Goal: Task Accomplishment & Management: Manage account settings

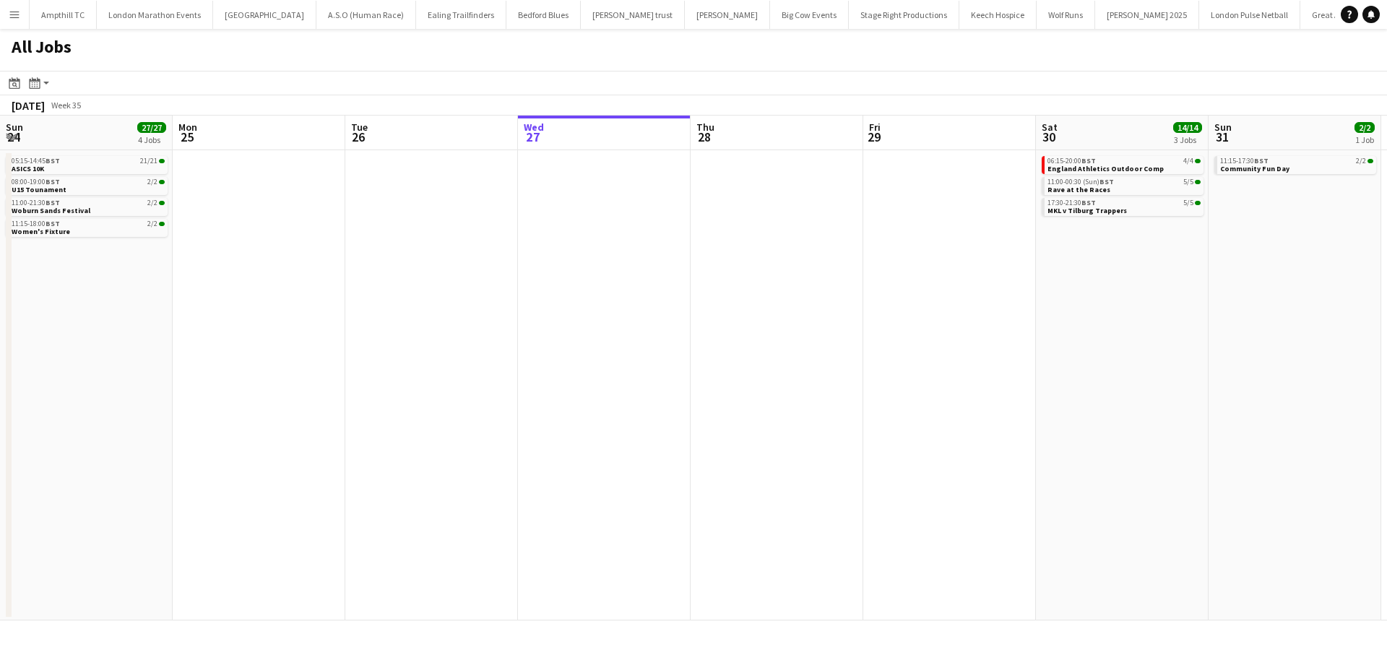
scroll to position [0, 345]
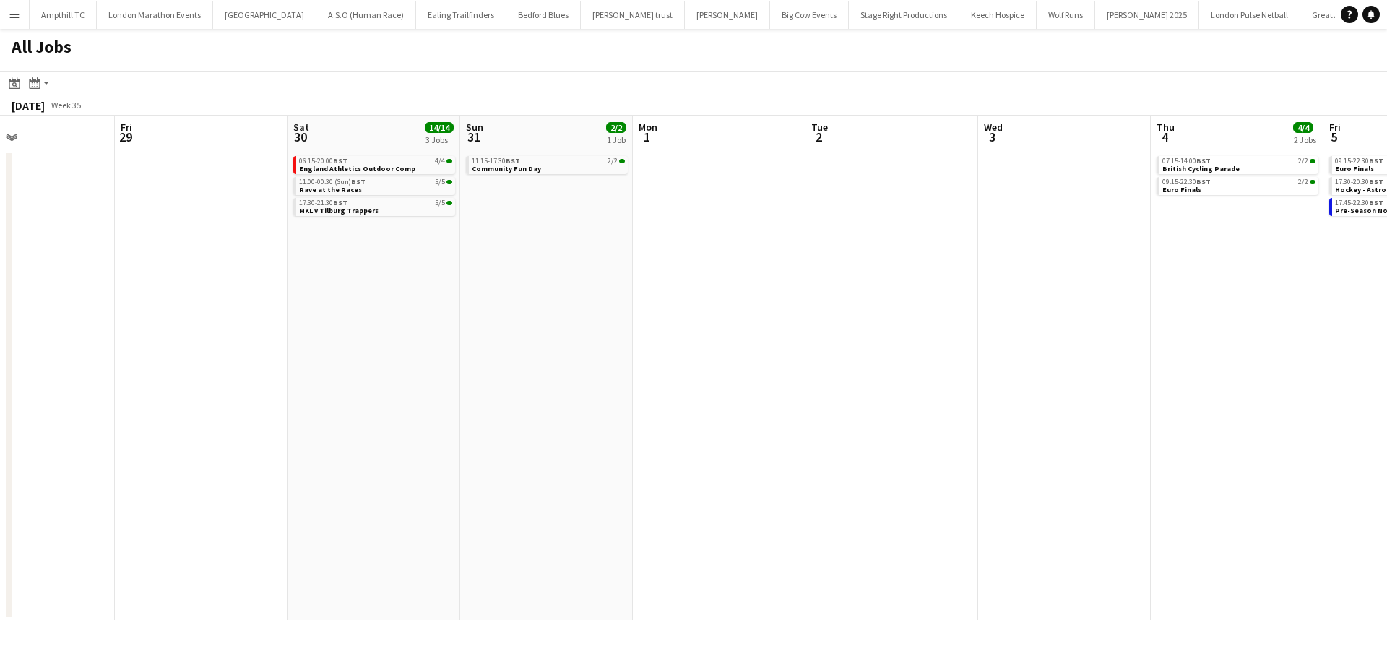
click at [324, 289] on app-all-jobs "All Jobs Date picker AUG 2025 AUG 2025 Monday M Tuesday T Wednesday W Thursday …" at bounding box center [693, 325] width 1387 height 592
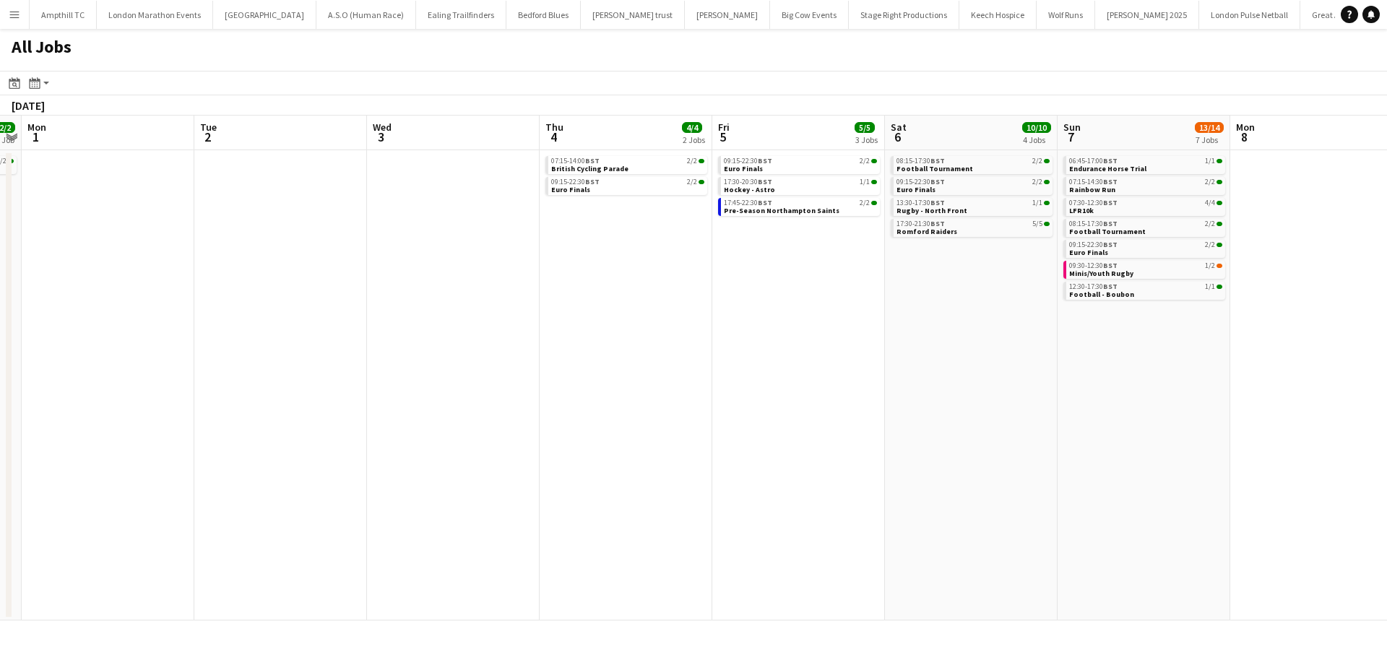
drag, startPoint x: 820, startPoint y: 277, endPoint x: 582, endPoint y: 279, distance: 237.6
click at [582, 279] on app-calendar-viewport "Thu 28 Fri 29 Sat 30 14/14 3 Jobs Sun 31 2/2 1 Job Mon 1 Tue 2 Wed 3 Thu 4 4/4 …" at bounding box center [693, 368] width 1387 height 505
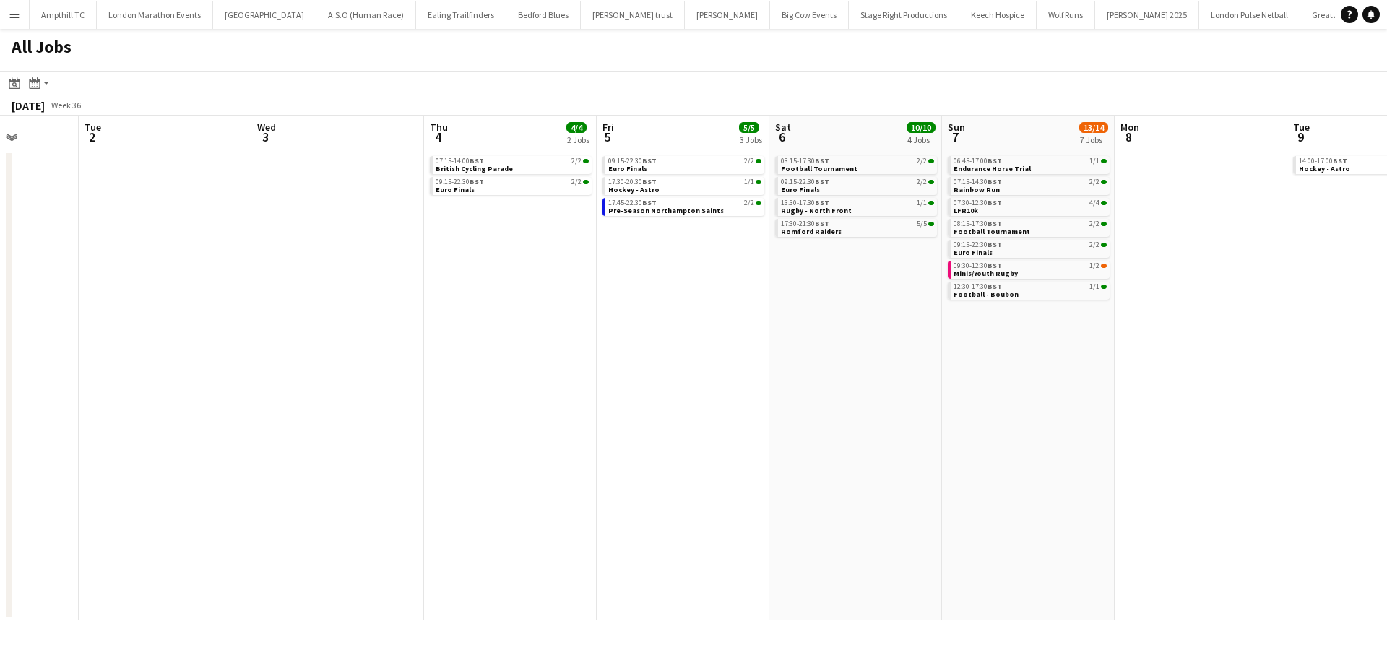
drag, startPoint x: 834, startPoint y: 285, endPoint x: 482, endPoint y: 285, distance: 351.7
click at [482, 285] on app-calendar-viewport "Sat 30 14/14 3 Jobs Sun 31 2/2 1 Job Mon 1 Tue 2 Wed 3 Thu 4 4/4 2 Jobs Fri 5 5…" at bounding box center [693, 368] width 1387 height 505
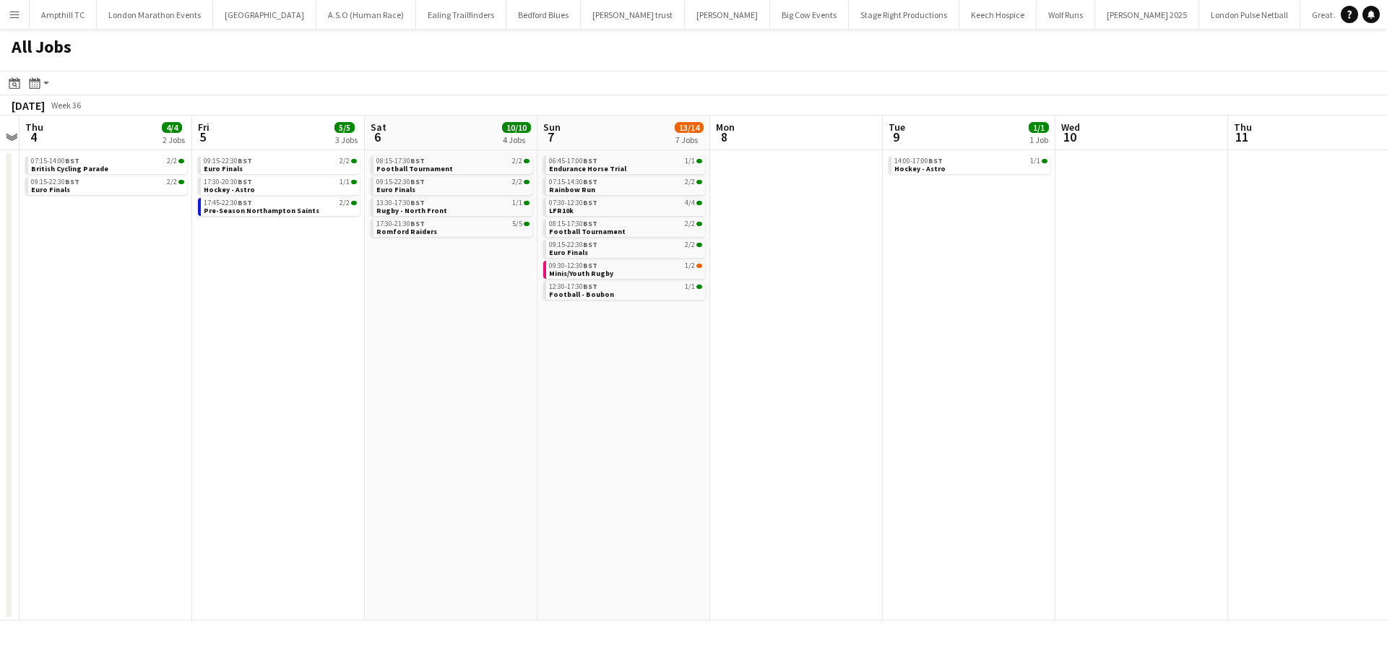
drag, startPoint x: 911, startPoint y: 285, endPoint x: 521, endPoint y: 285, distance: 390.0
click at [521, 285] on app-calendar-viewport "Mon 1 Tue 2 Wed 3 Thu 4 4/4 2 Jobs Fri 5 5/5 3 Jobs Sat 6 10/10 4 Jobs Sun 7 13…" at bounding box center [693, 368] width 1387 height 505
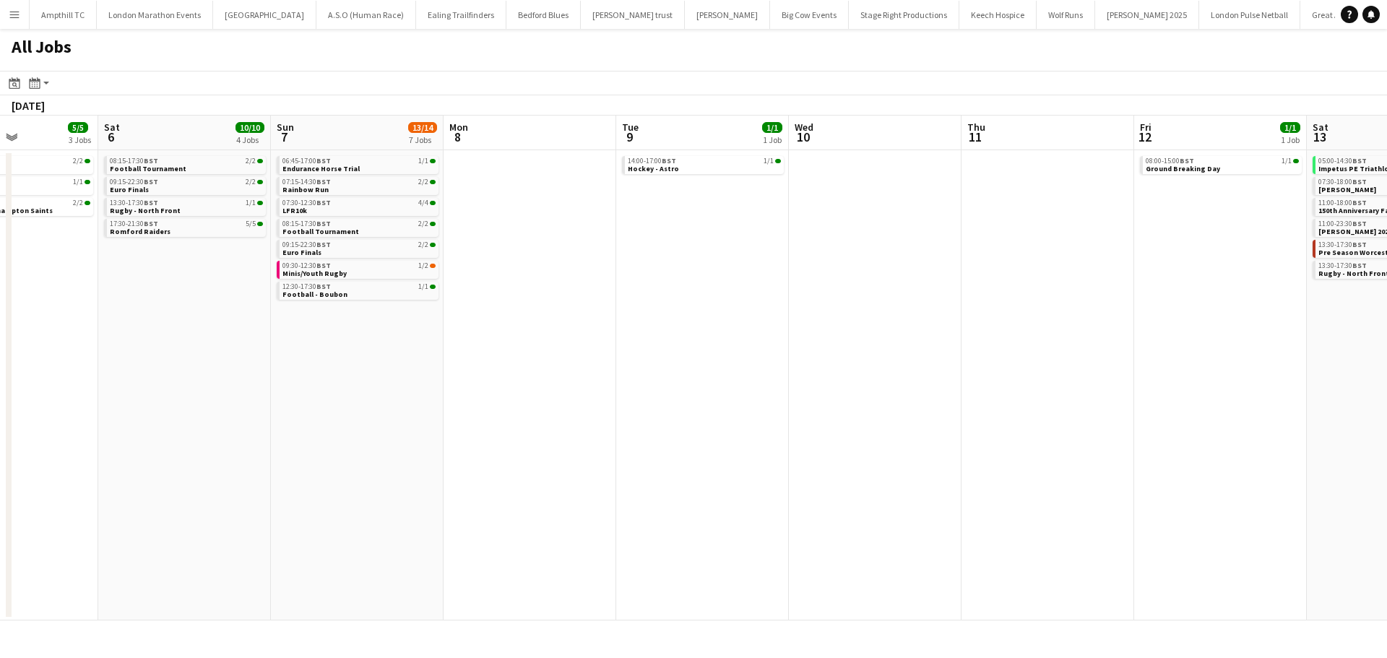
drag, startPoint x: 888, startPoint y: 287, endPoint x: 564, endPoint y: 287, distance: 324.3
click at [562, 287] on app-calendar-viewport "Wed 3 Thu 4 4/4 2 Jobs Fri 5 5/5 3 Jobs Sat 6 10/10 4 Jobs Sun 7 13/14 7 Jobs M…" at bounding box center [693, 368] width 1387 height 505
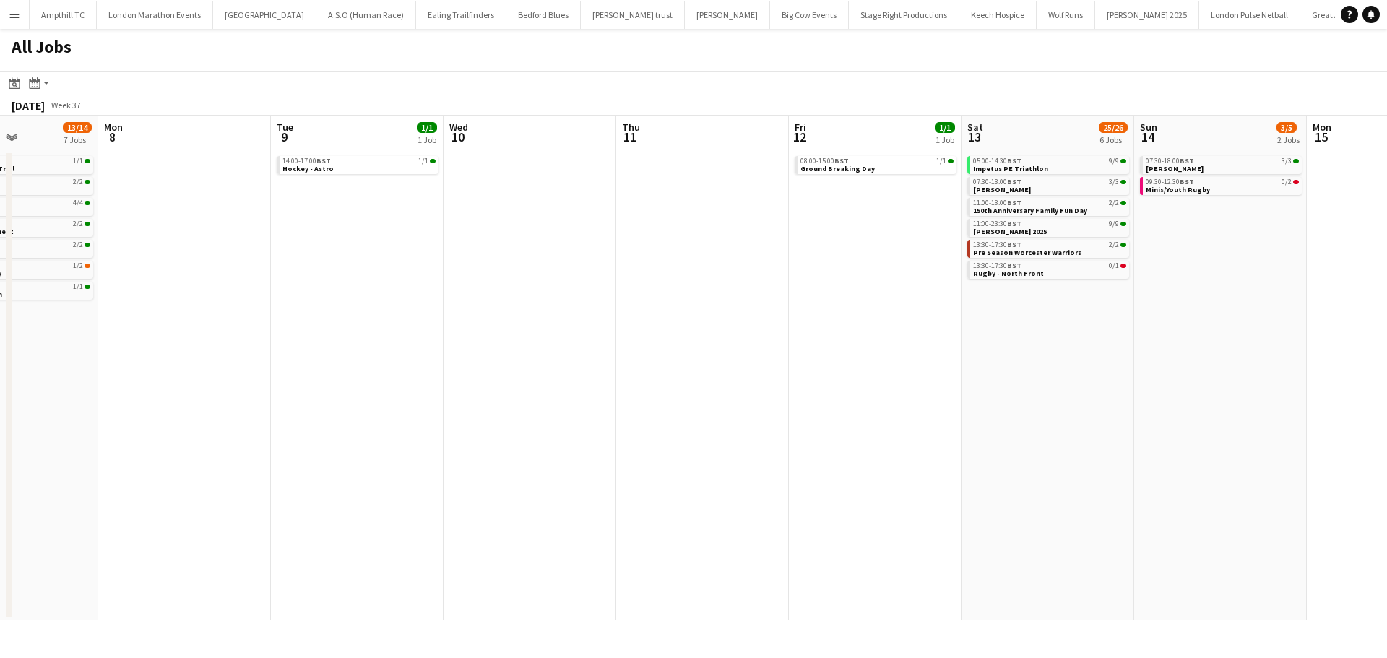
scroll to position [0, 553]
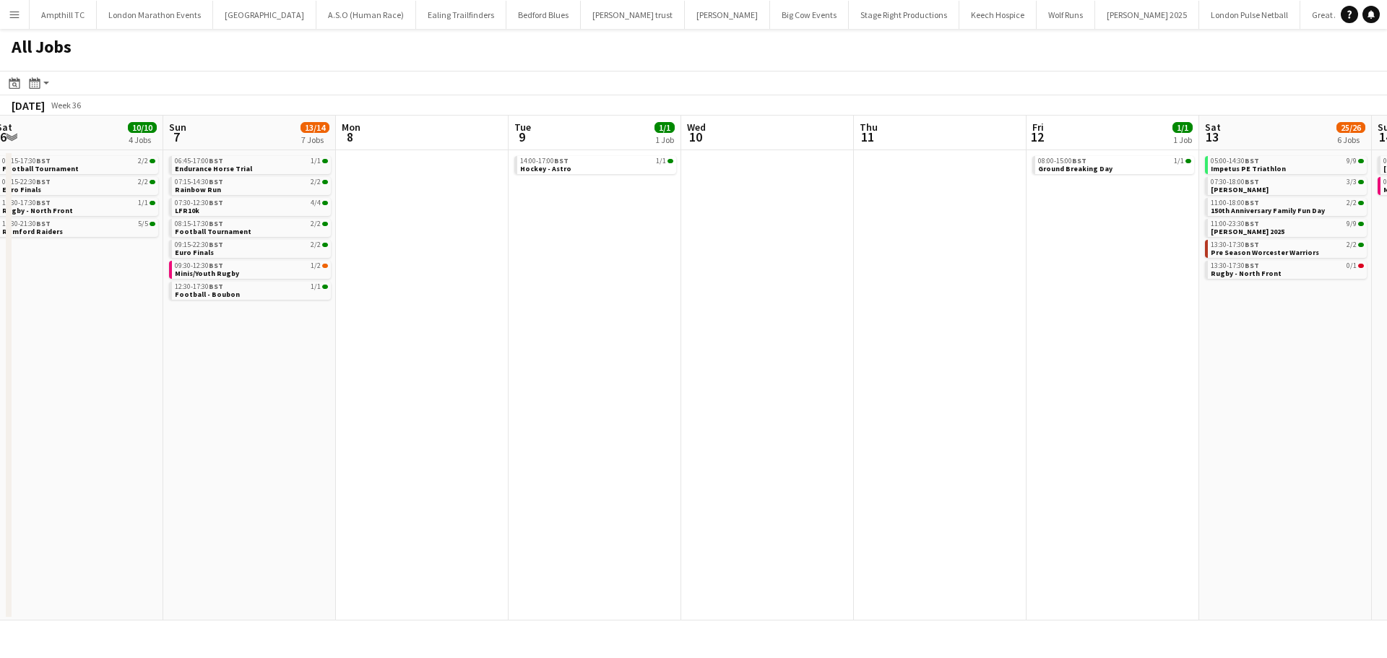
drag, startPoint x: 662, startPoint y: 273, endPoint x: 945, endPoint y: 281, distance: 284.0
click at [958, 279] on app-calendar-viewport "Thu 4 4/4 2 Jobs Fri 5 5/5 3 Jobs Sat 6 10/10 4 Jobs Sun 7 13/14 7 Jobs Mon 8 T…" at bounding box center [693, 368] width 1387 height 505
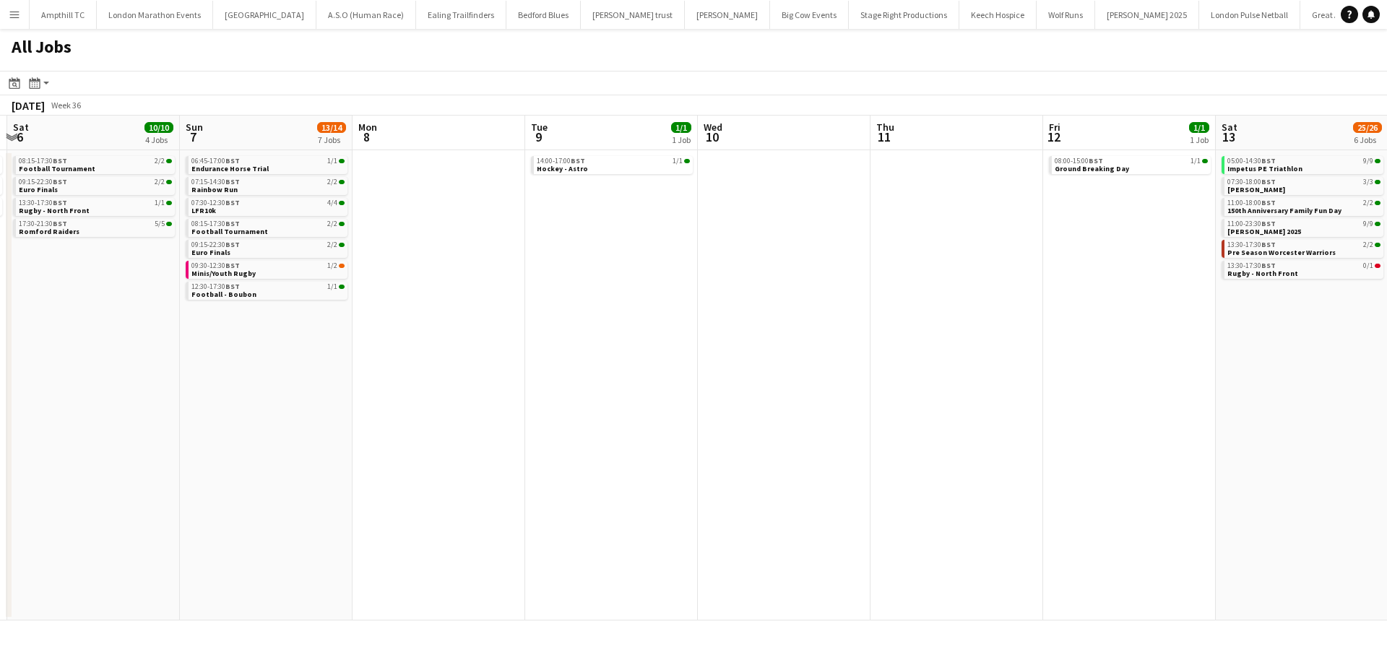
drag, startPoint x: 701, startPoint y: 282, endPoint x: 930, endPoint y: 282, distance: 229.0
click at [937, 282] on app-calendar-viewport "Thu 4 4/4 2 Jobs Fri 5 5/5 3 Jobs Sat 6 10/10 4 Jobs Sun 7 13/14 7 Jobs Mon 8 T…" at bounding box center [693, 368] width 1387 height 505
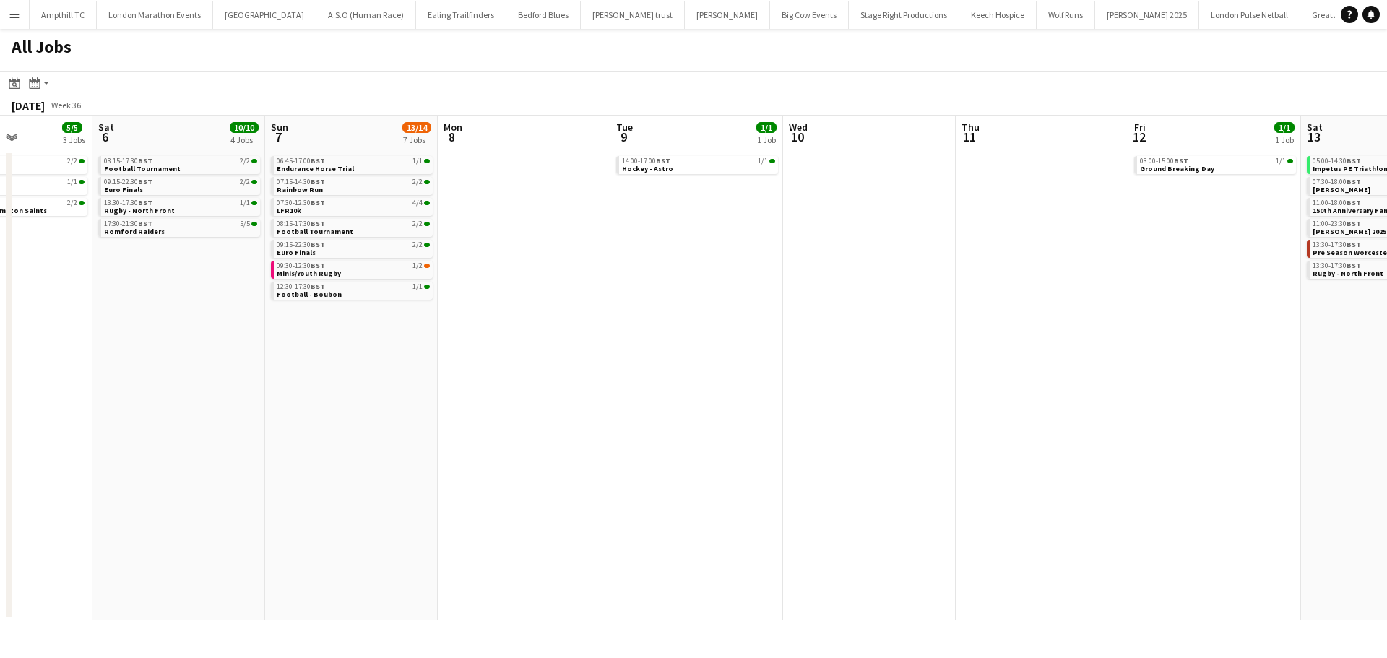
drag, startPoint x: 578, startPoint y: 282, endPoint x: 789, endPoint y: 282, distance: 210.9
click at [789, 282] on app-calendar-viewport "Wed 3 Thu 4 4/4 2 Jobs Fri 5 5/5 3 Jobs Sat 6 10/10 4 Jobs Sun 7 13/14 7 Jobs M…" at bounding box center [693, 368] width 1387 height 505
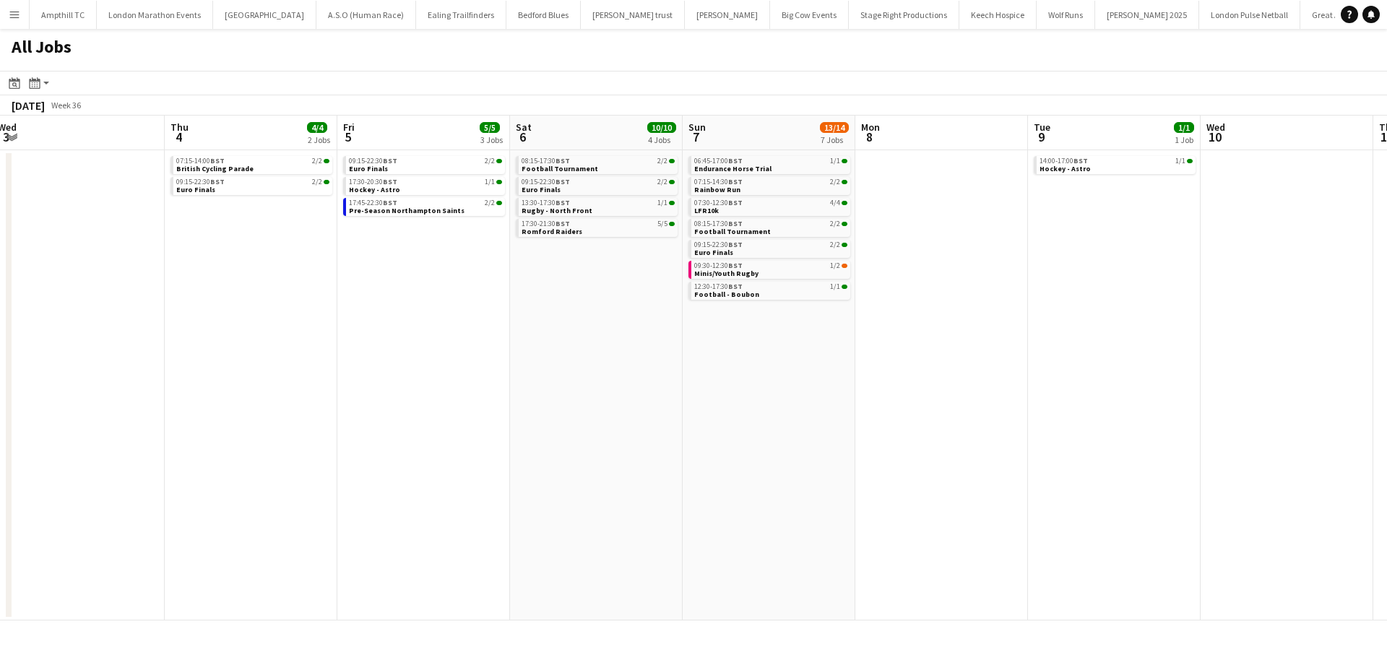
drag, startPoint x: 474, startPoint y: 286, endPoint x: 619, endPoint y: 287, distance: 145.2
click at [619, 286] on app-calendar-viewport "Mon 1 Tue 2 Wed 3 Thu 4 4/4 2 Jobs Fri 5 5/5 3 Jobs Sat 6 10/10 4 Jobs Sun 7 13…" at bounding box center [693, 368] width 1387 height 505
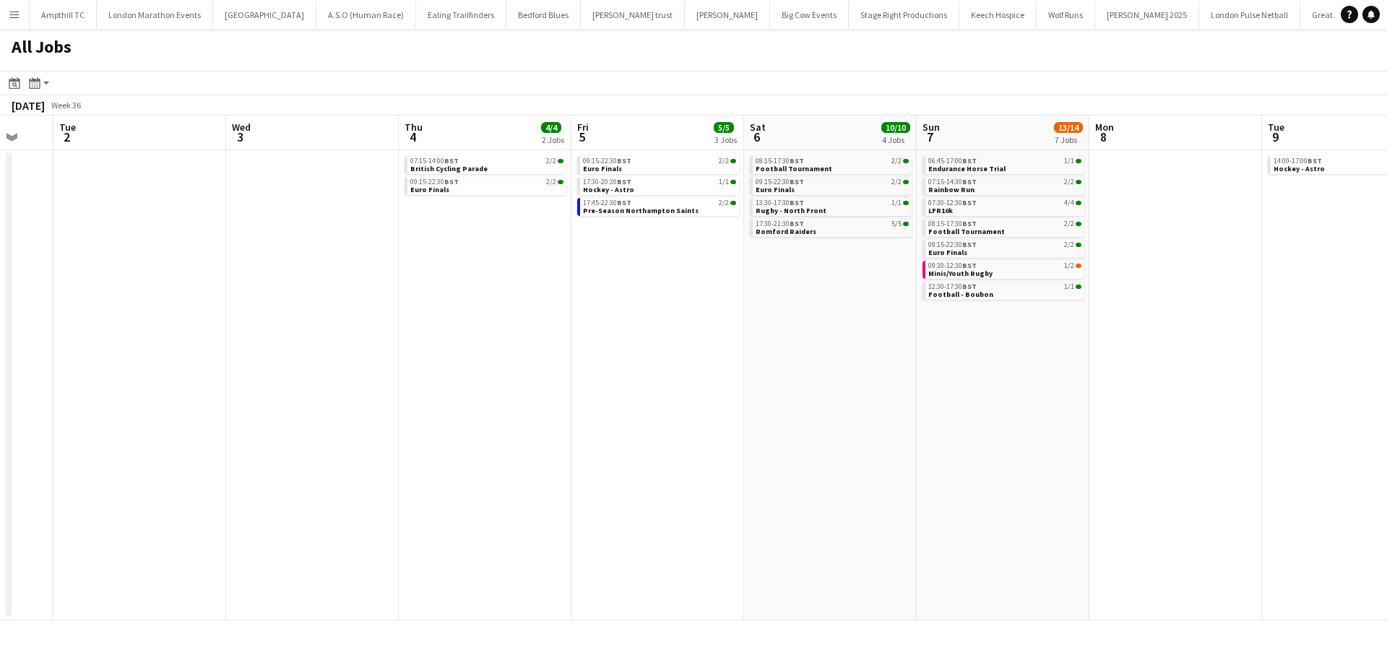
click at [557, 296] on app-calendar-viewport "Sun 31 2/2 1 Job Mon 1 Tue 2 Wed 3 Thu 4 4/4 2 Jobs Fri 5 5/5 3 Jobs Sat 6 10/1…" at bounding box center [693, 368] width 1387 height 505
drag, startPoint x: 238, startPoint y: 296, endPoint x: 536, endPoint y: 295, distance: 297.6
click at [534, 295] on app-calendar-viewport "Sun 31 2/2 1 Job Mon 1 Tue 2 Wed 3 Thu 4 4/4 2 Jobs Fri 5 5/5 3 Jobs Sat 6 10/1…" at bounding box center [693, 368] width 1387 height 505
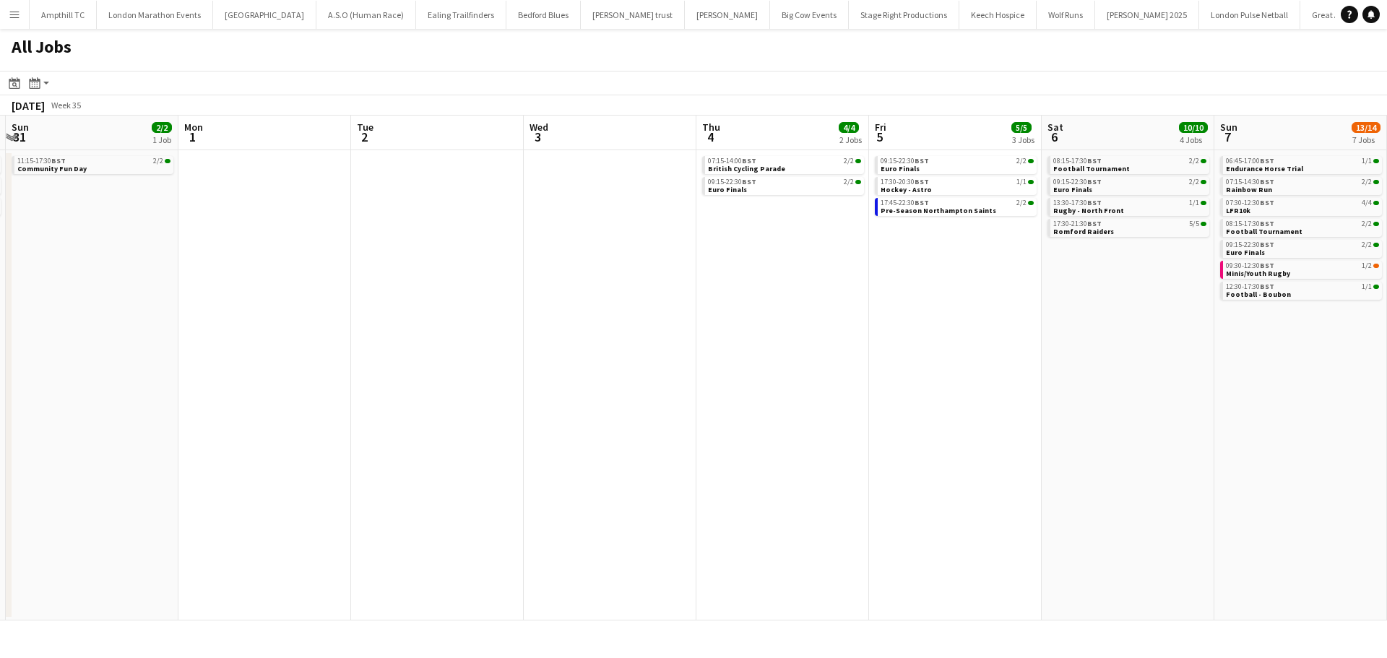
drag, startPoint x: 347, startPoint y: 293, endPoint x: 579, endPoint y: 293, distance: 232.6
click at [566, 293] on app-calendar-viewport "Fri 29 Sat 30 14/14 3 Jobs Sun 31 2/2 1 Job Mon 1 Tue 2 Wed 3 Thu 4 4/4 2 Jobs …" at bounding box center [693, 368] width 1387 height 505
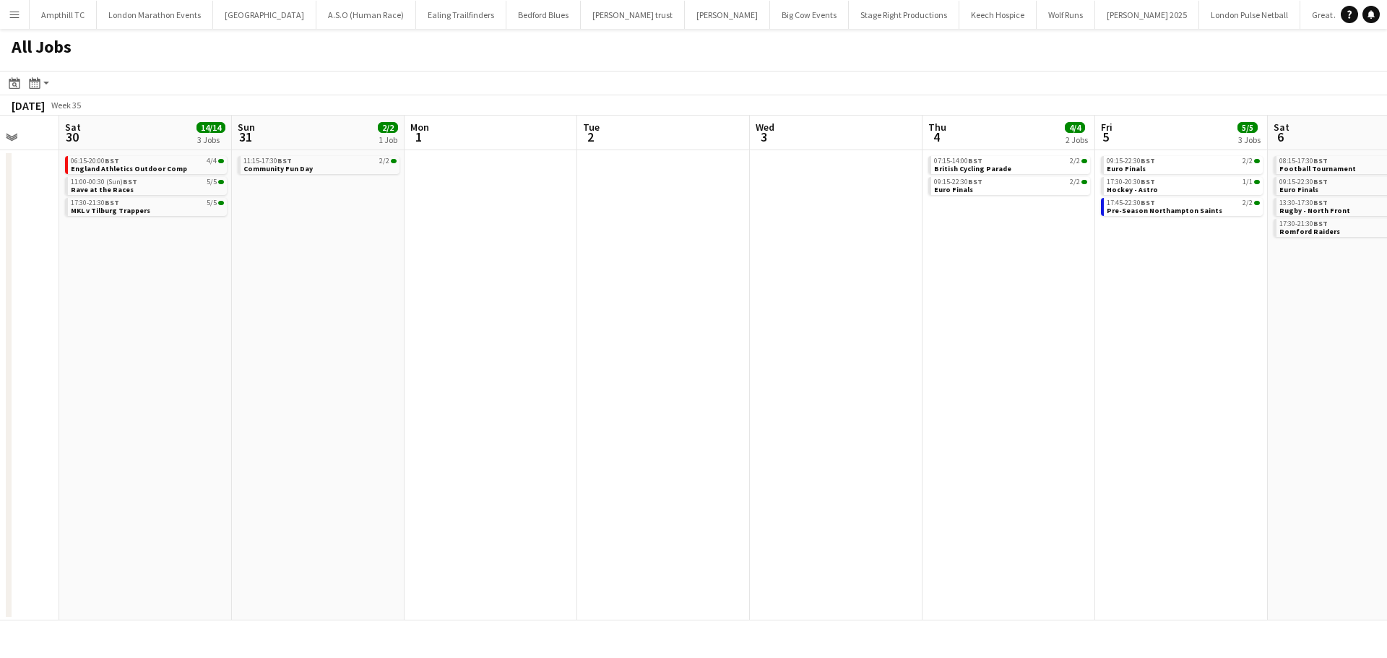
drag, startPoint x: 477, startPoint y: 293, endPoint x: 467, endPoint y: 294, distance: 10.9
click at [584, 293] on app-calendar-viewport "Wed 27 Thu 28 Fri 29 Sat 30 14/14 3 Jobs Sun 31 2/2 1 Job Mon 1 Tue 2 Wed 3 Thu…" at bounding box center [693, 368] width 1387 height 505
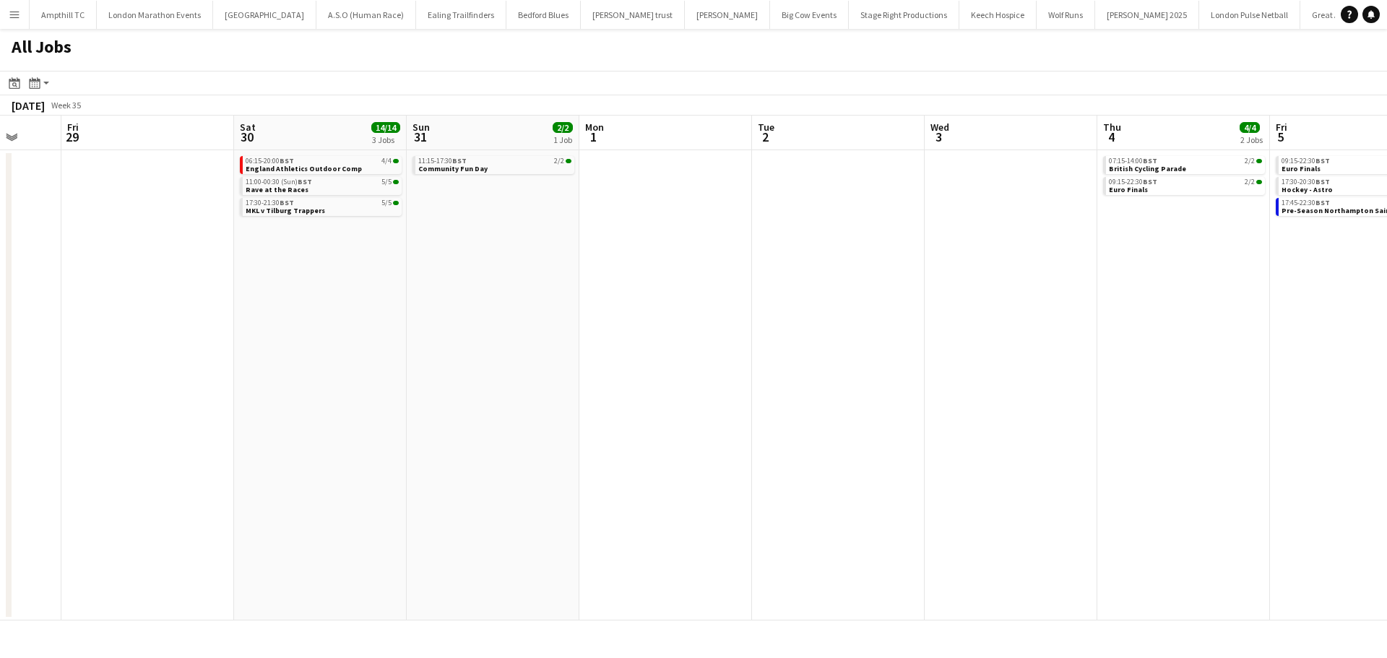
drag, startPoint x: 350, startPoint y: 293, endPoint x: 477, endPoint y: 293, distance: 126.4
click at [477, 293] on app-calendar-viewport "Tue 26 Wed 27 Thu 28 Fri 29 Sat 30 14/14 3 Jobs Sun 31 2/2 1 Job Mon 1 Tue 2 We…" at bounding box center [693, 368] width 1387 height 505
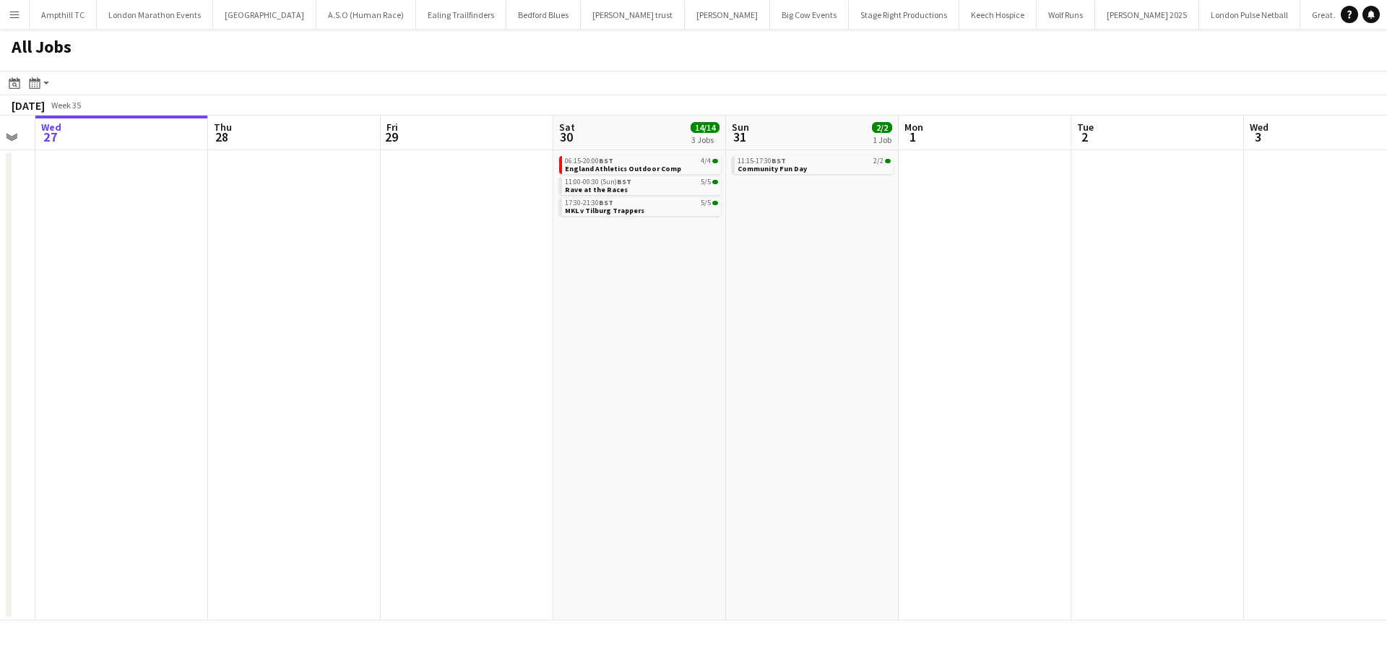
click at [541, 293] on app-calendar-viewport "Mon 25 Tue 26 Wed 27 Thu 28 Fri 29 Sat 30 14/14 3 Jobs Sun 31 2/2 1 Job Mon 1 T…" at bounding box center [693, 368] width 1387 height 505
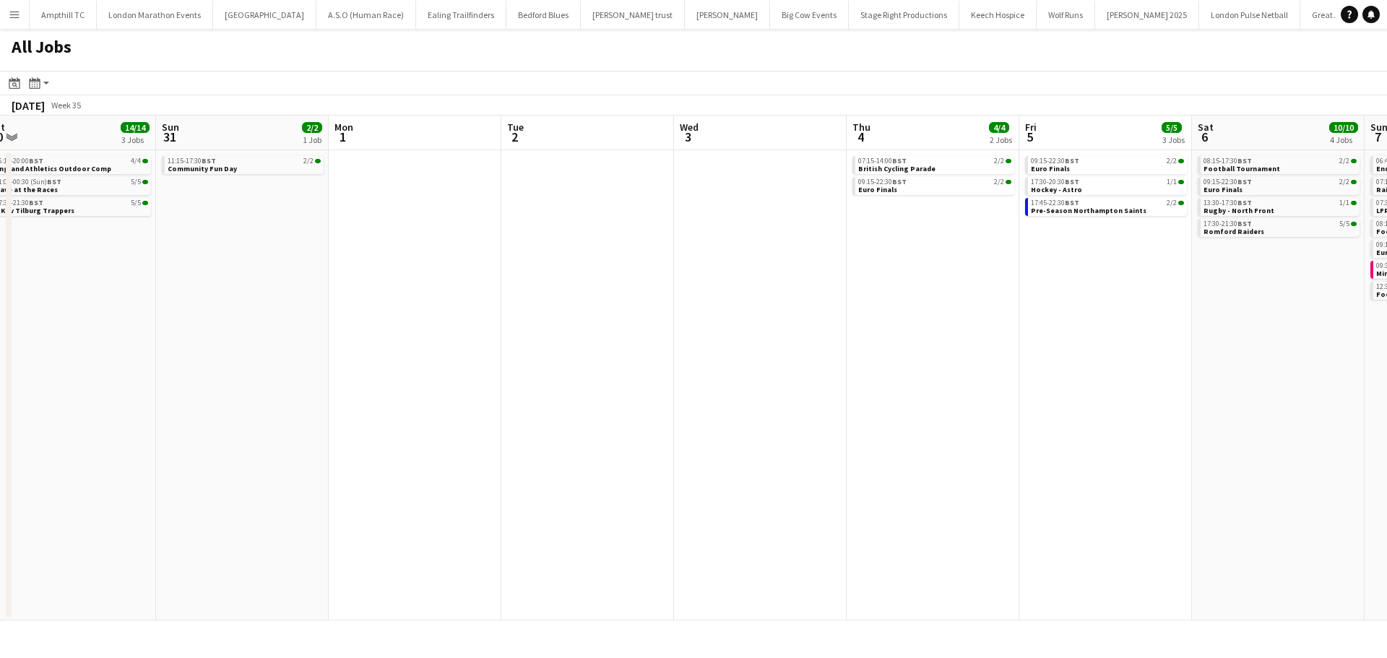
drag, startPoint x: 787, startPoint y: 295, endPoint x: 279, endPoint y: 295, distance: 507.7
click at [274, 295] on app-calendar-viewport "Wed 27 Thu 28 Fri 29 Sat 30 14/14 3 Jobs Sun 31 2/2 1 Job Mon 1 Tue 2 Wed 3 Thu…" at bounding box center [693, 368] width 1387 height 505
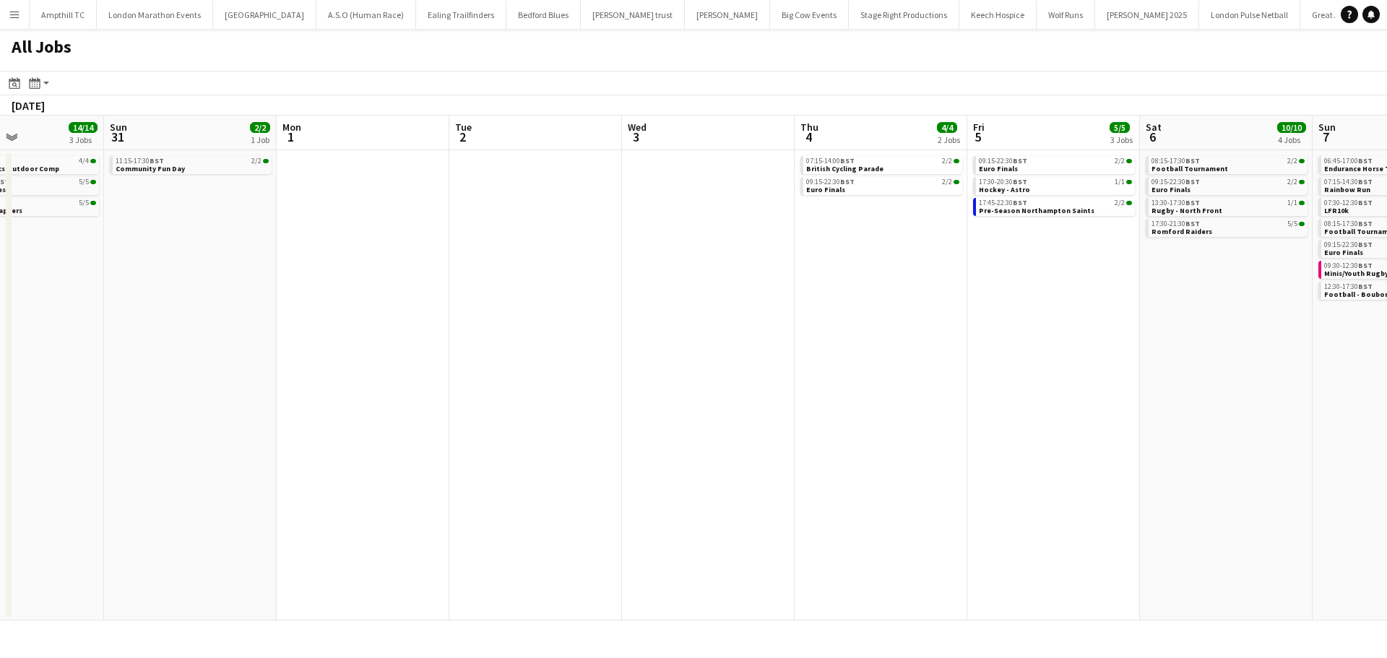
drag, startPoint x: 1026, startPoint y: 316, endPoint x: 472, endPoint y: 312, distance: 554.7
click at [513, 315] on app-calendar-viewport "Wed 27 Thu 28 Fri 29 Sat 30 14/14 3 Jobs Sun 31 2/2 1 Job Mon 1 Tue 2 Wed 3 Thu…" at bounding box center [693, 368] width 1387 height 505
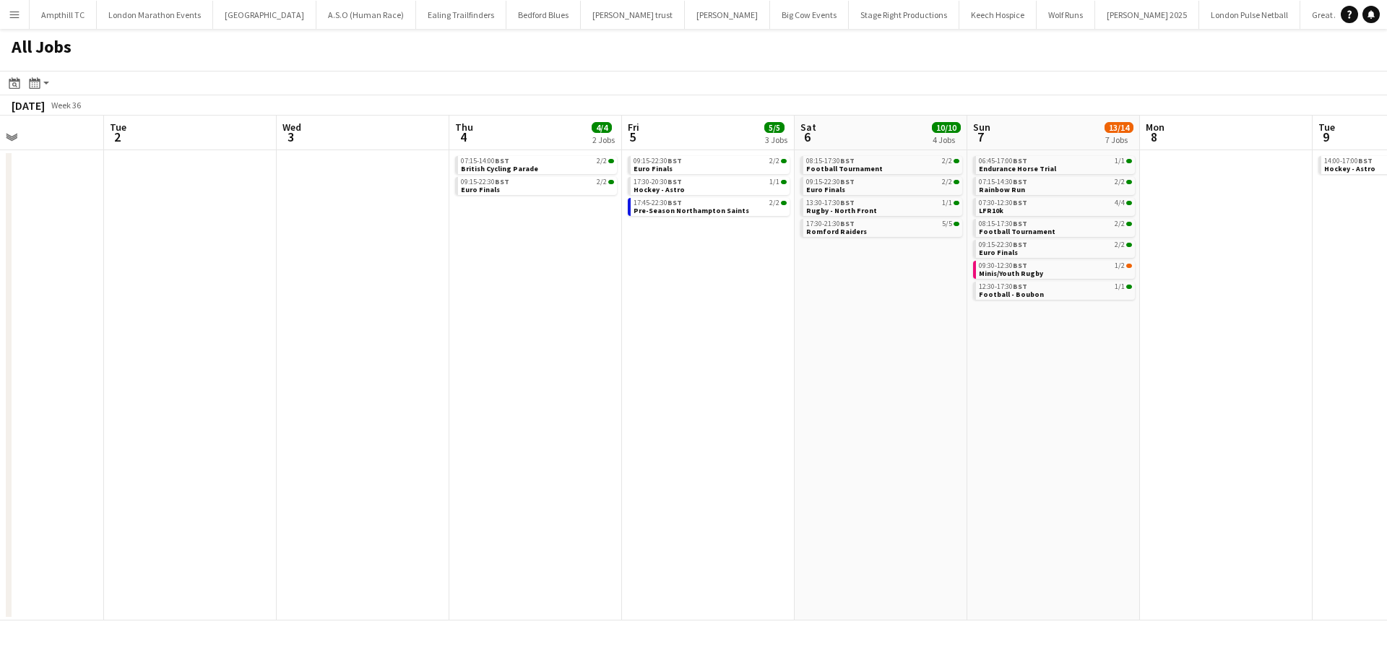
scroll to position [0, 673]
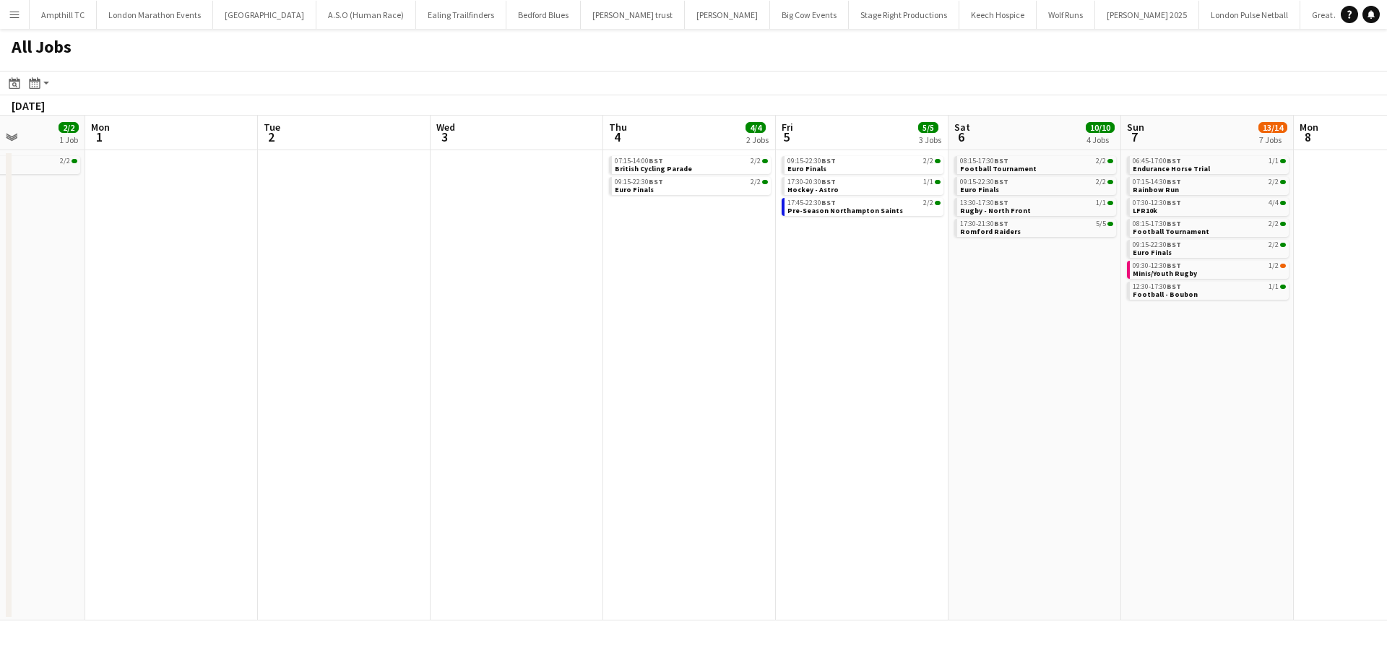
drag, startPoint x: 486, startPoint y: 310, endPoint x: 776, endPoint y: 311, distance: 289.6
click at [776, 311] on app-calendar-viewport "Fri 29 Sat 30 14/14 3 Jobs Sun 31 2/2 1 Job Mon 1 Tue 2 Wed 3 Thu 4 4/4 2 Jobs …" at bounding box center [693, 368] width 1387 height 505
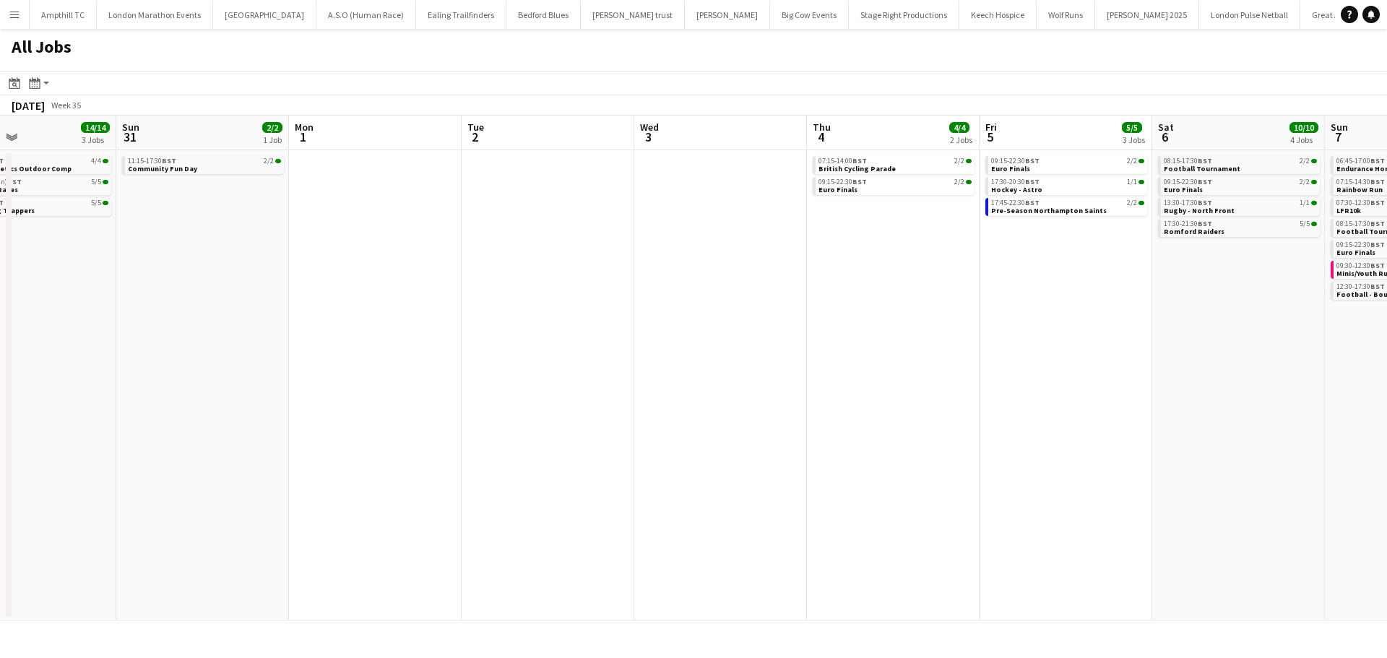
drag, startPoint x: 386, startPoint y: 311, endPoint x: 594, endPoint y: 311, distance: 208.0
click at [594, 311] on app-calendar-viewport "Thu 28 Fri 29 Sat 30 14/14 3 Jobs Sun 31 2/2 1 Job Mon 1 Tue 2 Wed 3 Thu 4 4/4 …" at bounding box center [693, 368] width 1387 height 505
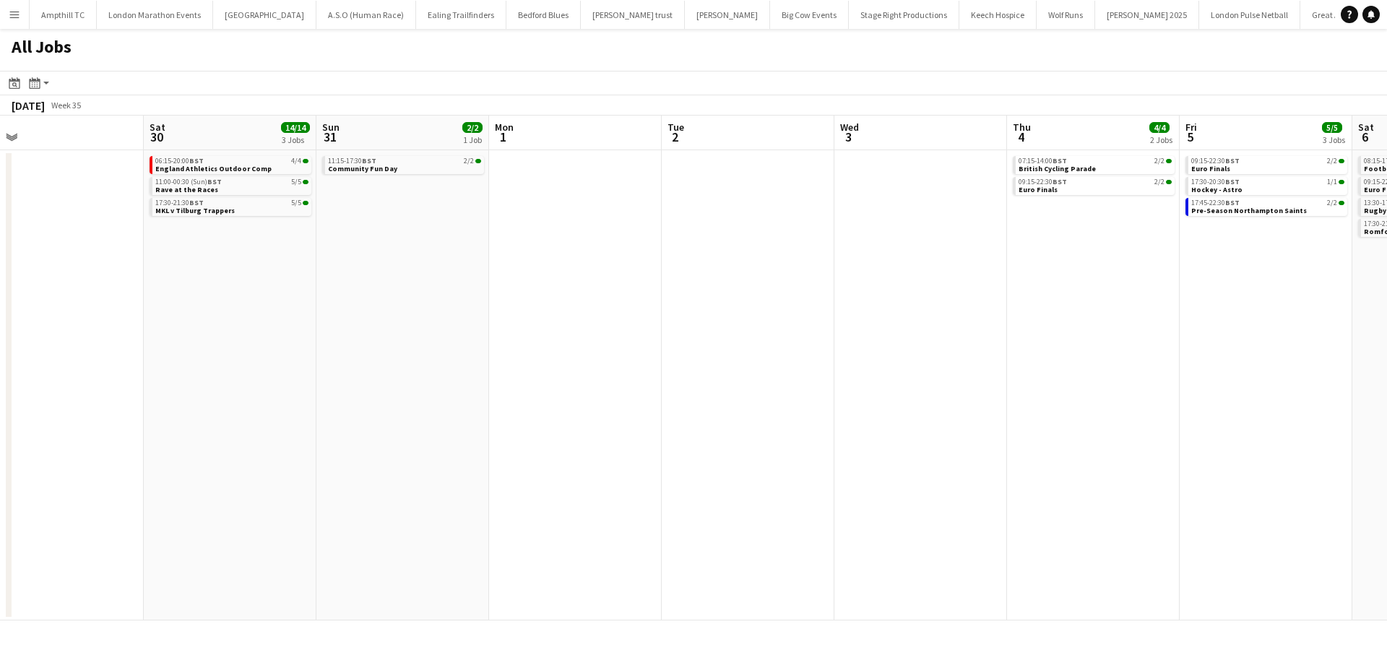
click at [467, 303] on app-calendar-viewport "Wed 27 Thu 28 Fri 29 Sat 30 14/14 3 Jobs Sun 31 2/2 1 Job Mon 1 Tue 2 Wed 3 Thu…" at bounding box center [693, 368] width 1387 height 505
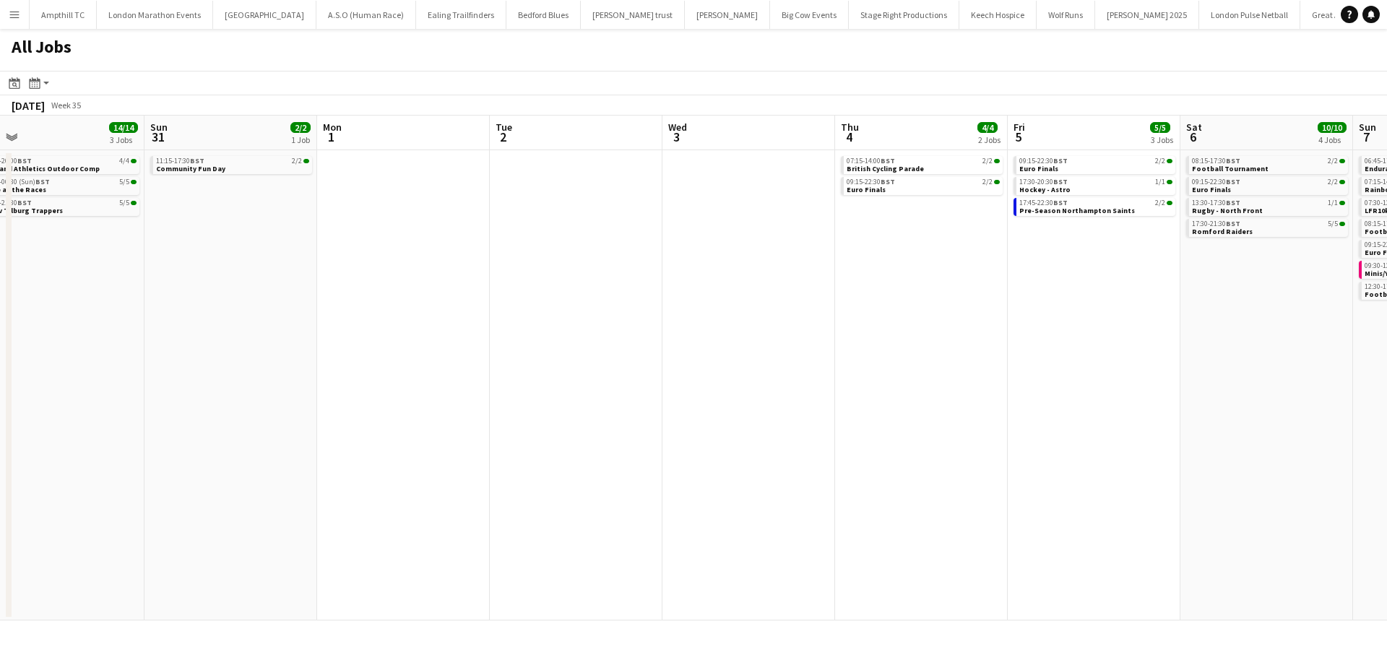
drag, startPoint x: 699, startPoint y: 254, endPoint x: 485, endPoint y: 314, distance: 222.2
click at [278, 270] on app-calendar-viewport "Wed 27 Thu 28 Fri 29 Sat 30 14/14 3 Jobs Sun 31 2/2 1 Job Mon 1 Tue 2 Wed 3 Thu…" at bounding box center [693, 368] width 1387 height 505
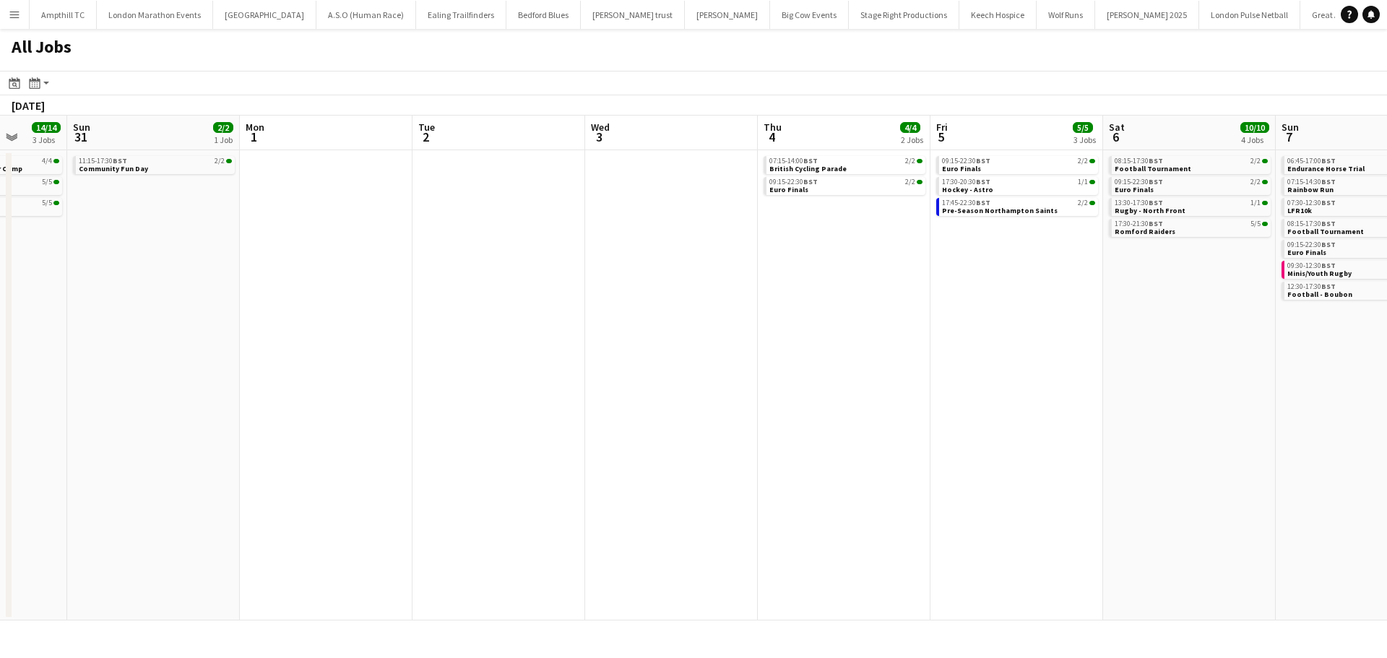
drag, startPoint x: 495, startPoint y: 334, endPoint x: 119, endPoint y: 337, distance: 376.3
click at [121, 337] on app-calendar-viewport "Wed 27 Thu 28 Fri 29 Sat 30 14/14 3 Jobs Sun 31 2/2 1 Job Mon 1 Tue 2 Wed 3 Thu…" at bounding box center [693, 368] width 1387 height 505
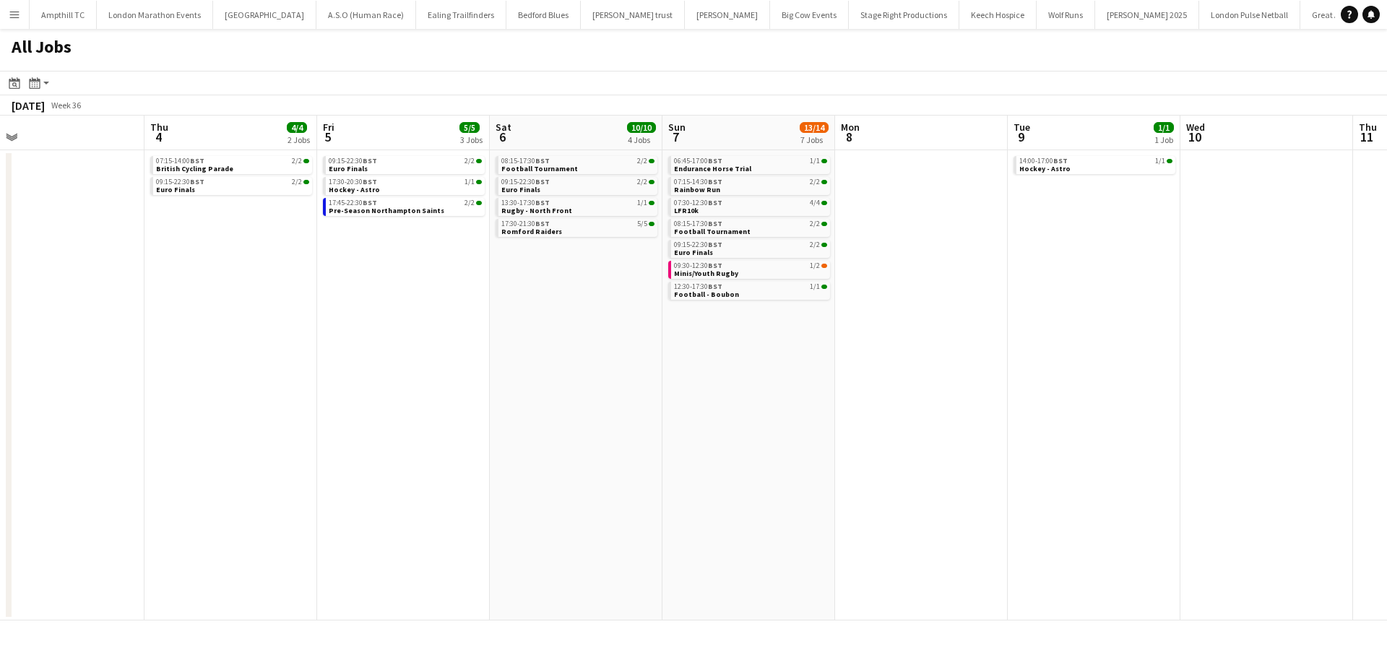
drag, startPoint x: 652, startPoint y: 367, endPoint x: 97, endPoint y: 363, distance: 555.4
click at [89, 367] on app-calendar-viewport "Sun 31 2/2 1 Job Mon 1 Tue 2 Wed 3 Thu 4 4/4 2 Jobs Fri 5 5/5 3 Jobs Sat 6 10/1…" at bounding box center [693, 368] width 1387 height 505
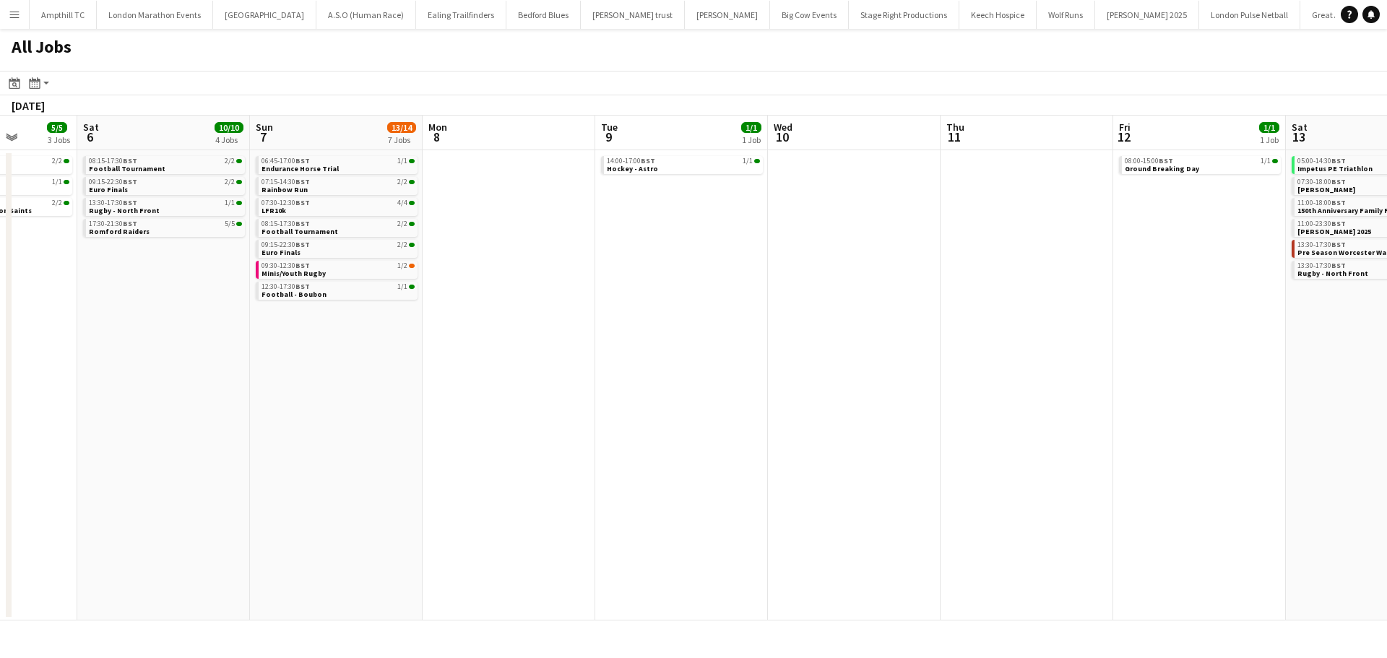
drag, startPoint x: 662, startPoint y: 371, endPoint x: 792, endPoint y: 357, distance: 130.0
click at [220, 374] on app-calendar-viewport "Wed 3 Thu 4 4/4 2 Jobs Fri 5 5/5 3 Jobs Sat 6 10/10 4 Jobs Sun 7 13/14 7 Jobs M…" at bounding box center [693, 368] width 1387 height 505
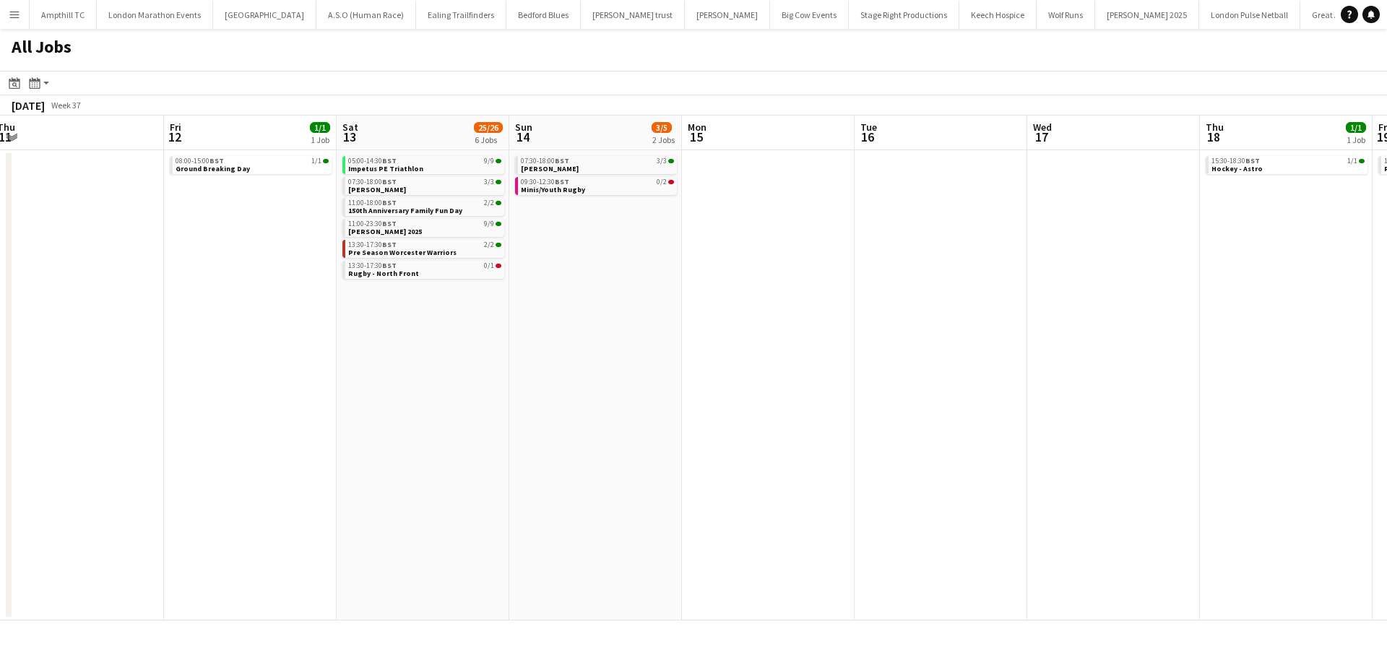
drag, startPoint x: 693, startPoint y: 350, endPoint x: 407, endPoint y: 346, distance: 285.3
click at [401, 350] on app-calendar-viewport "Sun 7 13/14 7 Jobs Mon 8 Tue 9 1/1 1 Job Wed 10 Thu 11 Fri 12 1/1 1 Job Sat 13 …" at bounding box center [693, 368] width 1387 height 505
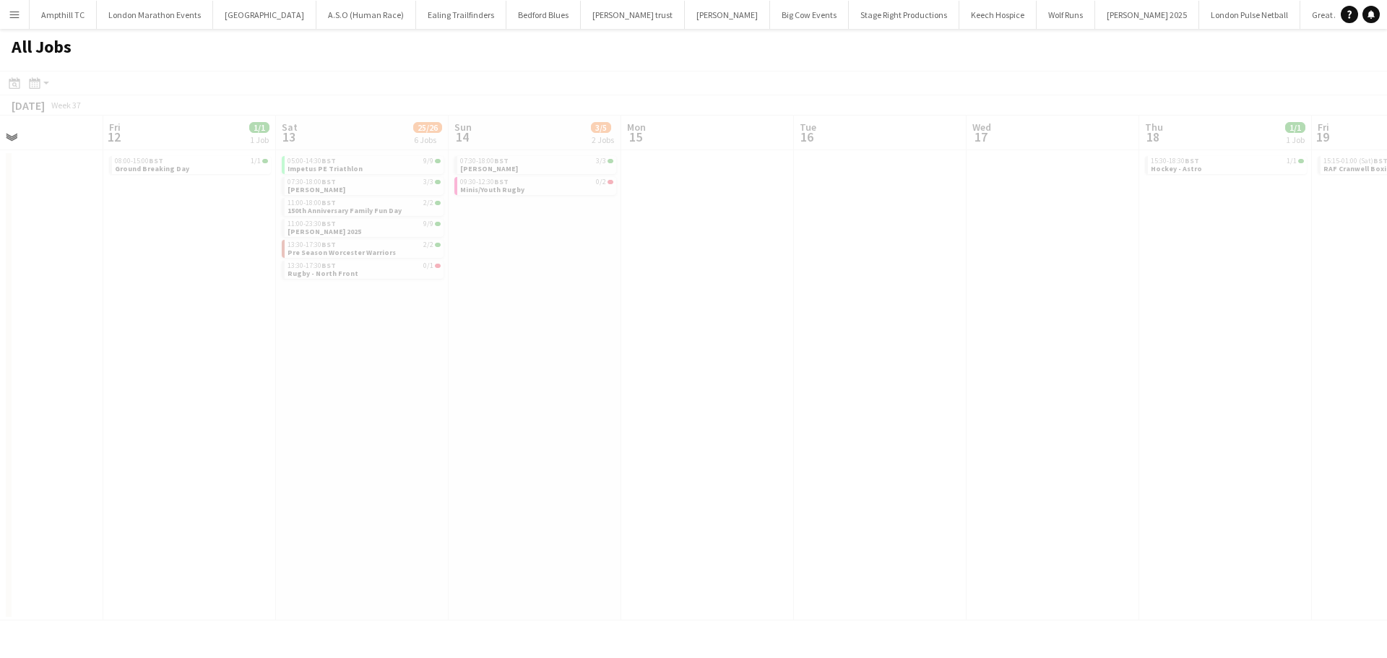
drag, startPoint x: 677, startPoint y: 304, endPoint x: 402, endPoint y: 304, distance: 275.2
click at [403, 304] on app-all-jobs "All Jobs Date picker AUG 2025 AUG 2025 Monday M Tuesday T Wednesday W Thursday …" at bounding box center [693, 325] width 1387 height 592
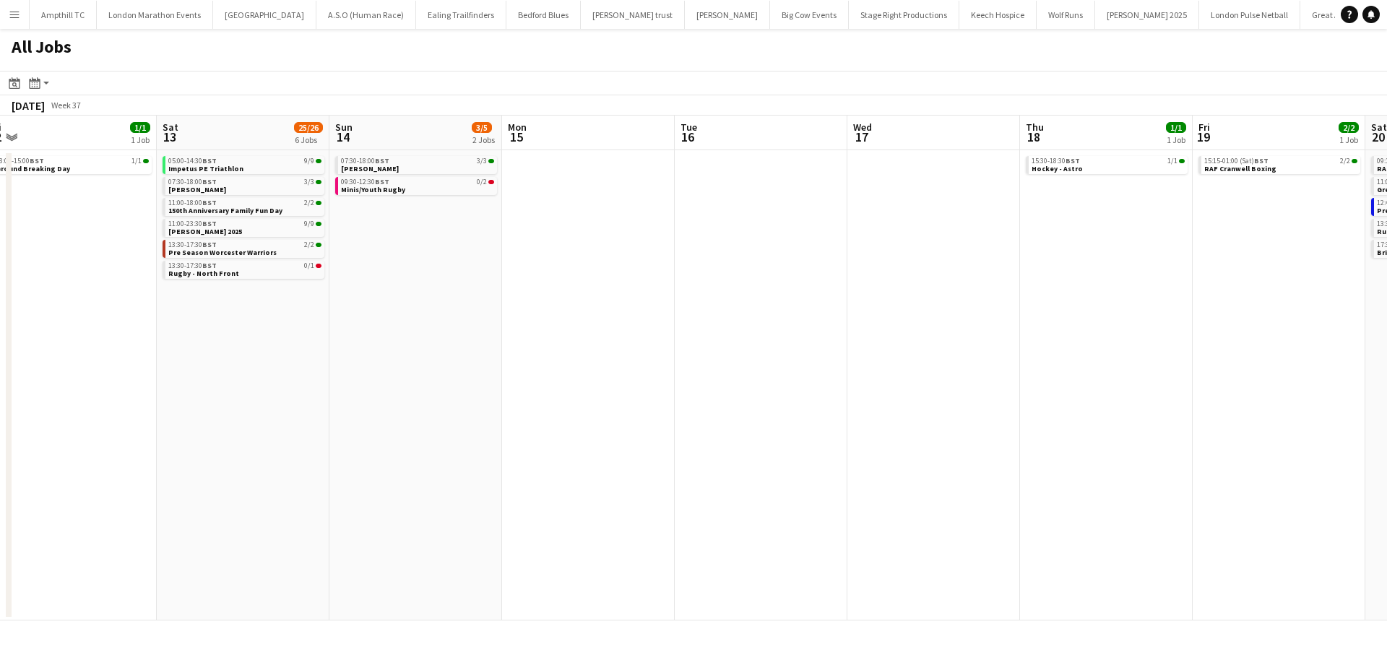
scroll to position [0, 535]
drag, startPoint x: 890, startPoint y: 311, endPoint x: 771, endPoint y: 313, distance: 119.2
click at [771, 313] on app-calendar-viewport "Tue 9 1/1 1 Job Wed 10 Thu 11 Fri 12 1/1 1 Job Sat 13 25/26 6 Jobs Sun 14 3/5 2…" at bounding box center [693, 368] width 1387 height 505
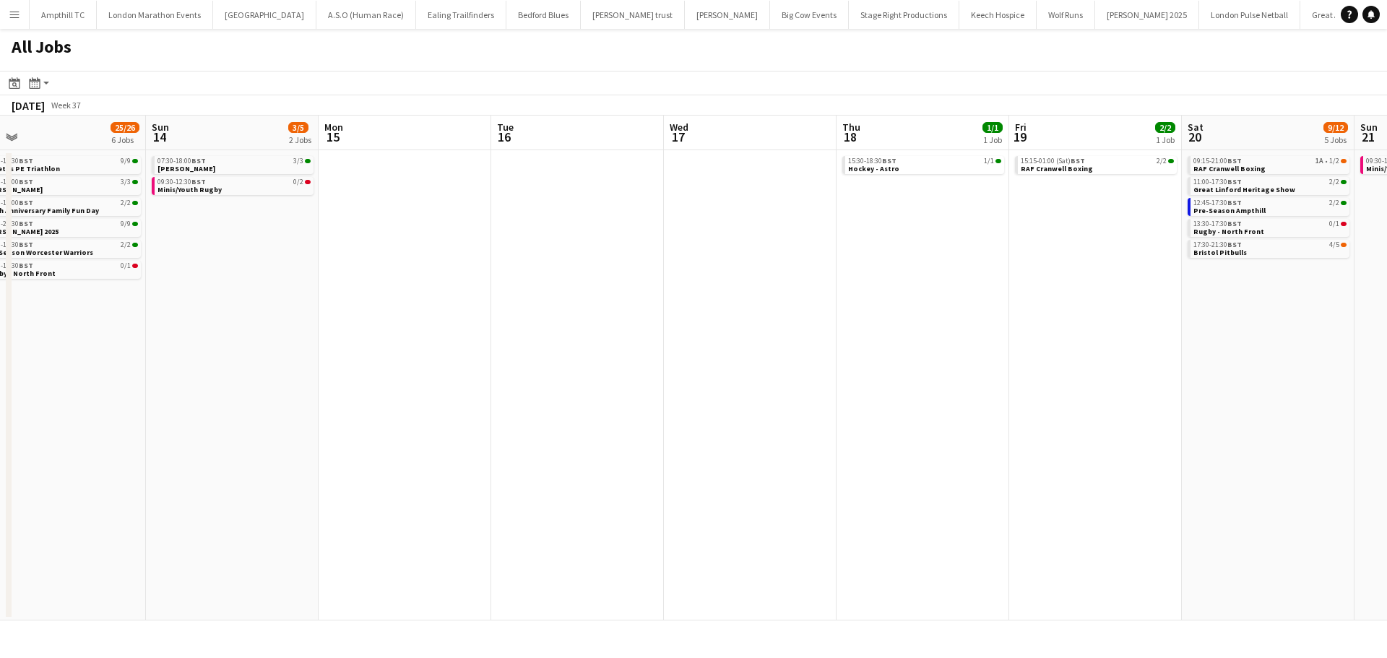
drag, startPoint x: 688, startPoint y: 285, endPoint x: 320, endPoint y: 291, distance: 367.7
click at [327, 291] on app-calendar-viewport "Tue 9 1/1 1 Job Wed 10 Thu 11 Fri 12 1/1 1 Job Sat 13 25/26 6 Jobs Sun 14 3/5 2…" at bounding box center [693, 368] width 1387 height 505
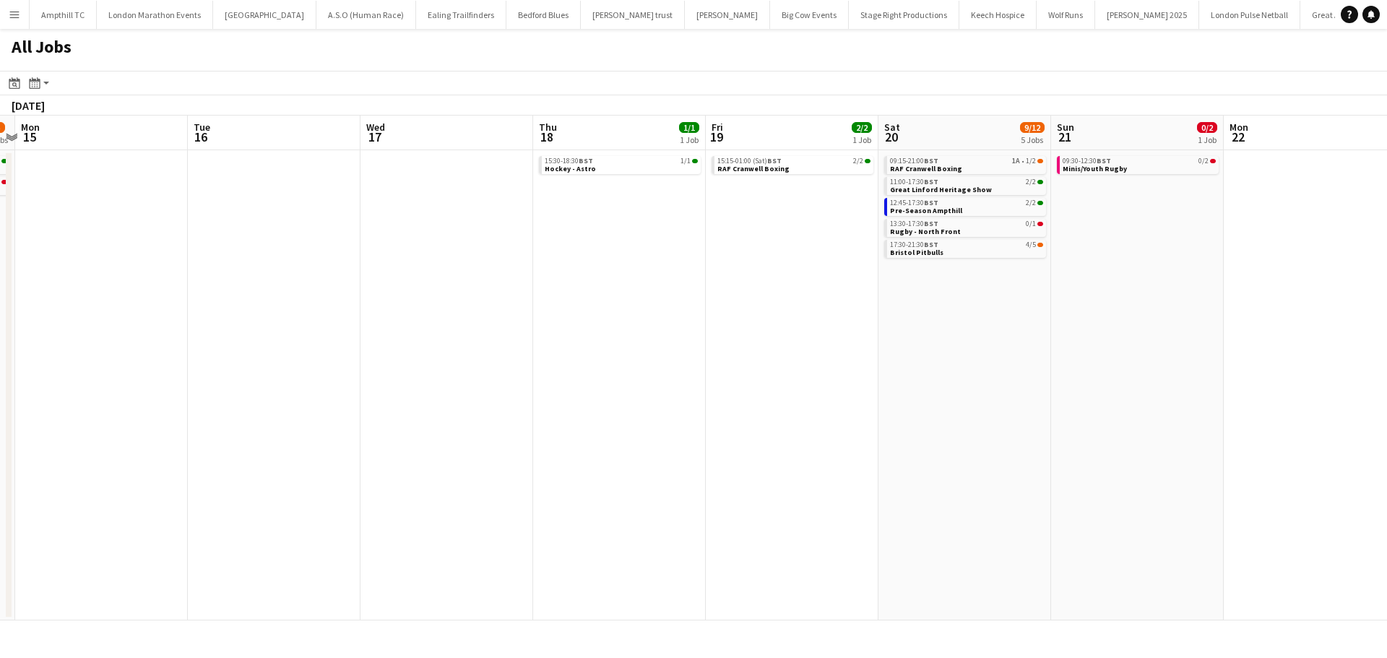
scroll to position [0, 458]
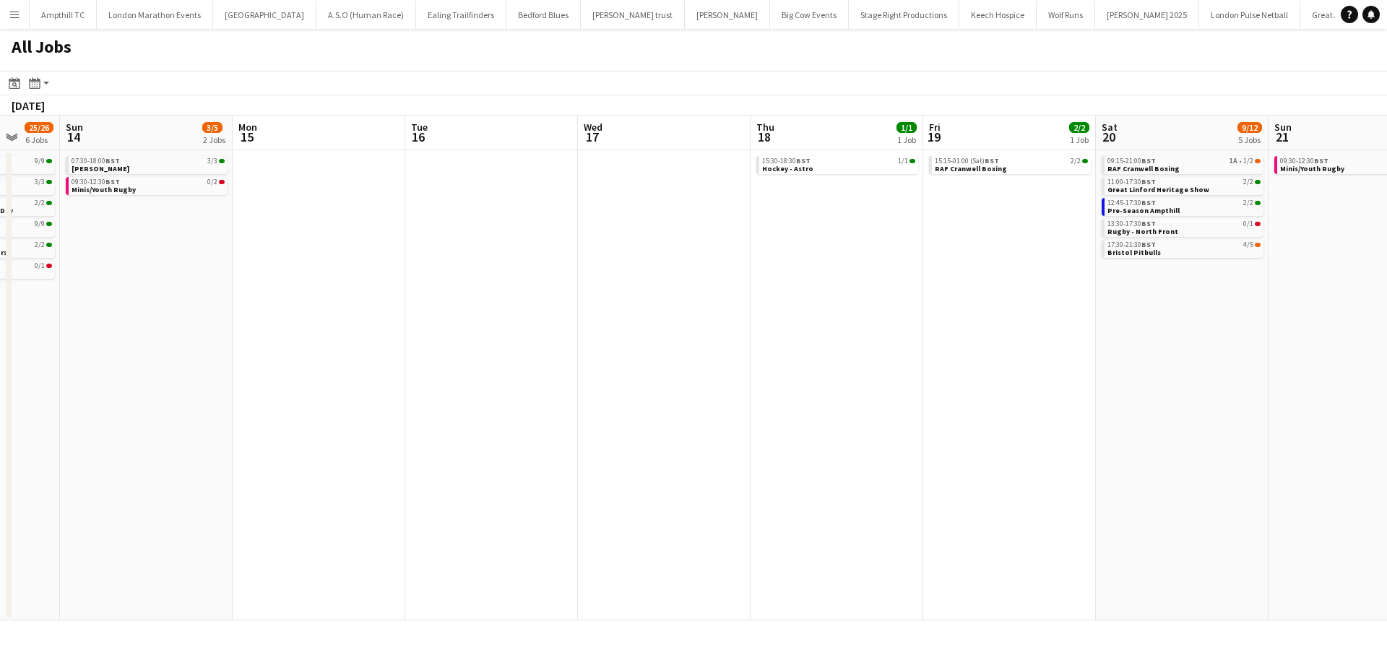
drag, startPoint x: 759, startPoint y: 286, endPoint x: 507, endPoint y: 288, distance: 252.1
click at [407, 288] on app-calendar-viewport "Thu 11 Fri 12 1/1 1 Job Sat 13 25/26 6 Jobs Sun 14 3/5 2 Jobs Mon 15 Tue 16 Wed…" at bounding box center [693, 368] width 1387 height 505
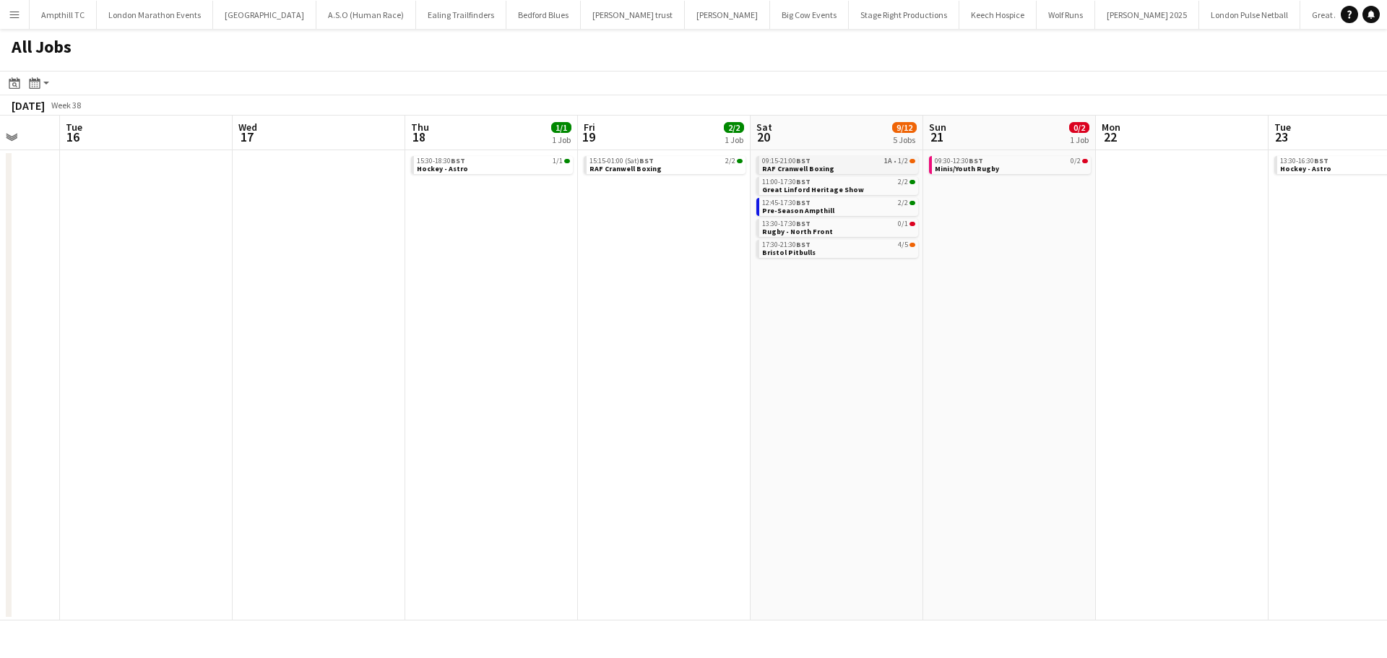
click at [880, 165] on link "09:15-21:00 BST 1A • 1/2 RAF Cranwell Boxing" at bounding box center [838, 164] width 153 height 17
click at [858, 209] on link "12:45-17:30 BST 2/2 Pre-Season Ampthill" at bounding box center [838, 206] width 153 height 17
click at [861, 250] on link "17:30-21:30 BST 4/5 Bristol Pitbulls" at bounding box center [839, 248] width 153 height 17
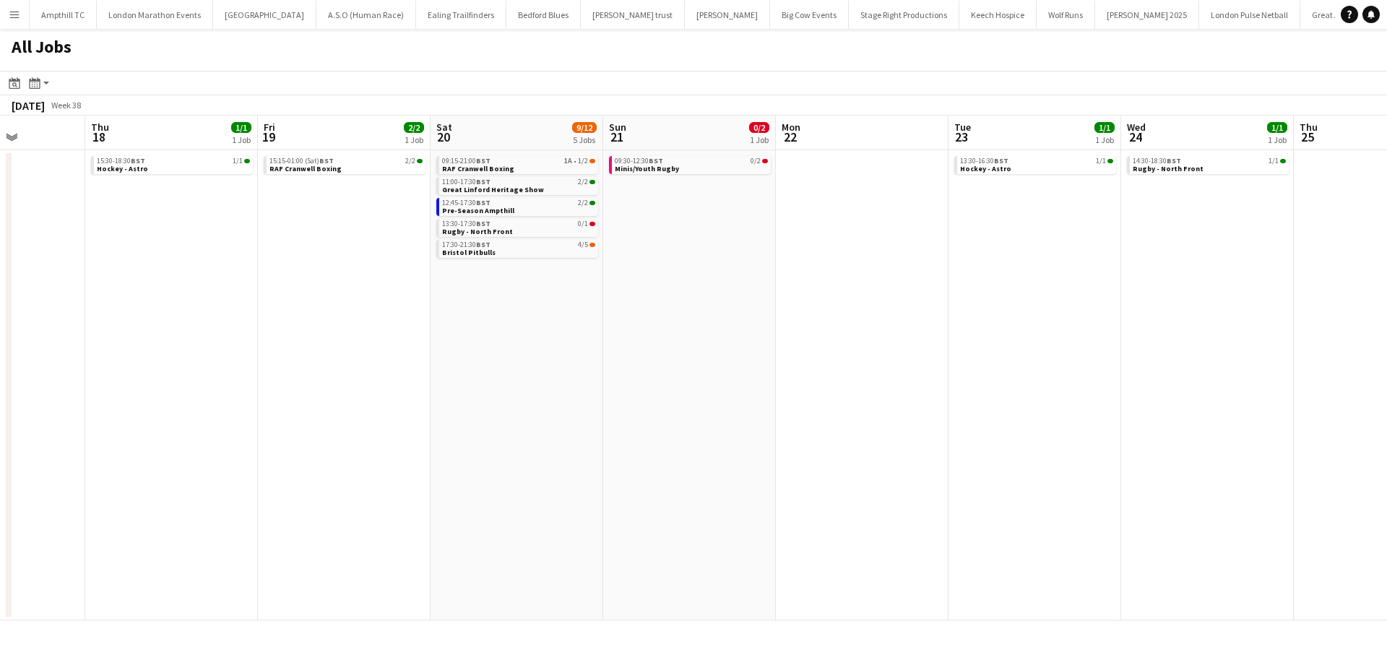
drag, startPoint x: 1069, startPoint y: 285, endPoint x: 770, endPoint y: 287, distance: 299.0
click at [705, 285] on app-calendar-viewport "Mon 15 Tue 16 Wed 17 Thu 18 1/1 1 Job Fri 19 2/2 1 Job Sat 20 9/12 5 Jobs Sun 2…" at bounding box center [693, 368] width 1387 height 505
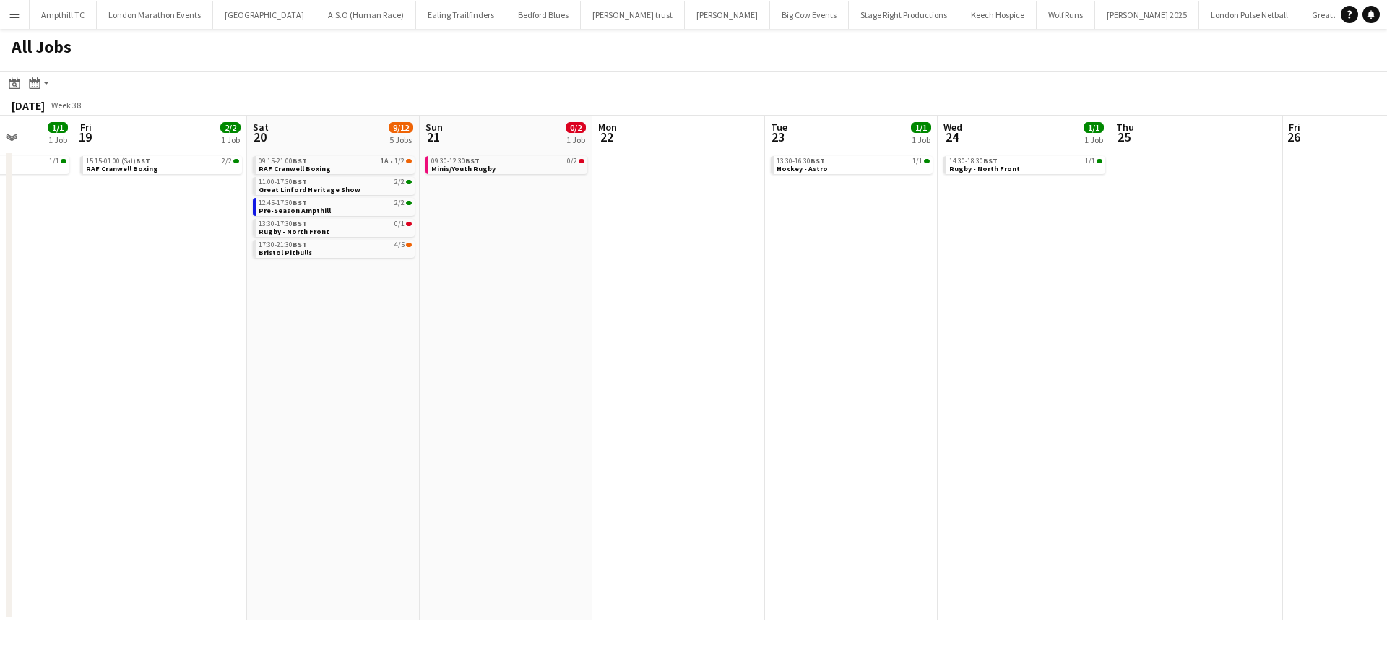
drag, startPoint x: 878, startPoint y: 289, endPoint x: 698, endPoint y: 301, distance: 179.5
click at [698, 301] on app-calendar-viewport "Mon 15 Tue 16 Wed 17 Thu 18 1/1 1 Job Fri 19 2/2 1 Job Sat 20 9/12 5 Jobs Sun 2…" at bounding box center [693, 368] width 1387 height 505
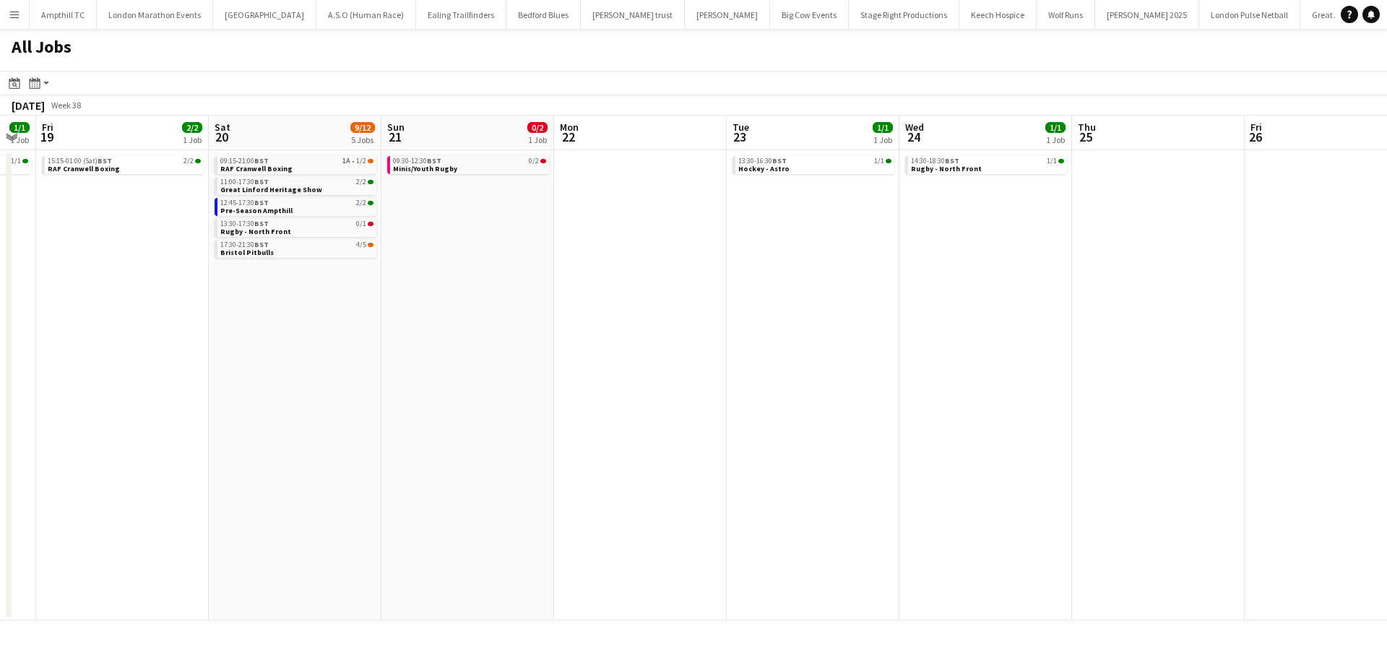
click at [745, 352] on app-all-jobs "All Jobs Date picker AUG 2025 AUG 2025 Monday M Tuesday T Wednesday W Thursday …" at bounding box center [693, 325] width 1387 height 592
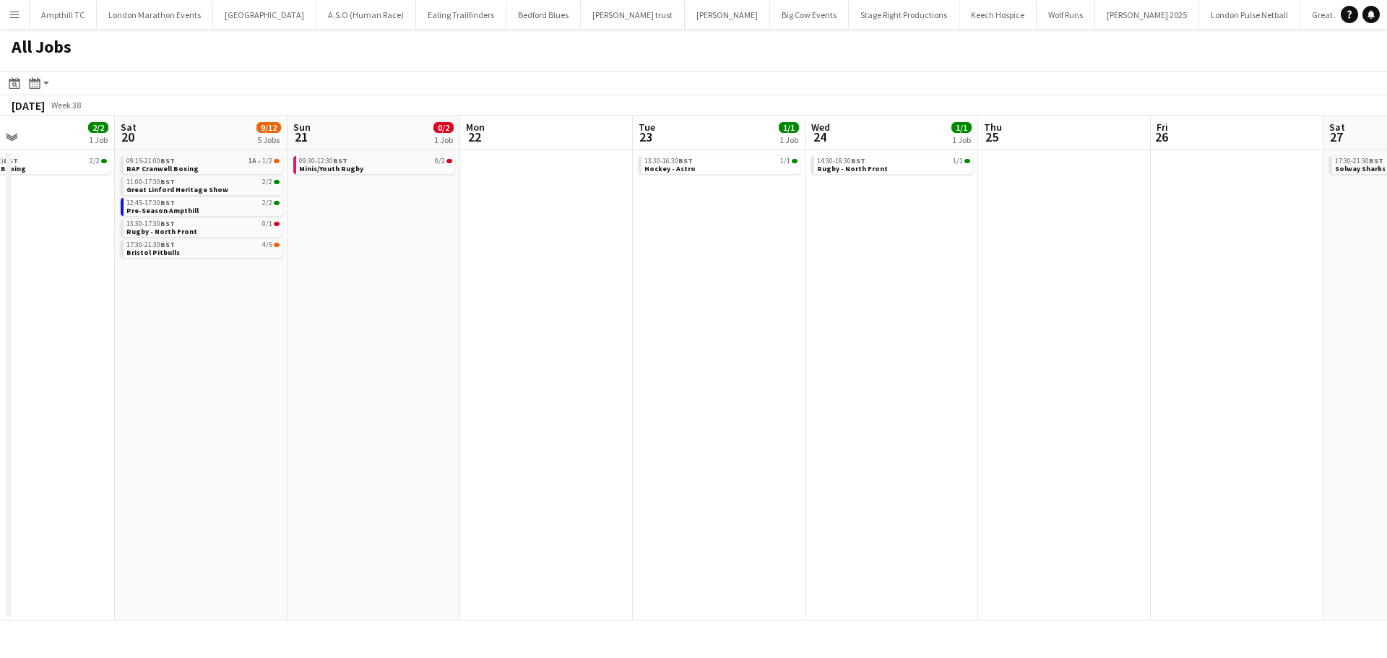
click at [643, 406] on app-calendar-viewport "Wed 17 Thu 18 1/1 1 Job Fri 19 2/2 1 Job Sat 20 9/12 5 Jobs Sun 21 0/2 1 Job Mo…" at bounding box center [693, 368] width 1387 height 505
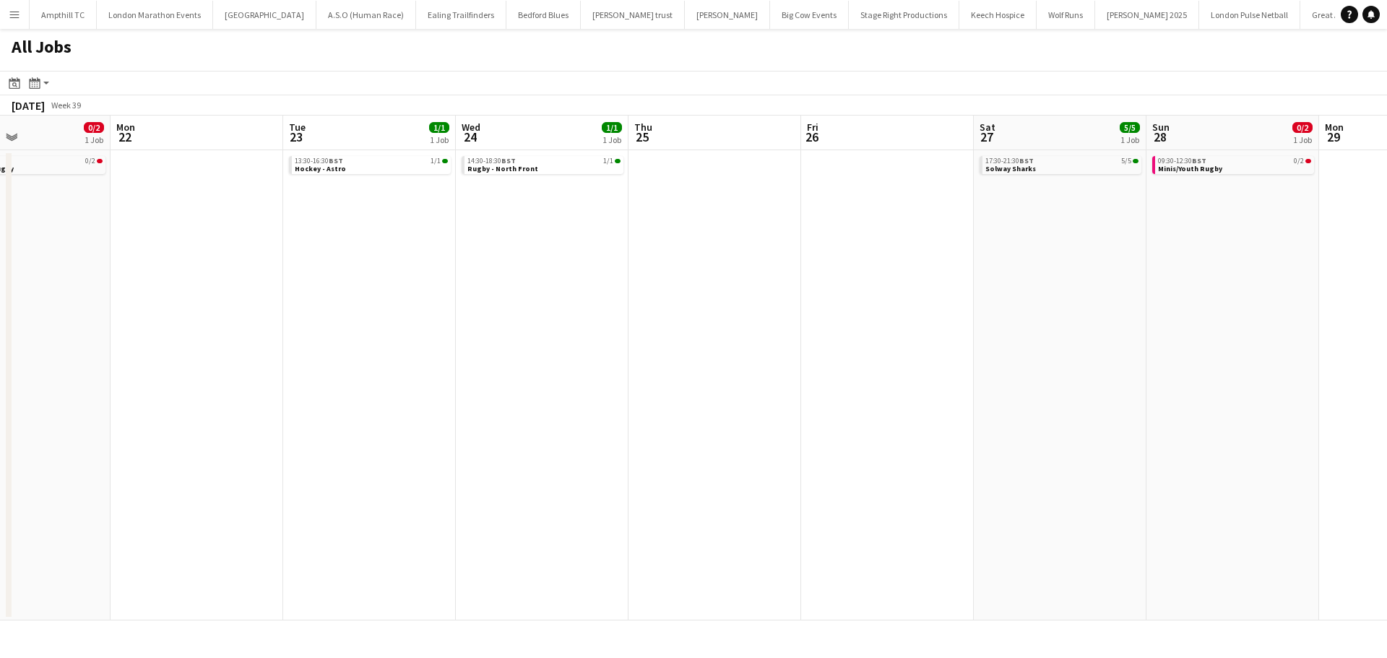
scroll to position [0, 453]
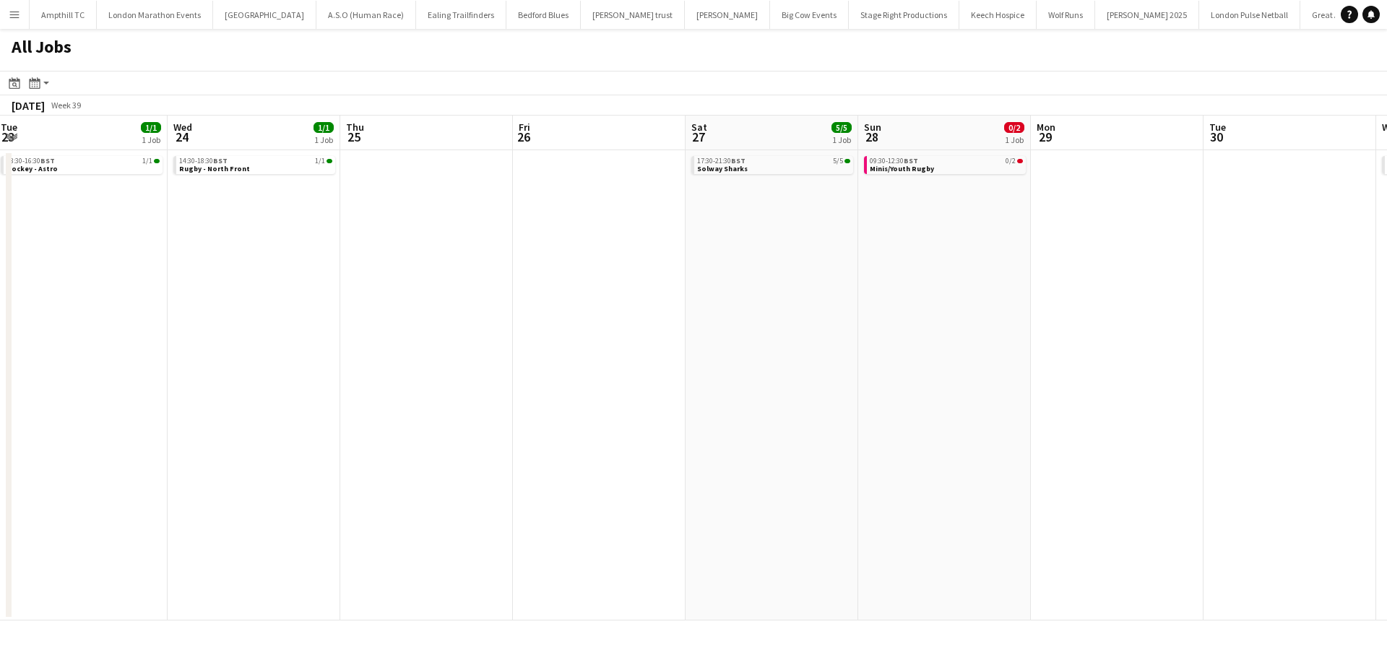
click at [652, 382] on app-all-jobs "All Jobs Date picker AUG 2025 AUG 2025 Monday M Tuesday T Wednesday W Thursday …" at bounding box center [693, 325] width 1387 height 592
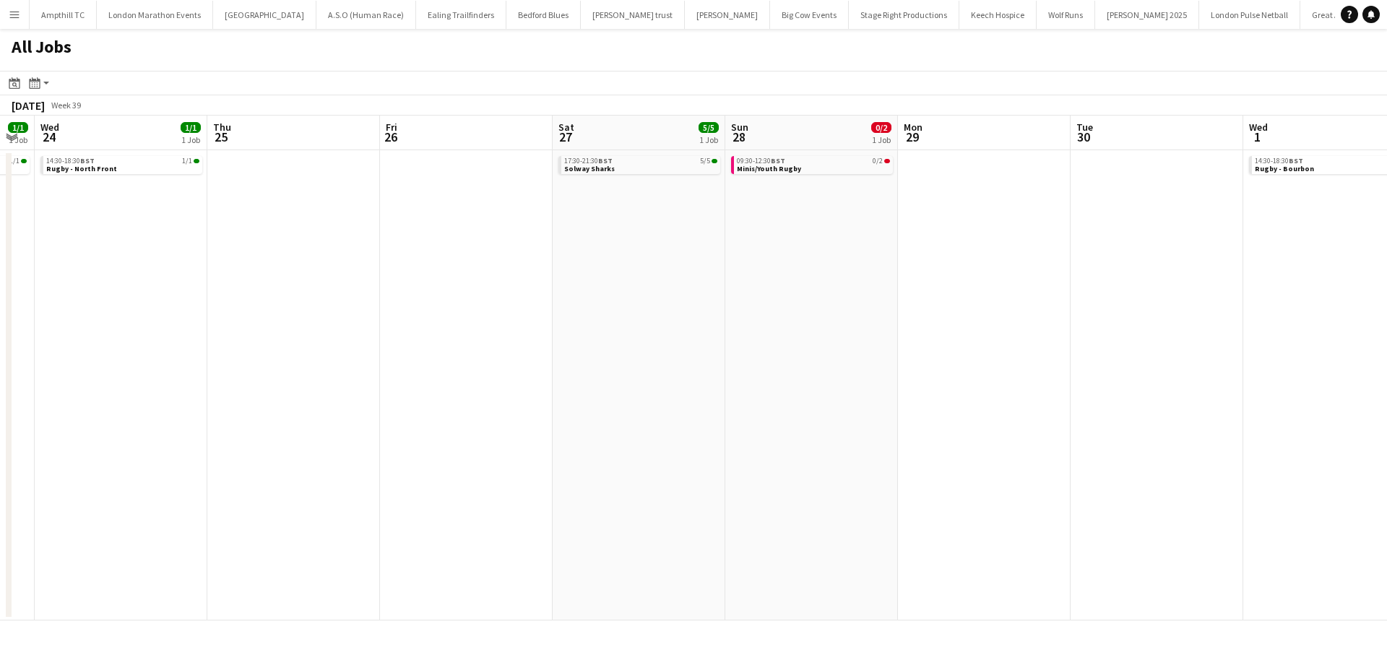
drag, startPoint x: 671, startPoint y: 289, endPoint x: 612, endPoint y: 289, distance: 58.5
click at [618, 289] on app-calendar-viewport "Sun 21 0/2 1 Job Mon 22 Tue 23 1/1 1 Job Wed 24 1/1 1 Job Thu 25 Fri 26 Sat 27 …" at bounding box center [693, 368] width 1387 height 505
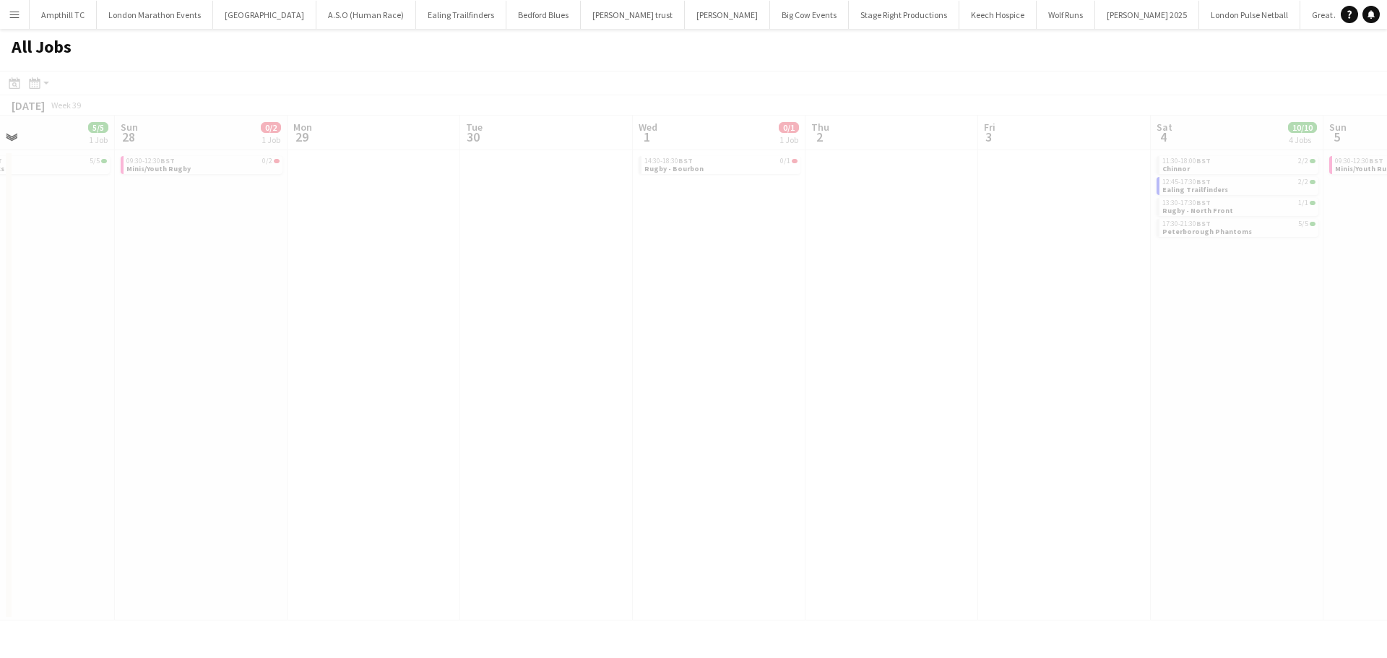
drag, startPoint x: 792, startPoint y: 318, endPoint x: 1116, endPoint y: 295, distance: 324.4
click at [659, 319] on app-all-jobs "All Jobs Date picker AUG 2025 AUG 2025 Monday M Tuesday T Wednesday W Thursday …" at bounding box center [693, 325] width 1387 height 592
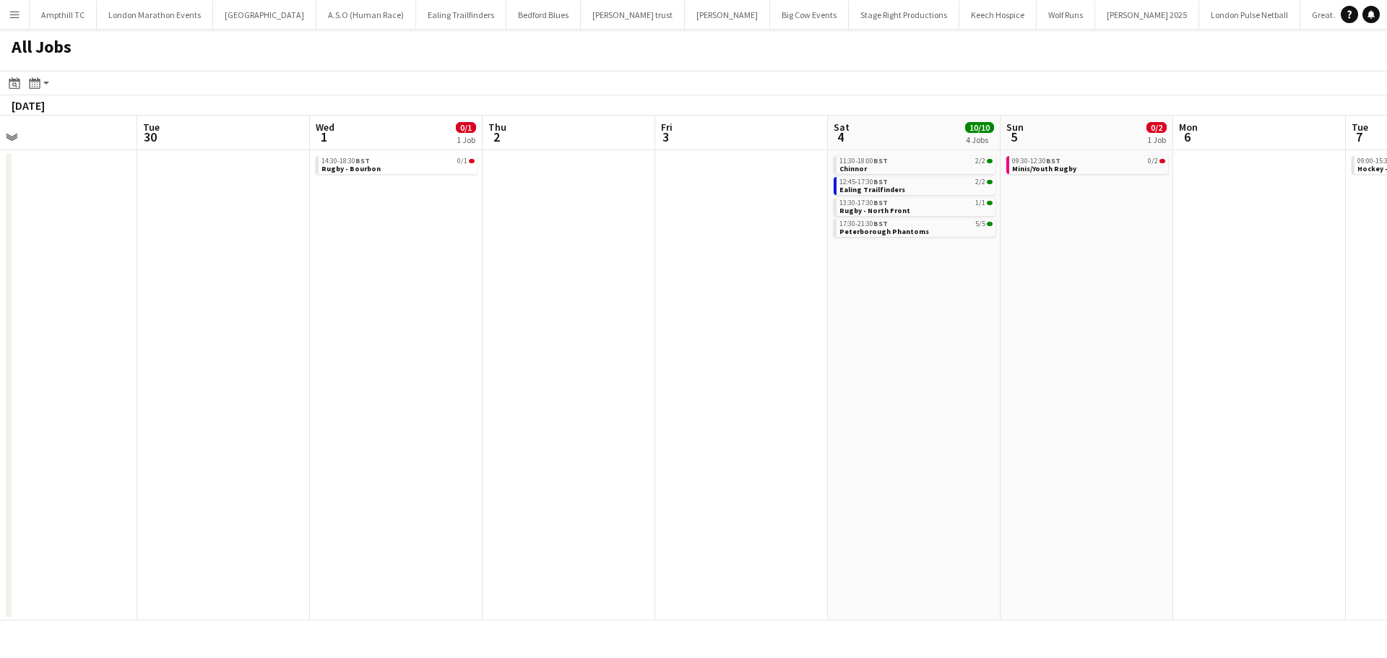
click at [713, 311] on app-calendar-viewport "Thu 25 Fri 26 Sat 27 5/5 1 Job Sun 28 0/2 1 Job Mon 29 Tue 30 Wed 1 0/1 1 Job T…" at bounding box center [693, 368] width 1387 height 505
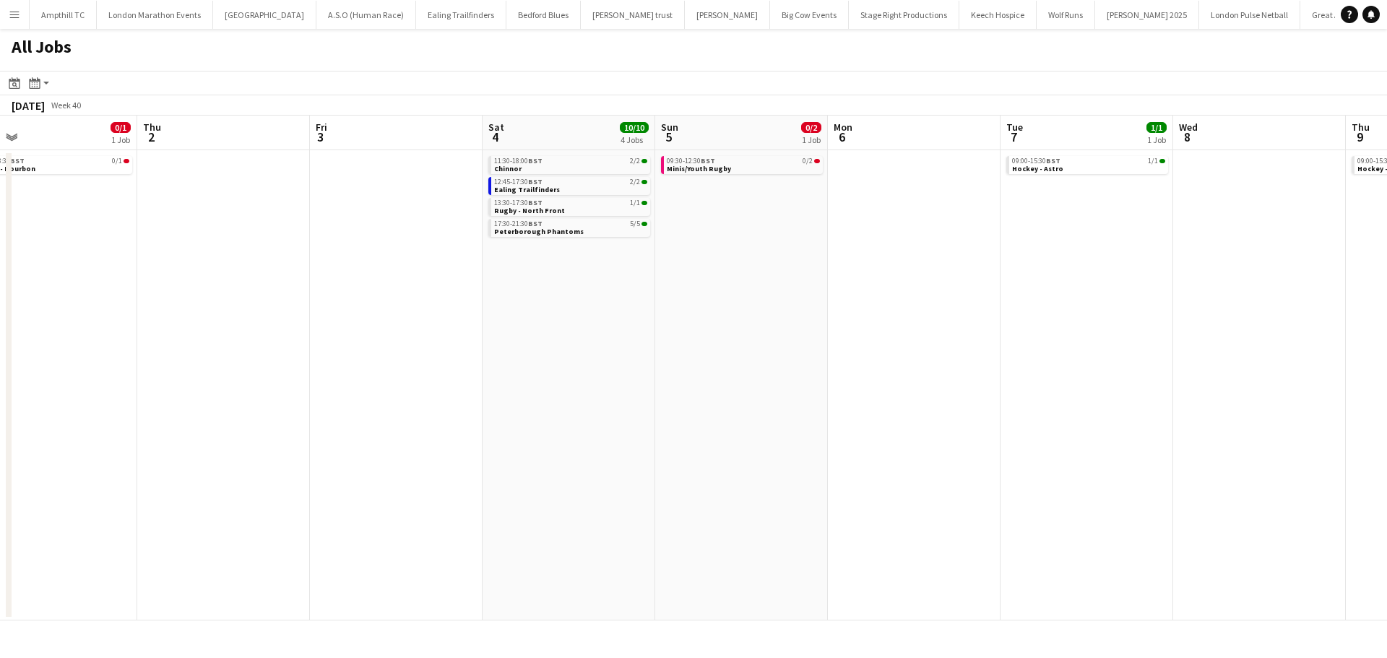
scroll to position [0, 477]
drag, startPoint x: 930, startPoint y: 321, endPoint x: 807, endPoint y: 323, distance: 122.1
click at [833, 323] on app-calendar-viewport "Sat 27 5/5 1 Job Sun 28 0/2 1 Job Mon 29 Tue 30 Wed 1 0/1 1 Job Thu 2 Fri 3 Sat…" at bounding box center [693, 368] width 1387 height 505
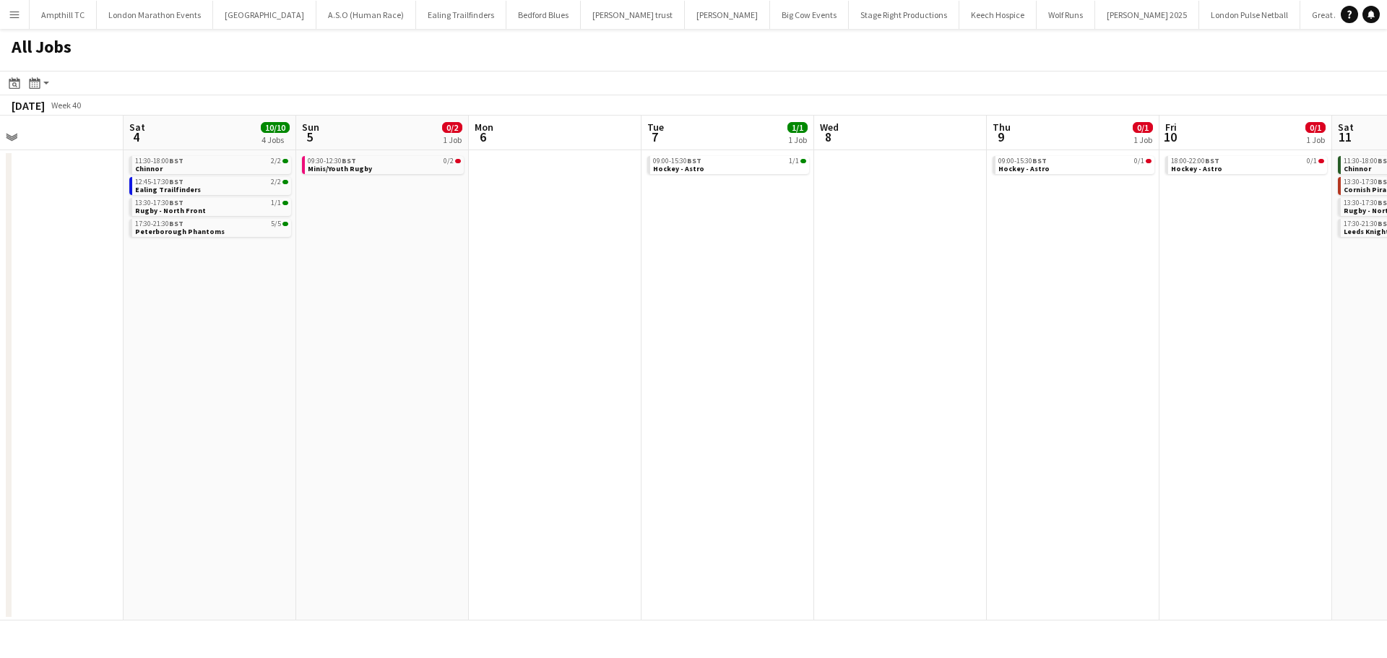
drag, startPoint x: 922, startPoint y: 320, endPoint x: 656, endPoint y: 314, distance: 266.6
click at [636, 321] on app-calendar-viewport "Mon 29 Tue 30 Wed 1 0/1 1 Job Thu 2 Fri 3 Sat 4 10/10 4 Jobs Sun 5 0/2 1 Job Mo…" at bounding box center [693, 368] width 1387 height 505
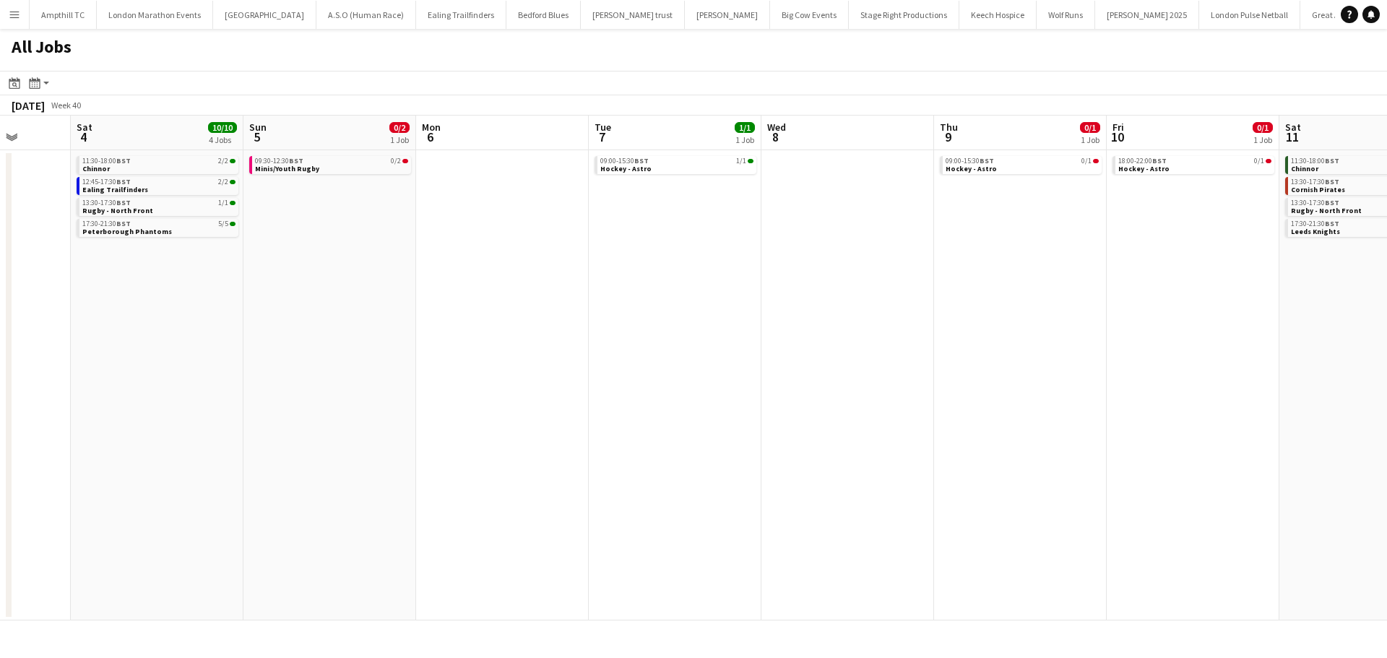
scroll to position [0, 463]
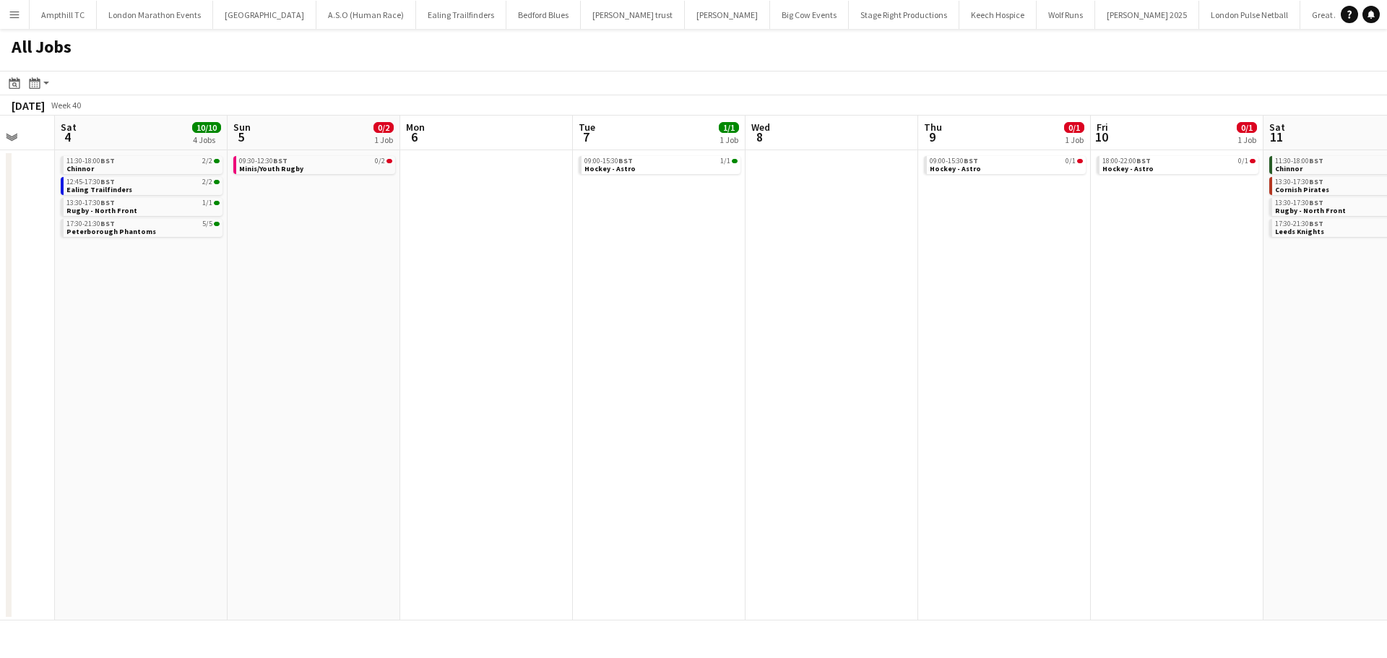
click at [574, 313] on app-all-jobs "All Jobs Date picker AUG 2025 AUG 2025 Monday M Tuesday T Wednesday W Thursday …" at bounding box center [693, 325] width 1387 height 592
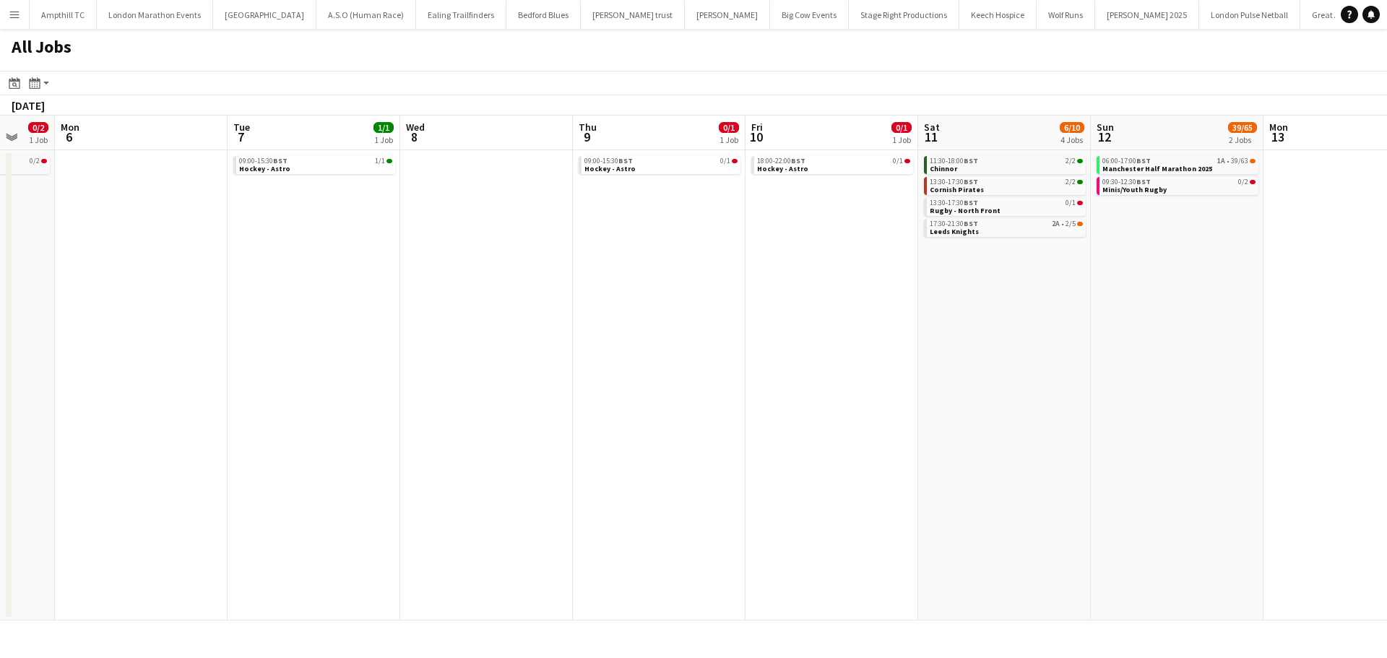
scroll to position [0, 690]
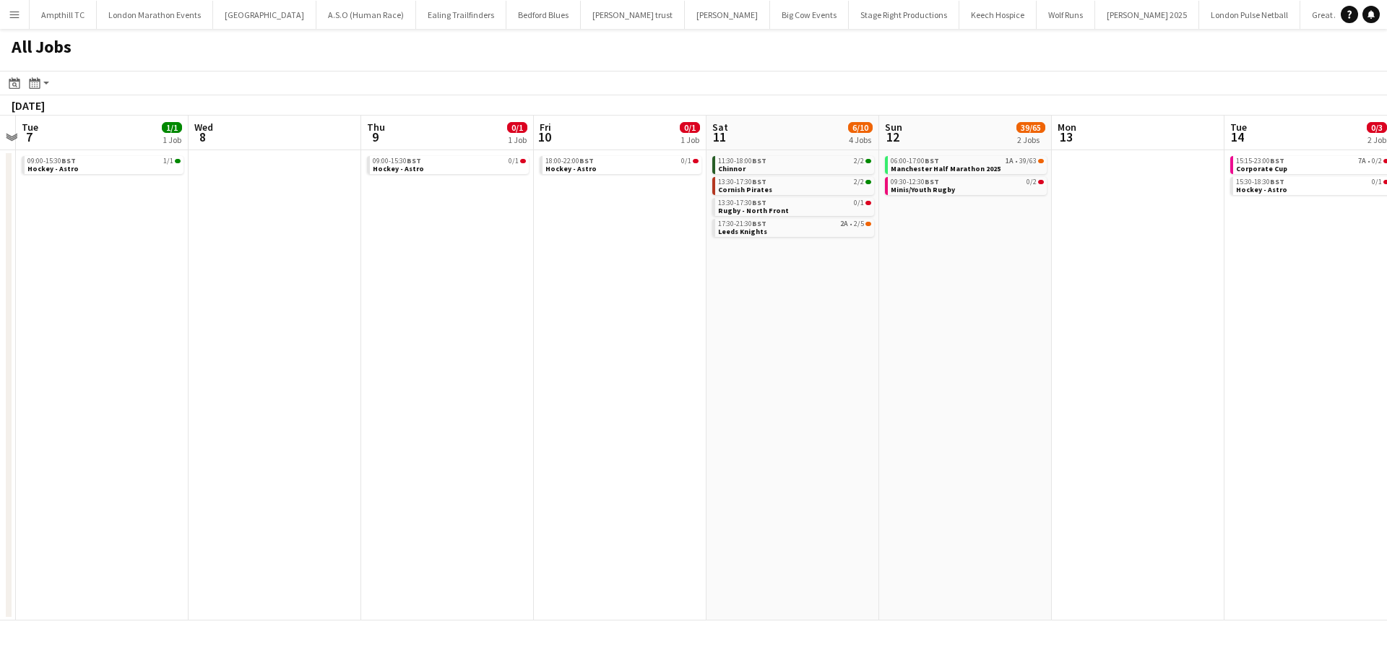
drag, startPoint x: 865, startPoint y: 295, endPoint x: 678, endPoint y: 295, distance: 187.1
click at [649, 295] on app-calendar-viewport "Fri 3 Sat 4 10/10 4 Jobs Sun 5 0/2 1 Job Mon 6 Tue 7 1/1 1 Job Wed 8 Thu 9 0/1 …" at bounding box center [693, 368] width 1387 height 505
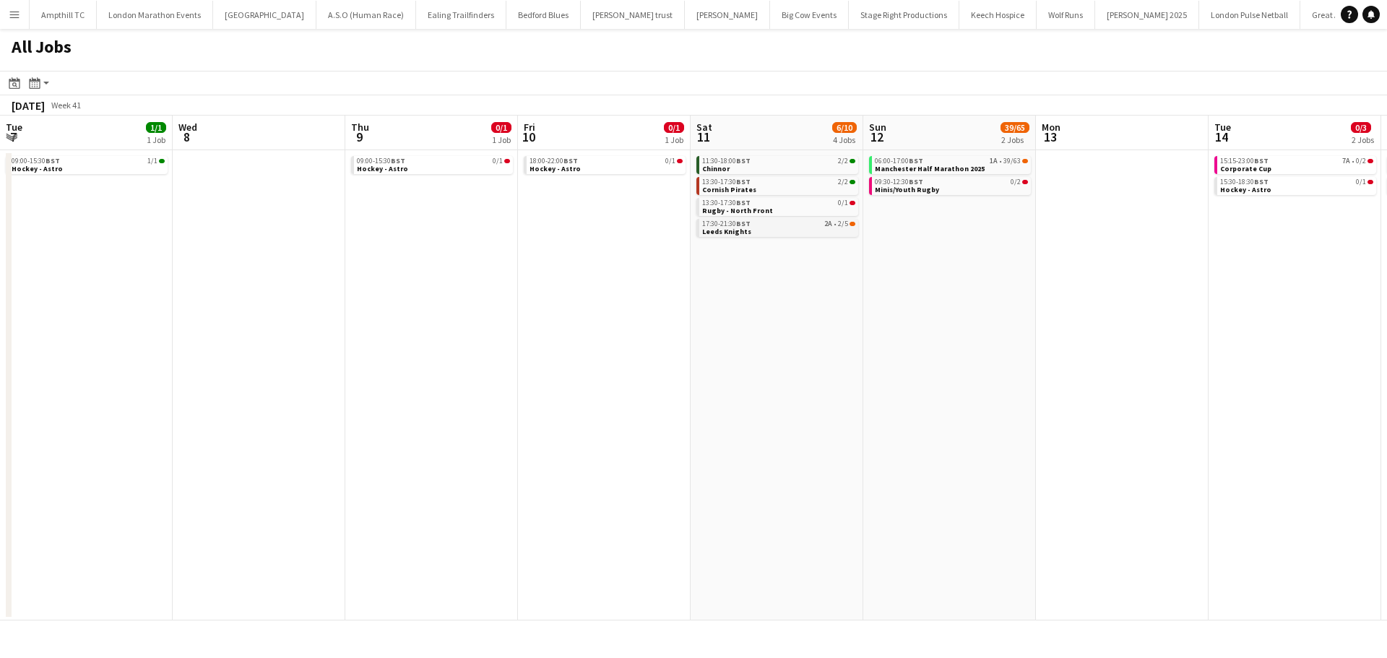
click at [820, 229] on link "17:30-21:30 BST 2A • 2/5 Leeds Knights" at bounding box center [778, 227] width 153 height 17
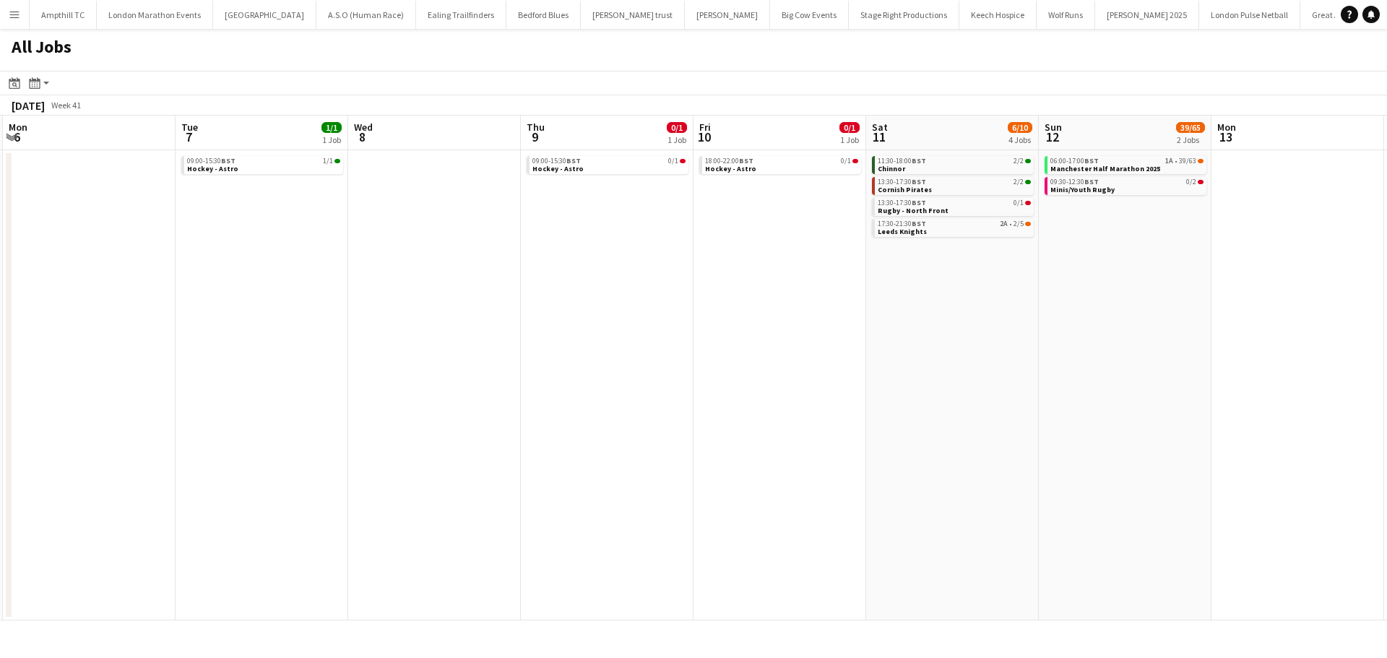
click at [508, 415] on app-all-jobs "All Jobs Date picker AUG 2025 AUG 2025 Monday M Tuesday T Wednesday W Thursday …" at bounding box center [693, 325] width 1387 height 592
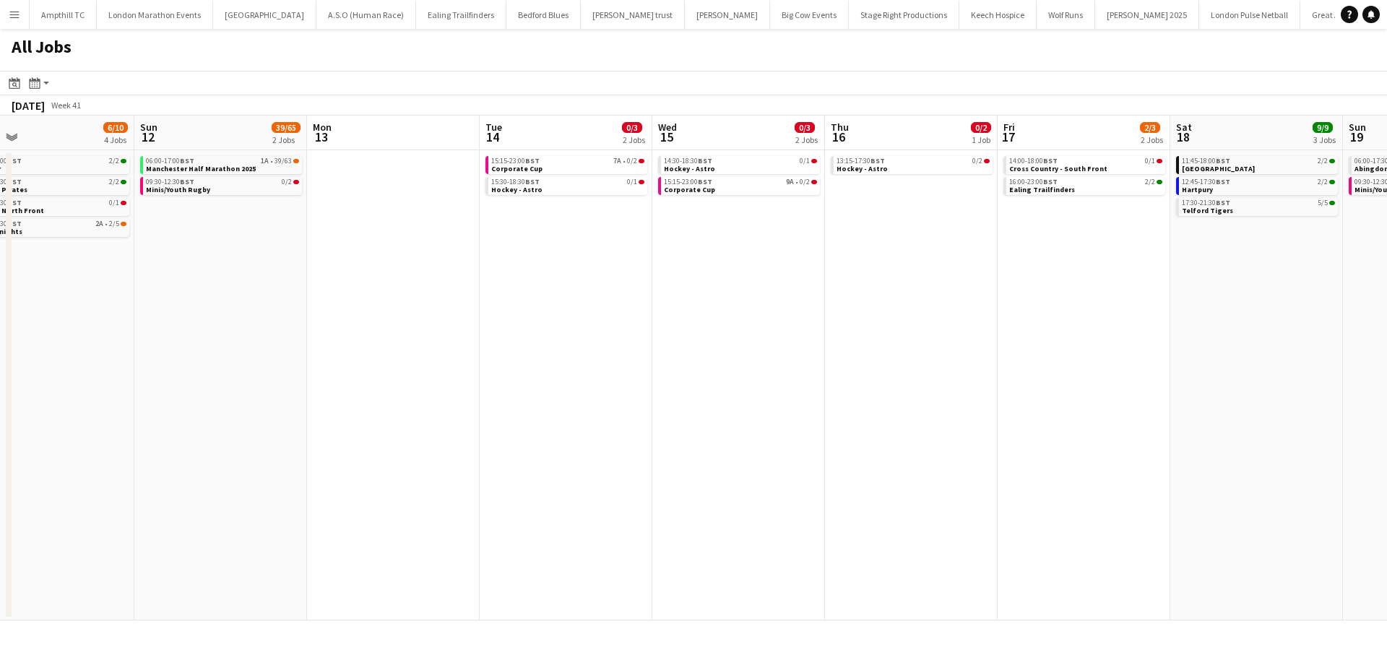
drag, startPoint x: 1122, startPoint y: 298, endPoint x: 857, endPoint y: 300, distance: 265.1
click at [857, 300] on app-calendar-viewport "Tue 7 1/1 1 Job Wed 8 Thu 9 0/1 1 Job Fri 10 0/1 1 Job Sat 11 6/10 4 Jobs Sun 1…" at bounding box center [693, 368] width 1387 height 505
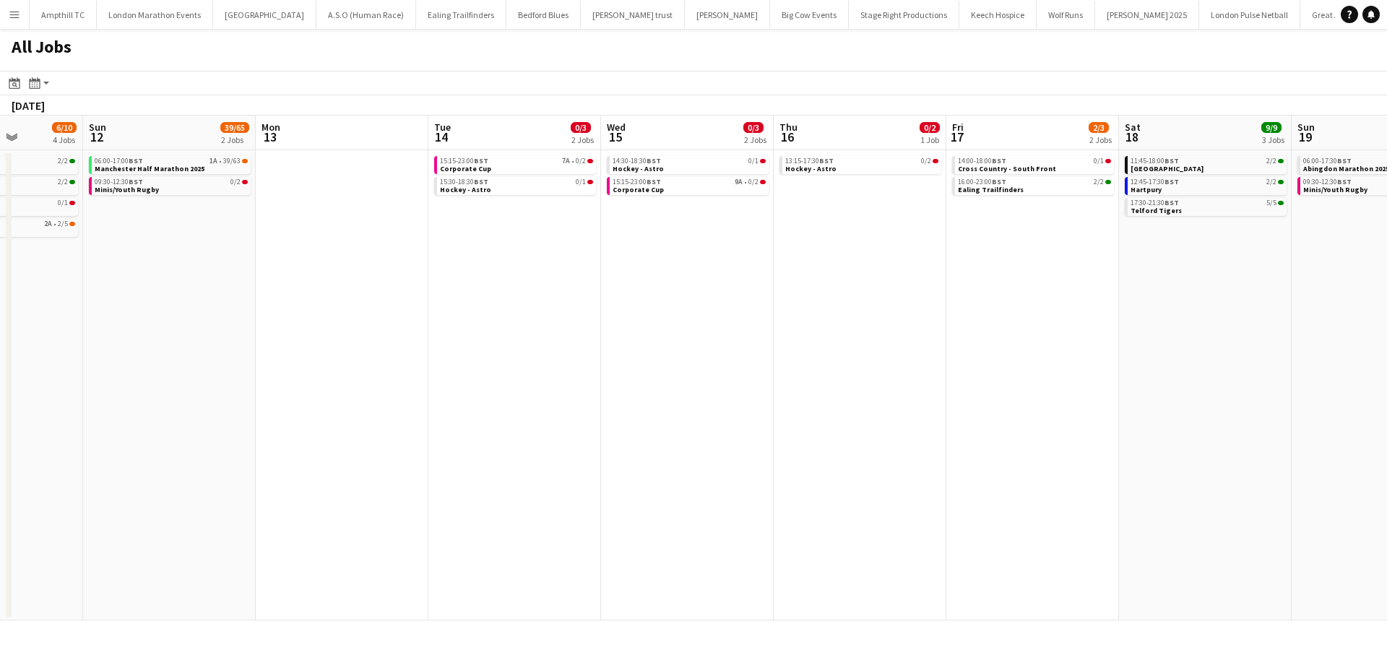
scroll to position [0, 468]
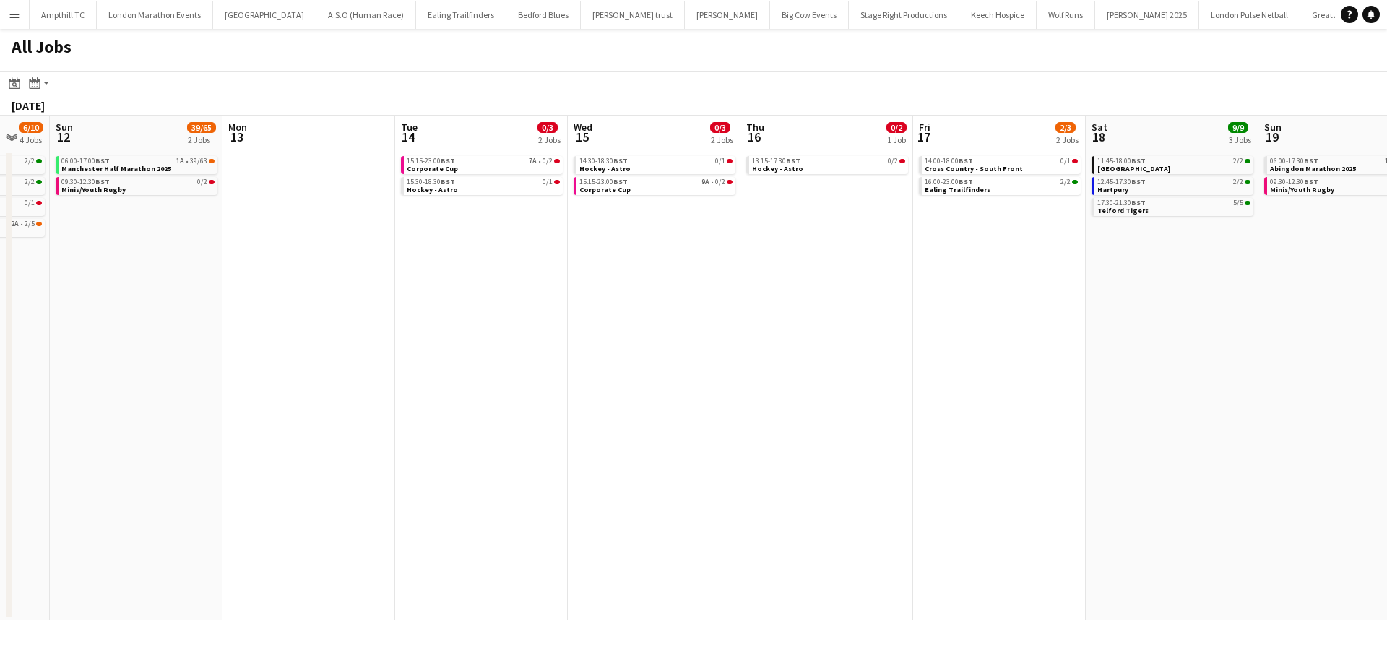
click at [667, 291] on app-all-jobs "All Jobs Date picker AUG 2025 AUG 2025 Monday M Tuesday T Wednesday W Thursday …" at bounding box center [693, 325] width 1387 height 592
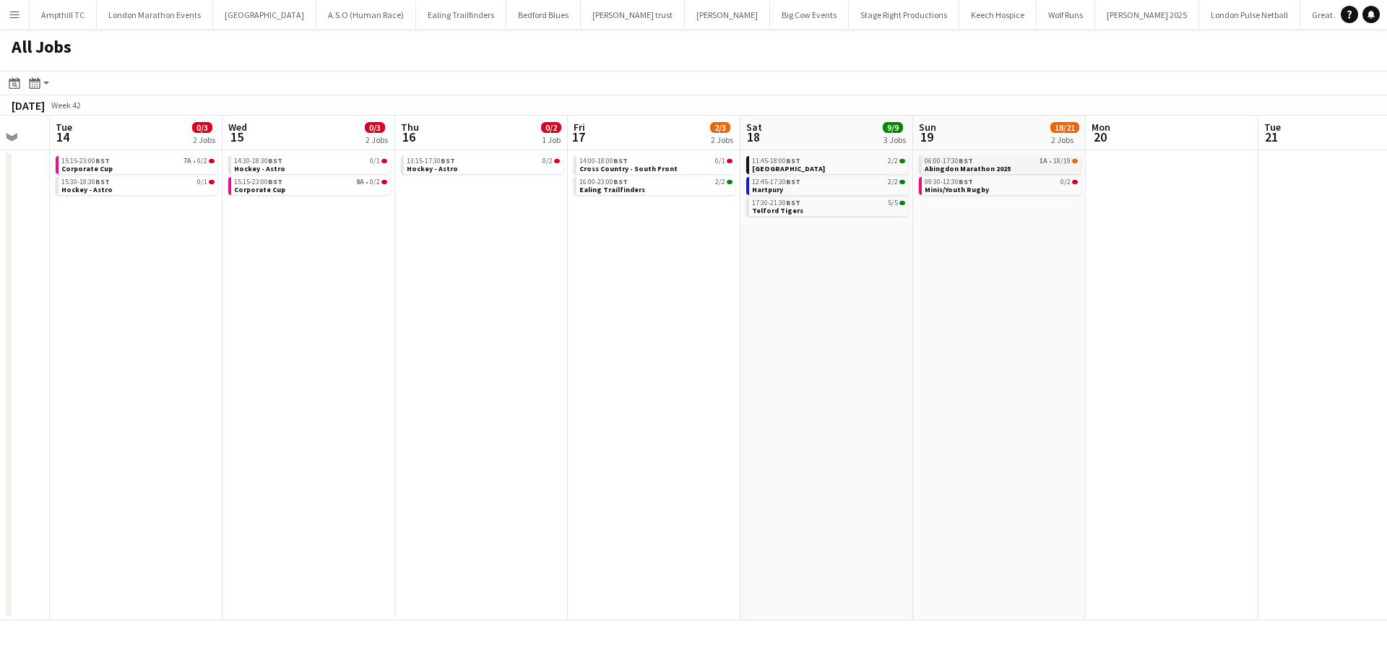
click at [990, 165] on span "Abingdon Marathon 2025" at bounding box center [967, 168] width 86 height 9
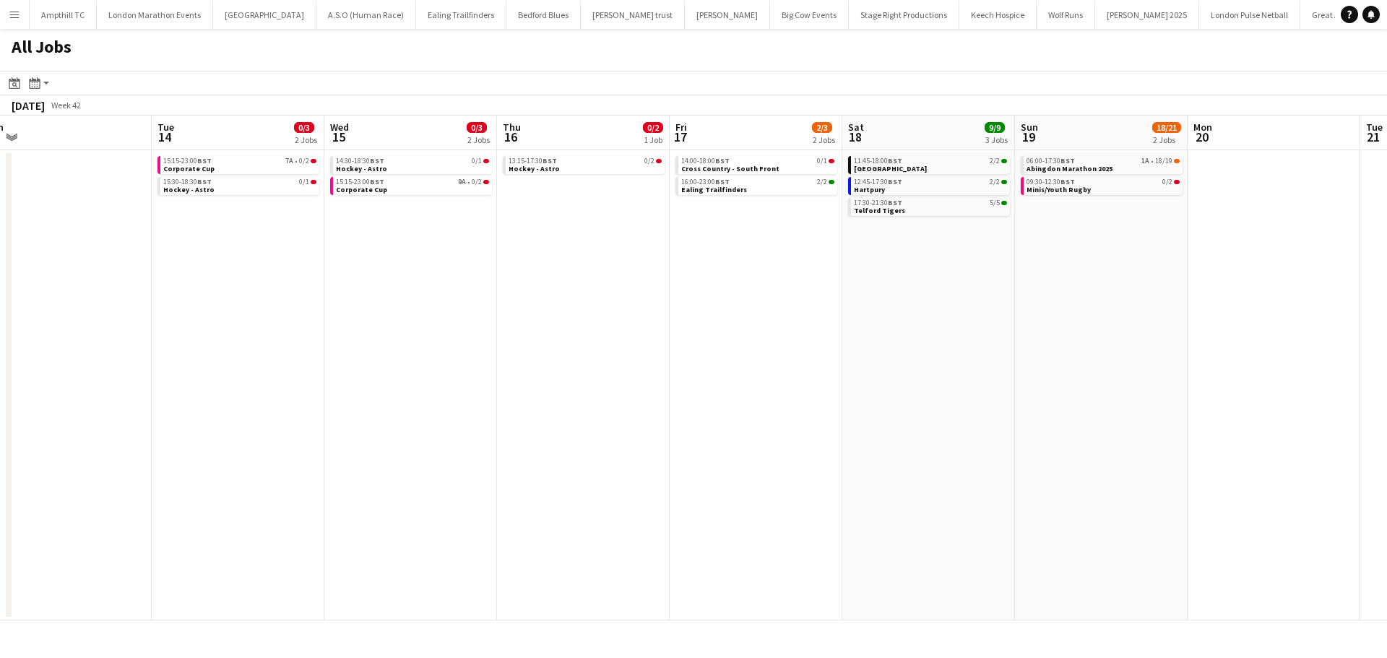
drag, startPoint x: 1199, startPoint y: 358, endPoint x: 248, endPoint y: 378, distance: 951.4
click at [248, 378] on app-calendar-viewport "Sat 11 6/10 4 Jobs Sun 12 39/65 2 Jobs Mon 13 Tue 14 0/3 2 Jobs Wed 15 0/3 2 Jo…" at bounding box center [693, 368] width 1387 height 505
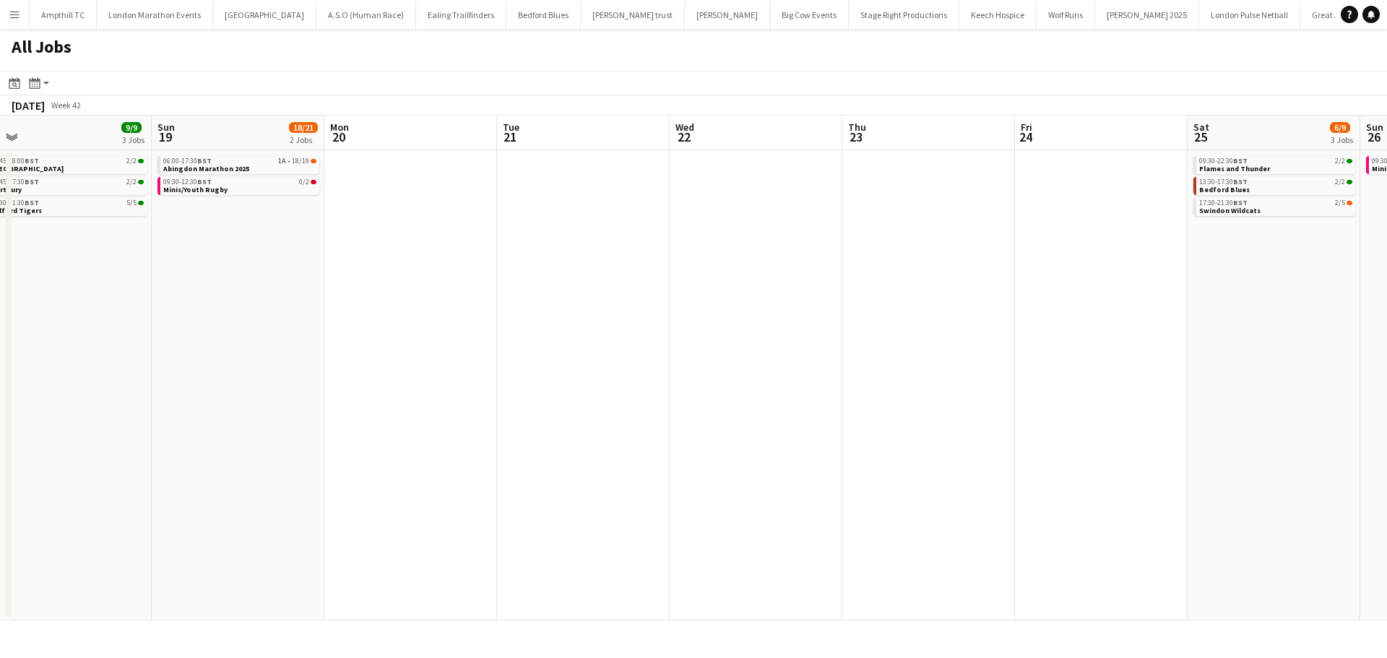
scroll to position [0, 571]
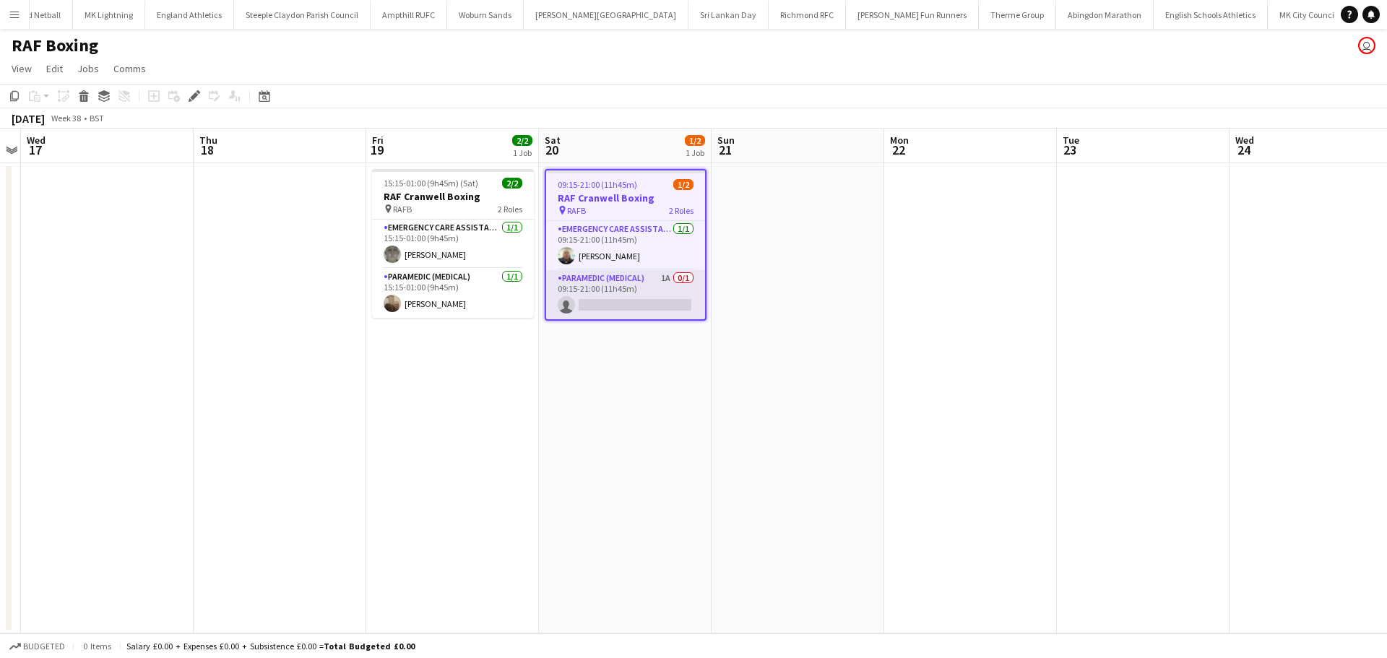
scroll to position [0, 1426]
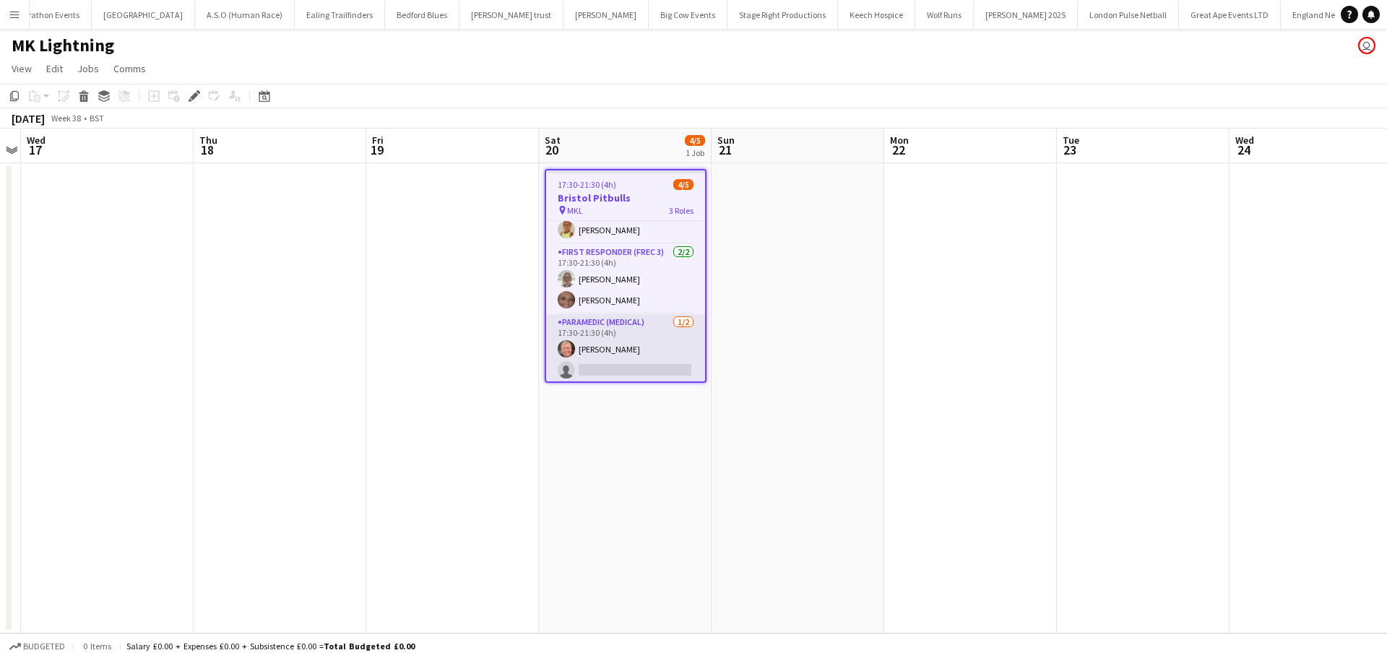
scroll to position [29, 0]
drag, startPoint x: 612, startPoint y: 365, endPoint x: 627, endPoint y: 357, distance: 17.5
click at [611, 366] on app-card-role "Paramedic (Medical) 1/2 17:30-21:30 (4h) Duncan Millar single-neutral-actions" at bounding box center [625, 346] width 159 height 70
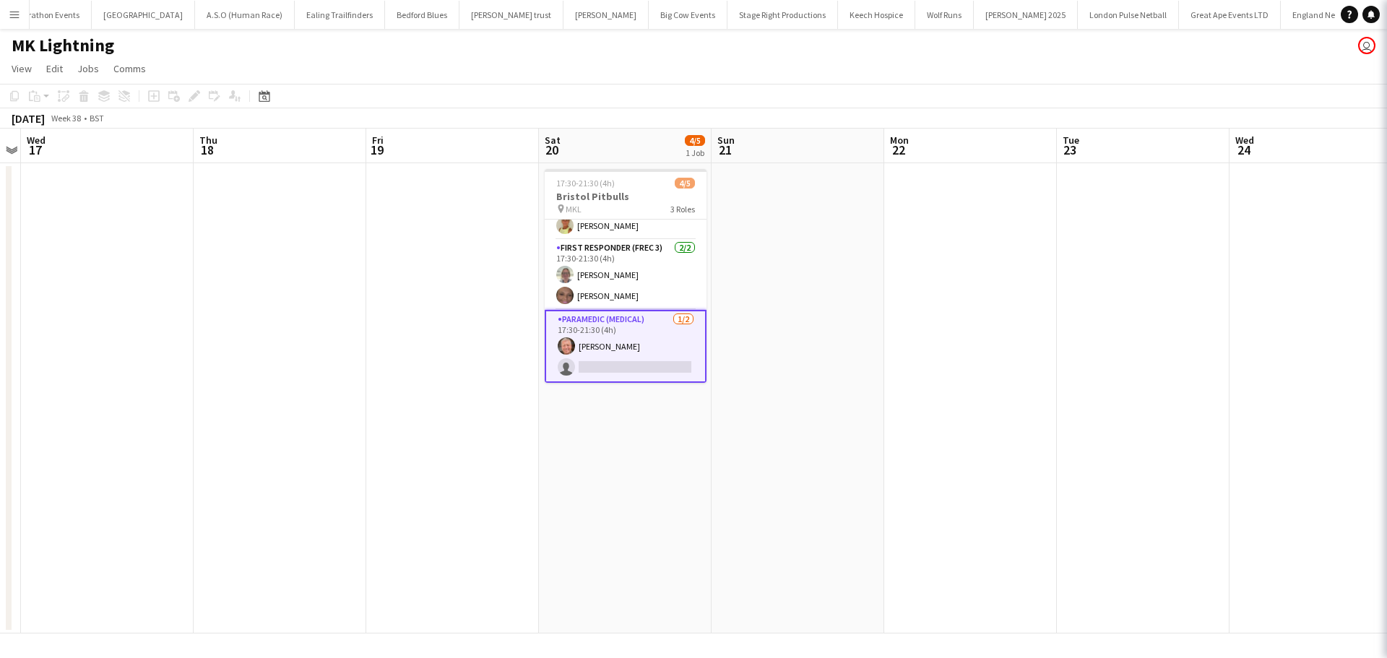
scroll to position [0, 498]
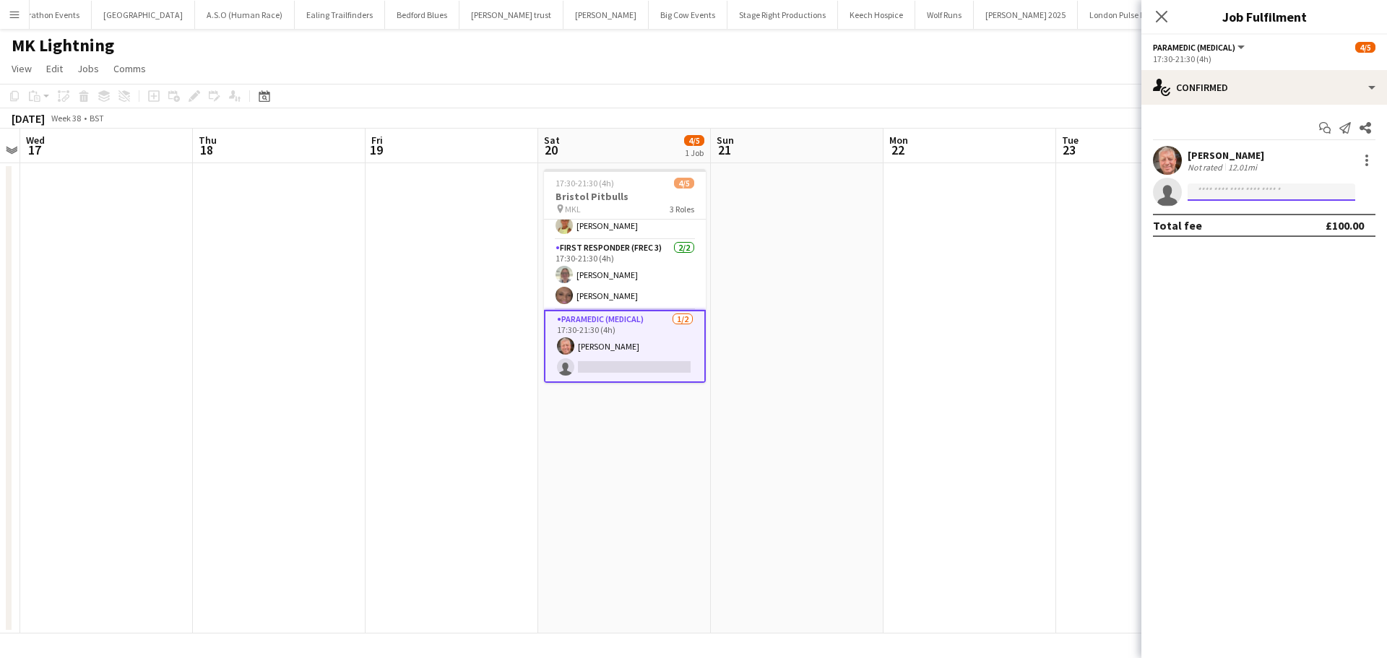
click at [1216, 191] on input at bounding box center [1271, 191] width 168 height 17
type input "***"
click at [1233, 212] on span "Ashley Jones" at bounding box center [1240, 213] width 83 height 12
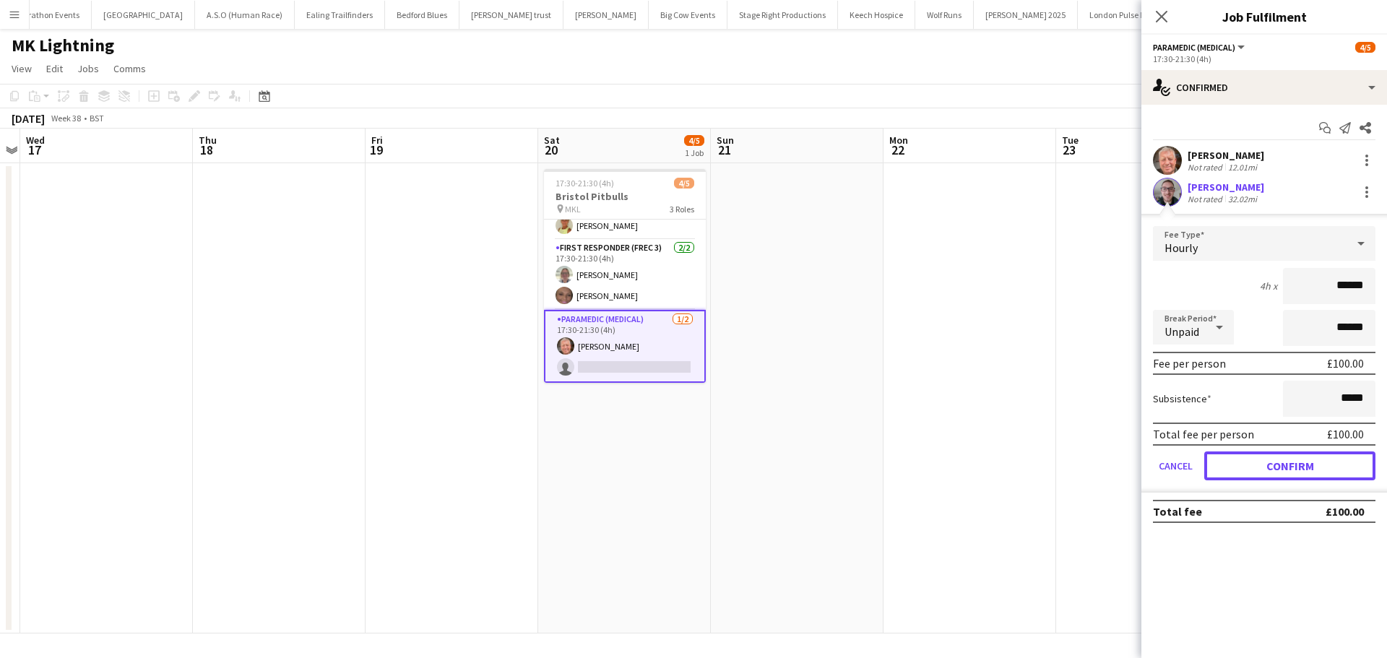
drag, startPoint x: 1235, startPoint y: 456, endPoint x: 1240, endPoint y: 447, distance: 10.0
click at [1237, 454] on button "Confirm" at bounding box center [1289, 465] width 171 height 29
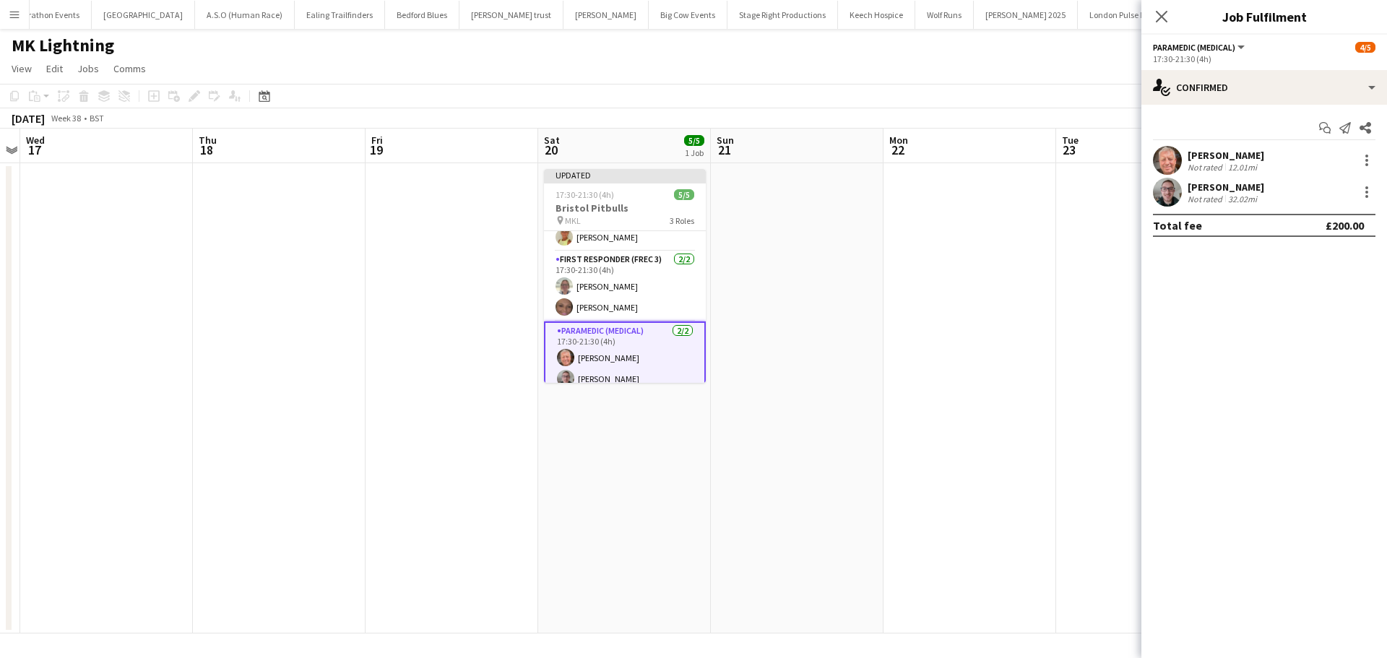
click at [1166, 9] on app-icon "Close pop-in" at bounding box center [1161, 16] width 17 height 17
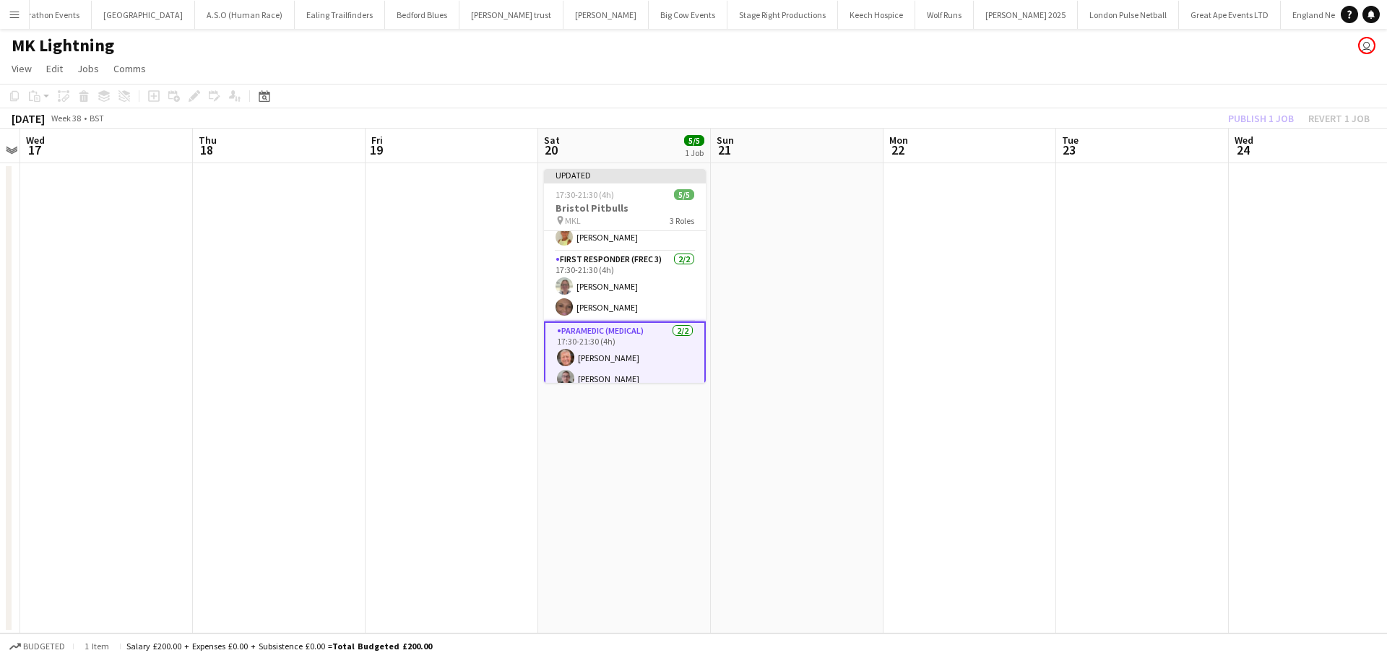
drag, startPoint x: 1212, startPoint y: 146, endPoint x: 1225, endPoint y: 136, distance: 16.5
click at [1215, 146] on app-board-header-date "Tue 23" at bounding box center [1142, 146] width 173 height 35
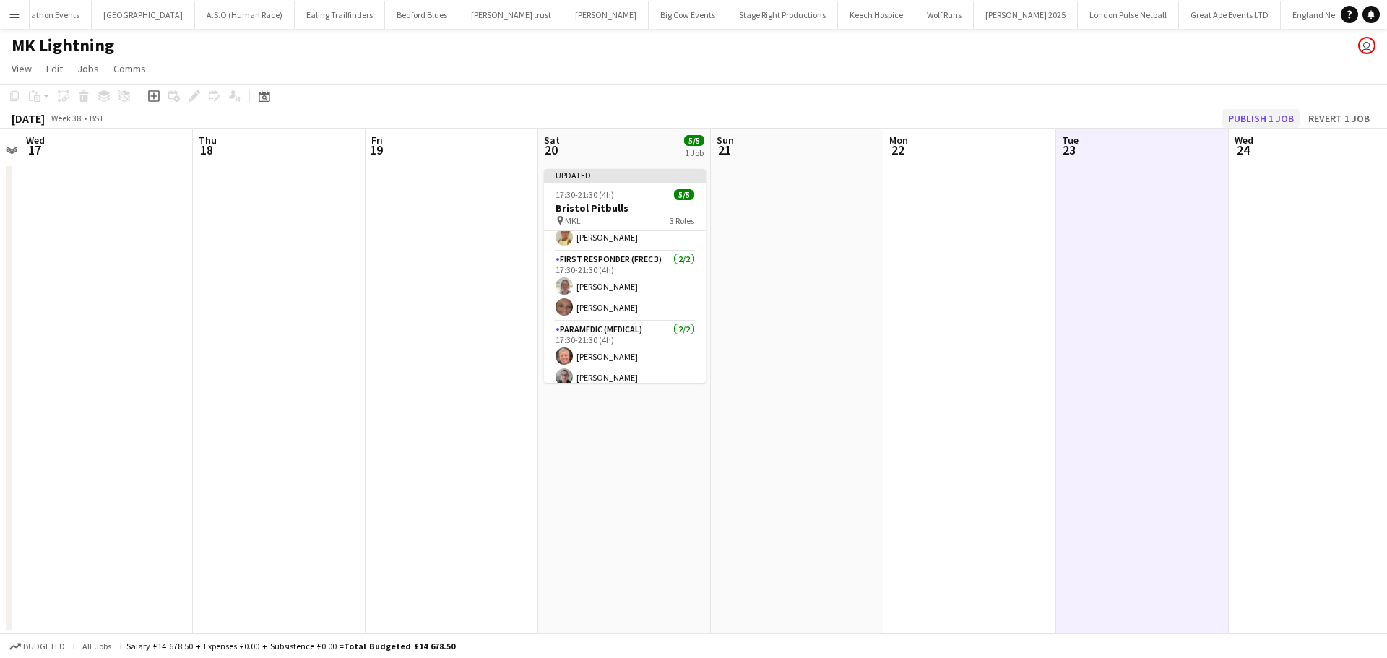
scroll to position [0, 495]
click at [1256, 116] on button "Publish 1 job" at bounding box center [1260, 118] width 77 height 19
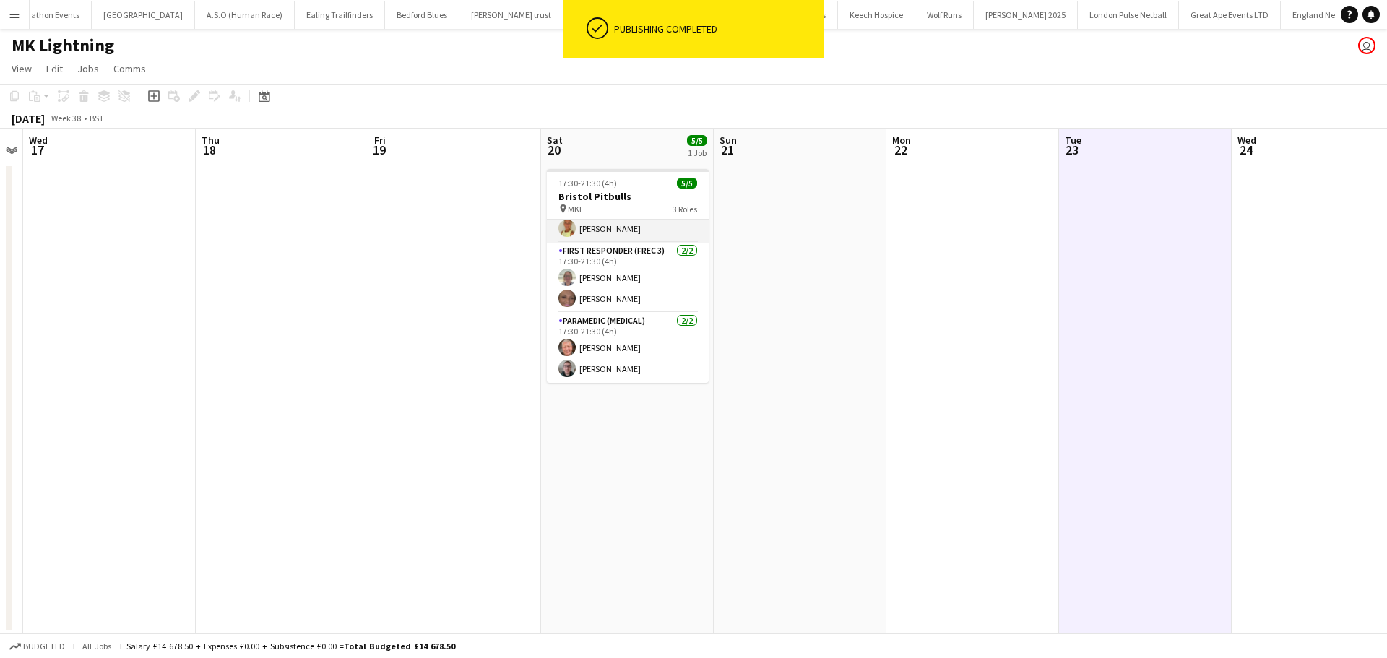
scroll to position [0, 0]
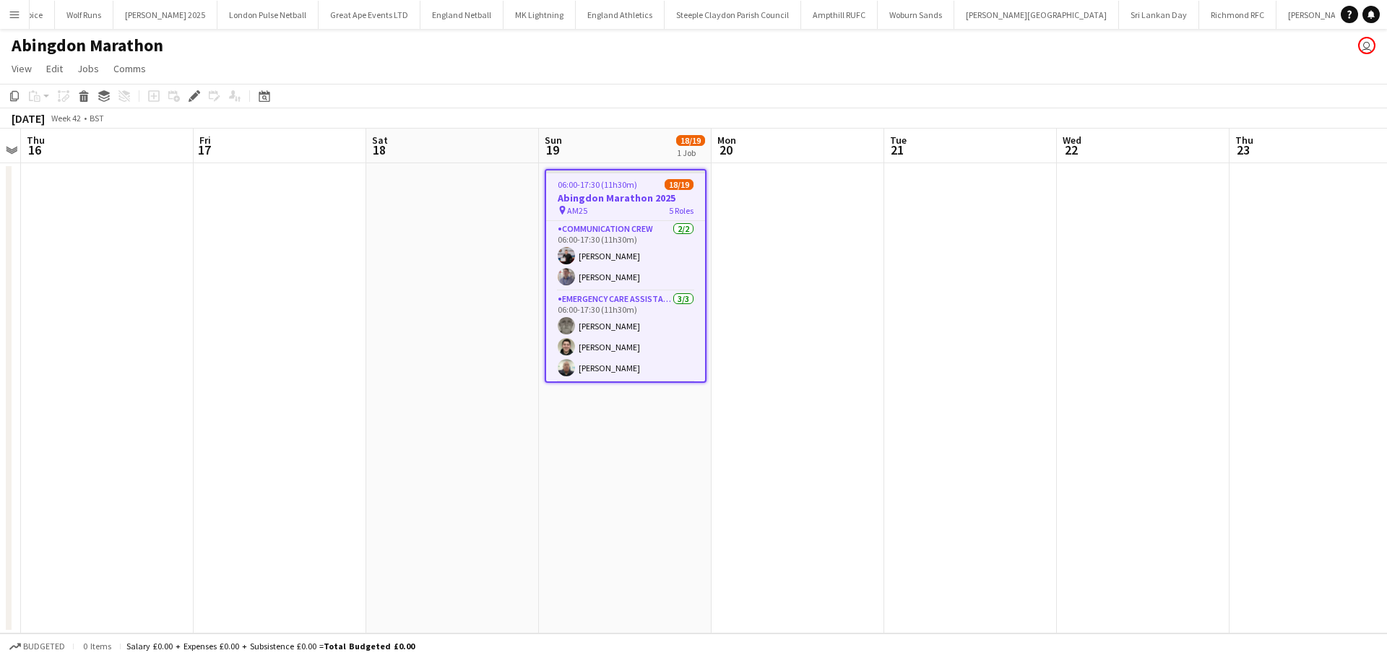
scroll to position [0, 1029]
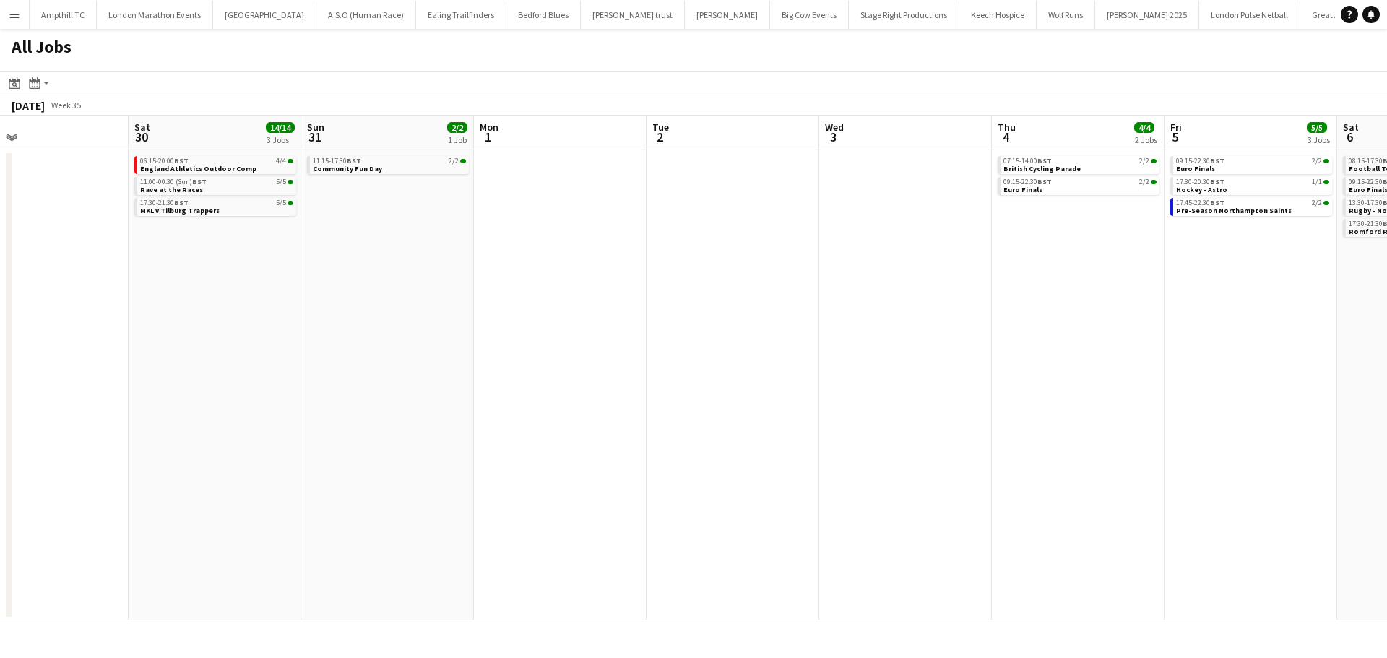
scroll to position [0, 588]
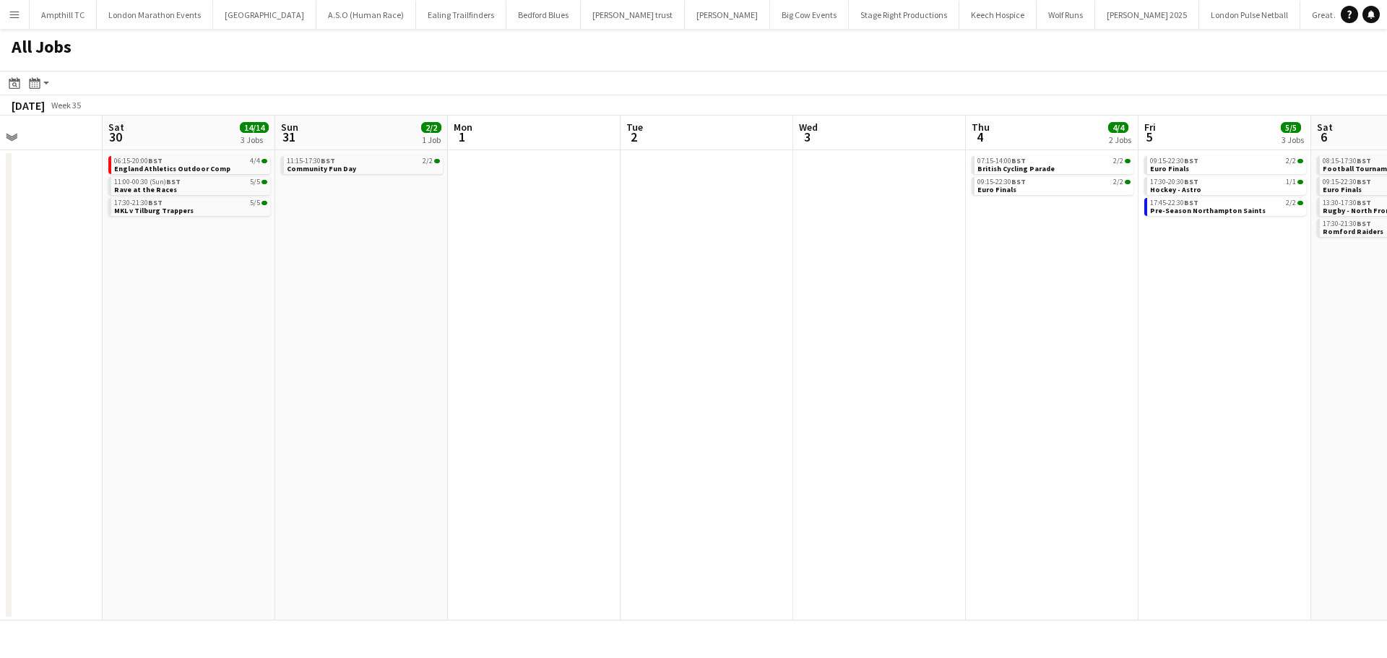
drag, startPoint x: 829, startPoint y: 290, endPoint x: 241, endPoint y: 290, distance: 587.9
click at [241, 290] on app-calendar-viewport "Tue 26 Wed 27 Thu 28 Fri 29 Sat 30 14/14 3 Jobs Sun 31 2/2 1 Job Mon 1 Tue 2 We…" at bounding box center [693, 368] width 1387 height 505
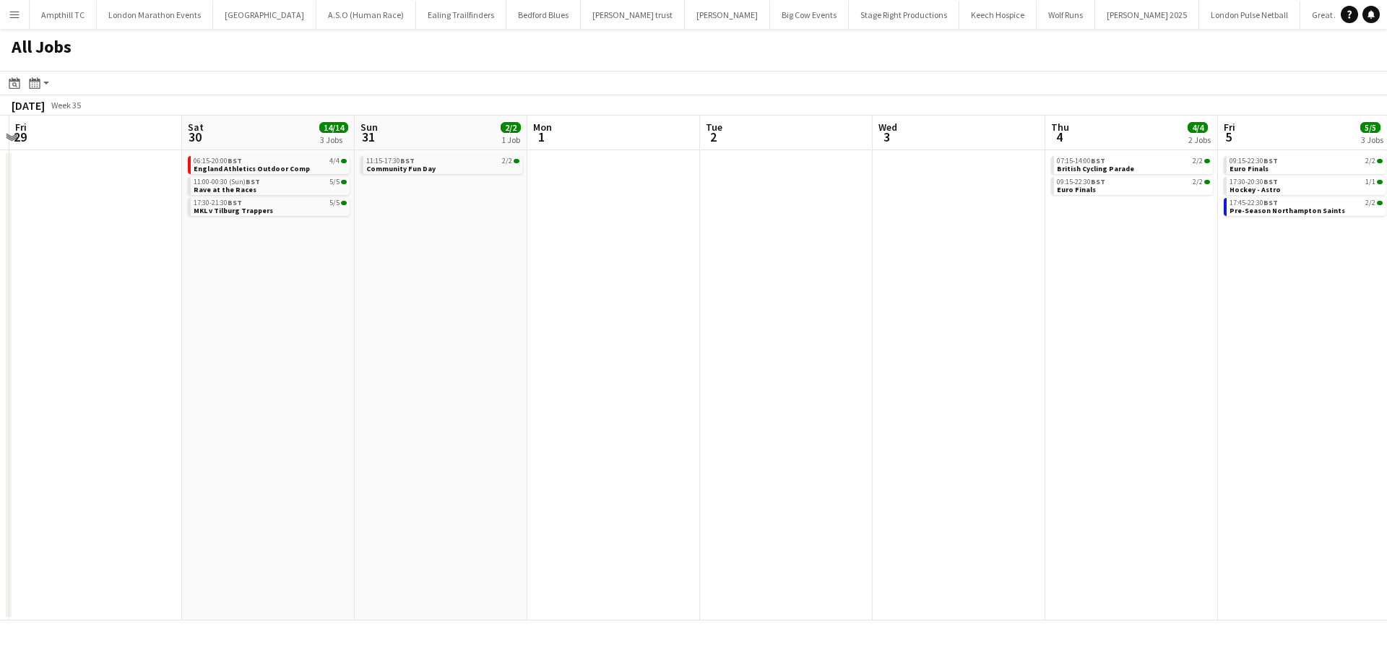
scroll to position [0, 506]
drag, startPoint x: 636, startPoint y: 290, endPoint x: 717, endPoint y: 290, distance: 81.6
click at [717, 290] on app-calendar-viewport "Tue 26 Wed 27 Thu 28 Fri 29 Sat 30 14/14 3 Jobs Sun 31 2/2 1 Job Mon 1 Tue 2 We…" at bounding box center [693, 368] width 1387 height 505
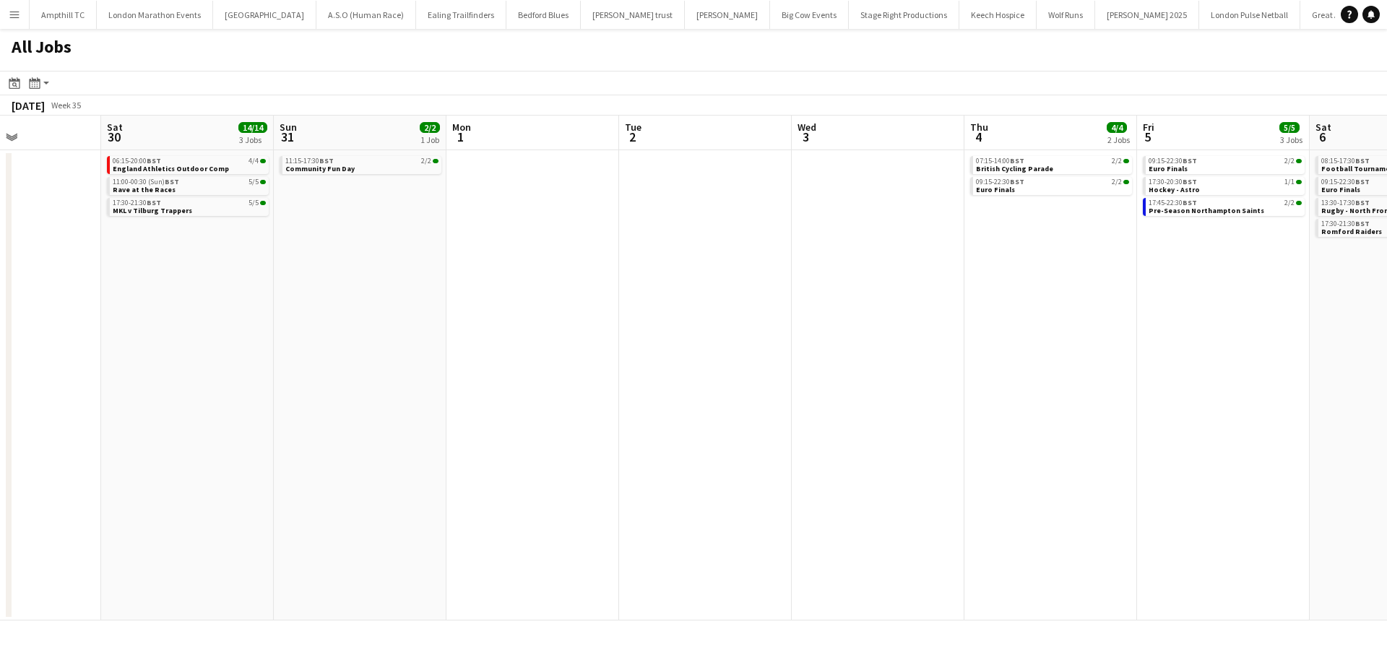
drag, startPoint x: 1124, startPoint y: 255, endPoint x: 1039, endPoint y: 256, distance: 85.2
click at [1008, 256] on app-calendar-viewport "Tue 26 Wed 27 Thu 28 Fri 29 Sat 30 14/14 3 Jobs Sun 31 2/2 1 Job Mon 1 Tue 2 We…" at bounding box center [693, 368] width 1387 height 505
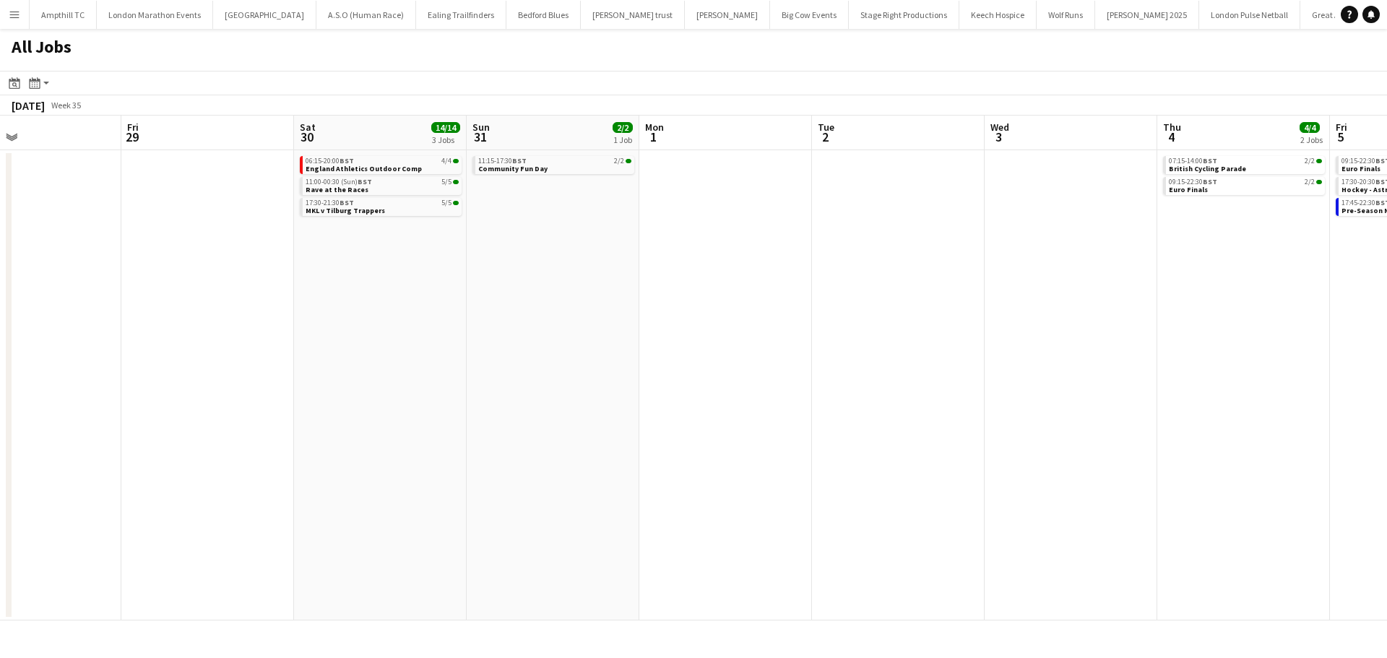
click at [852, 258] on app-all-jobs "All Jobs Date picker AUG 2025 AUG 2025 Monday M Tuesday T Wednesday W Thursday …" at bounding box center [693, 325] width 1387 height 592
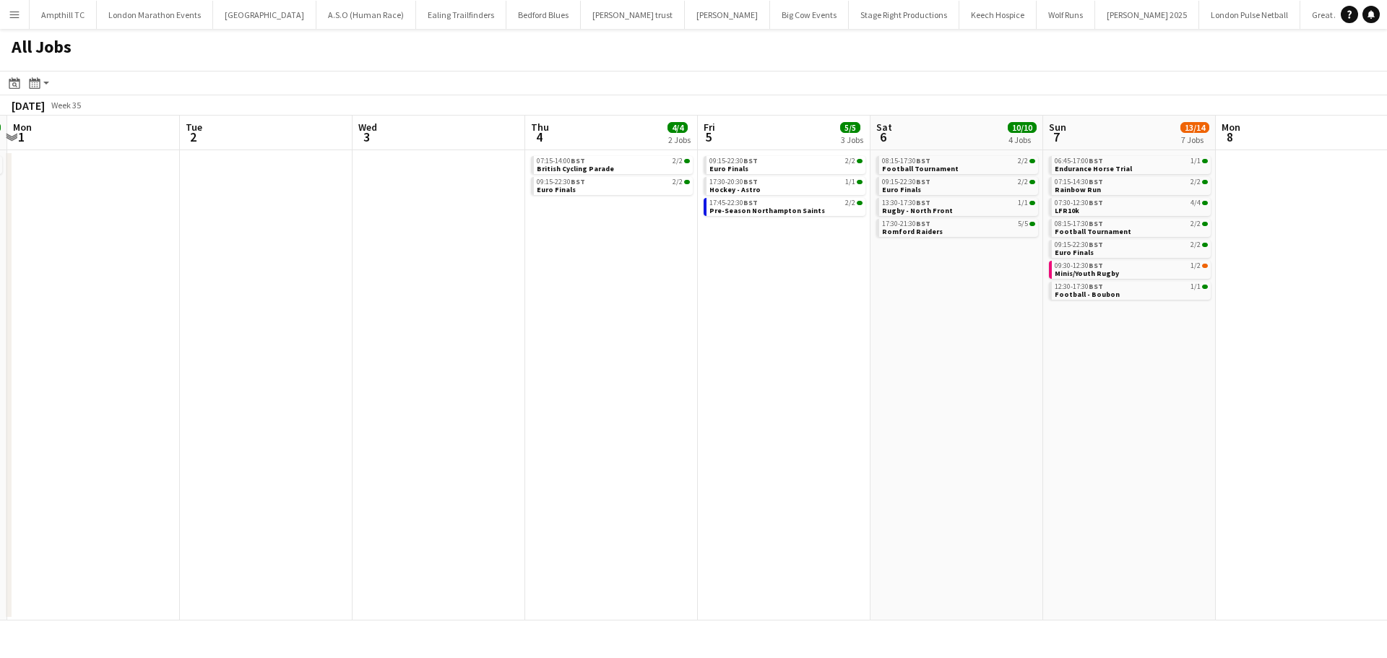
drag, startPoint x: 810, startPoint y: 291, endPoint x: 772, endPoint y: 285, distance: 38.0
click at [690, 291] on app-calendar-viewport "Thu 28 Fri 29 Sat 30 14/14 3 Jobs Sun 31 2/2 1 Job Mon 1 Tue 2 Wed 3 Thu 4 4/4 …" at bounding box center [693, 368] width 1387 height 505
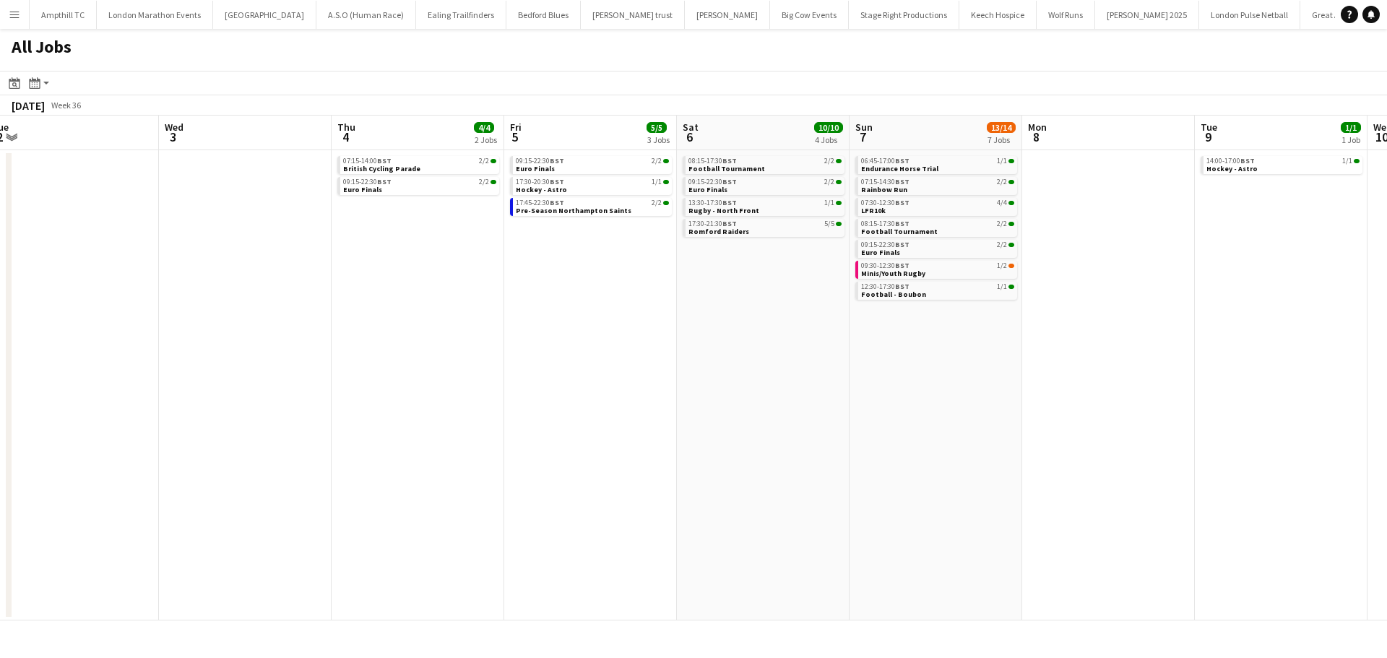
drag, startPoint x: 1066, startPoint y: 340, endPoint x: 904, endPoint y: 342, distance: 162.5
click at [907, 342] on app-calendar-viewport "Sat 30 14/14 3 Jobs Sun 31 2/2 1 Job Mon 1 Tue 2 Wed 3 Thu 4 4/4 2 Jobs Fri 5 5…" at bounding box center [693, 368] width 1387 height 505
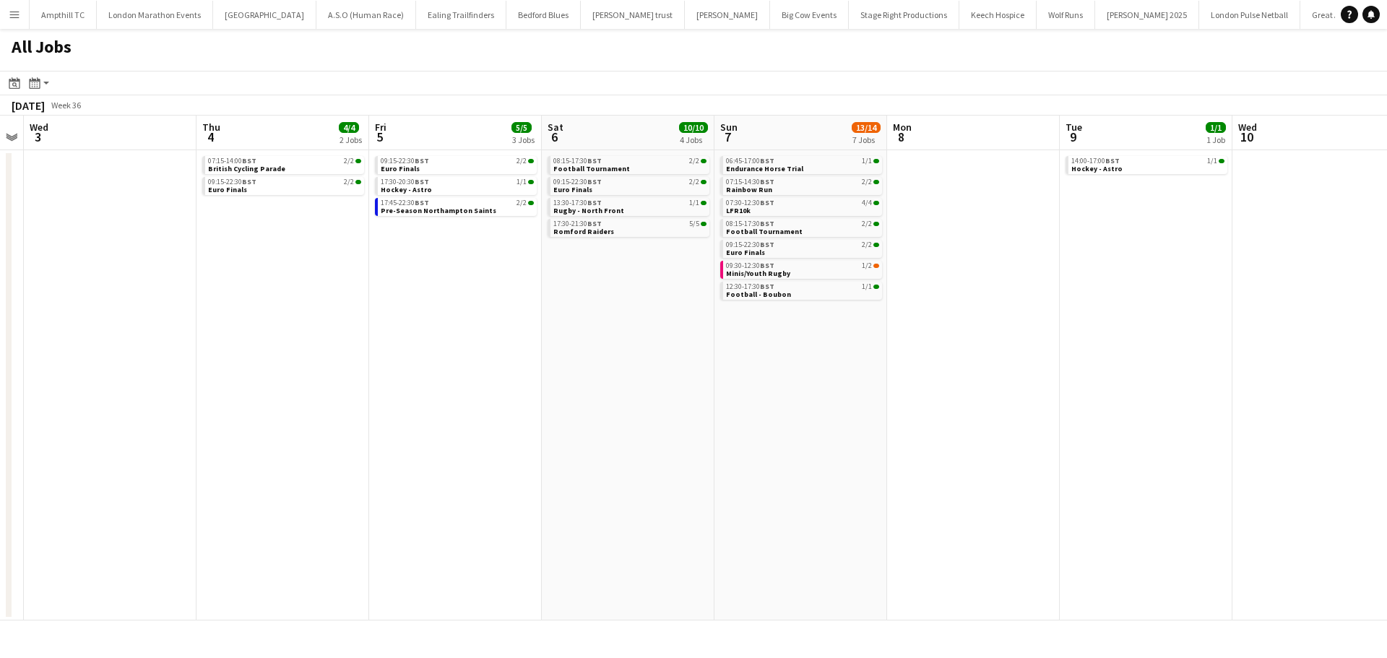
click at [668, 336] on app-all-jobs "All Jobs Date picker AUG 2025 AUG 2025 Monday M Tuesday T Wednesday W Thursday …" at bounding box center [693, 325] width 1387 height 592
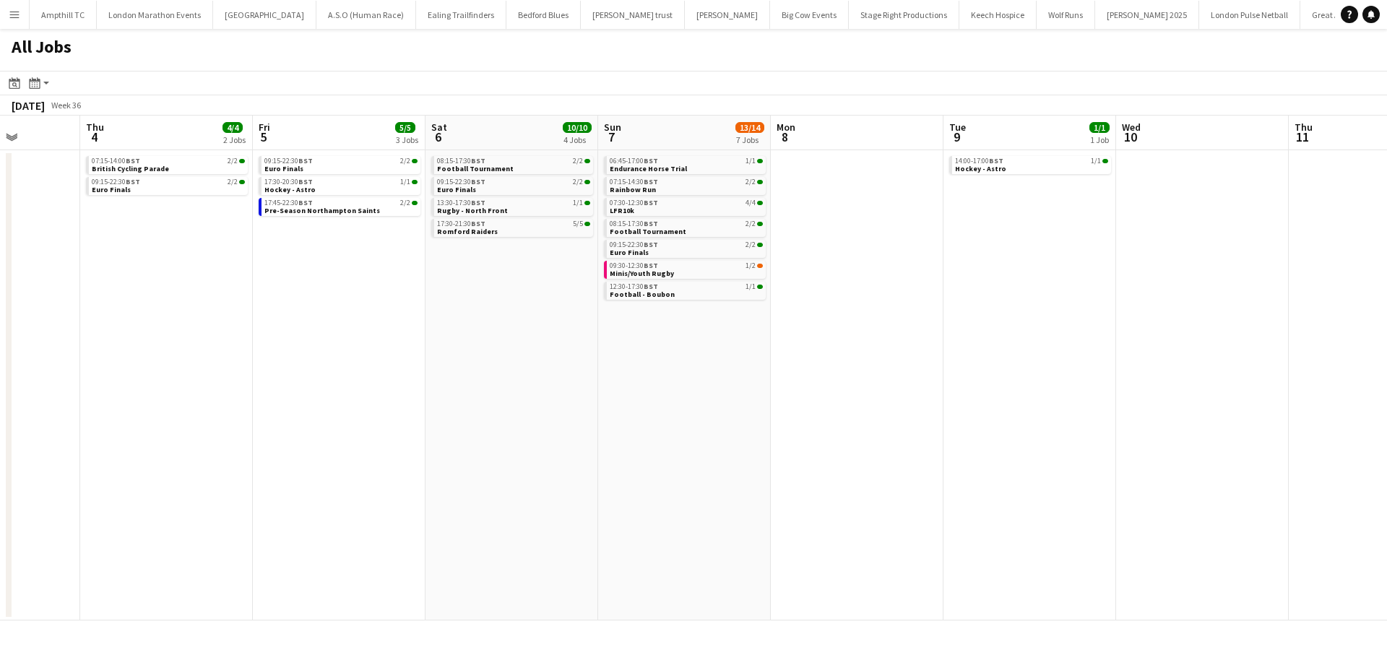
drag, startPoint x: 949, startPoint y: 332, endPoint x: 567, endPoint y: 332, distance: 382.1
click at [576, 332] on app-calendar-viewport "Mon 1 Tue 2 Wed 3 Thu 4 4/4 2 Jobs Fri 5 5/5 3 Jobs Sat 6 10/10 4 Jobs Sun 7 13…" at bounding box center [693, 368] width 1387 height 505
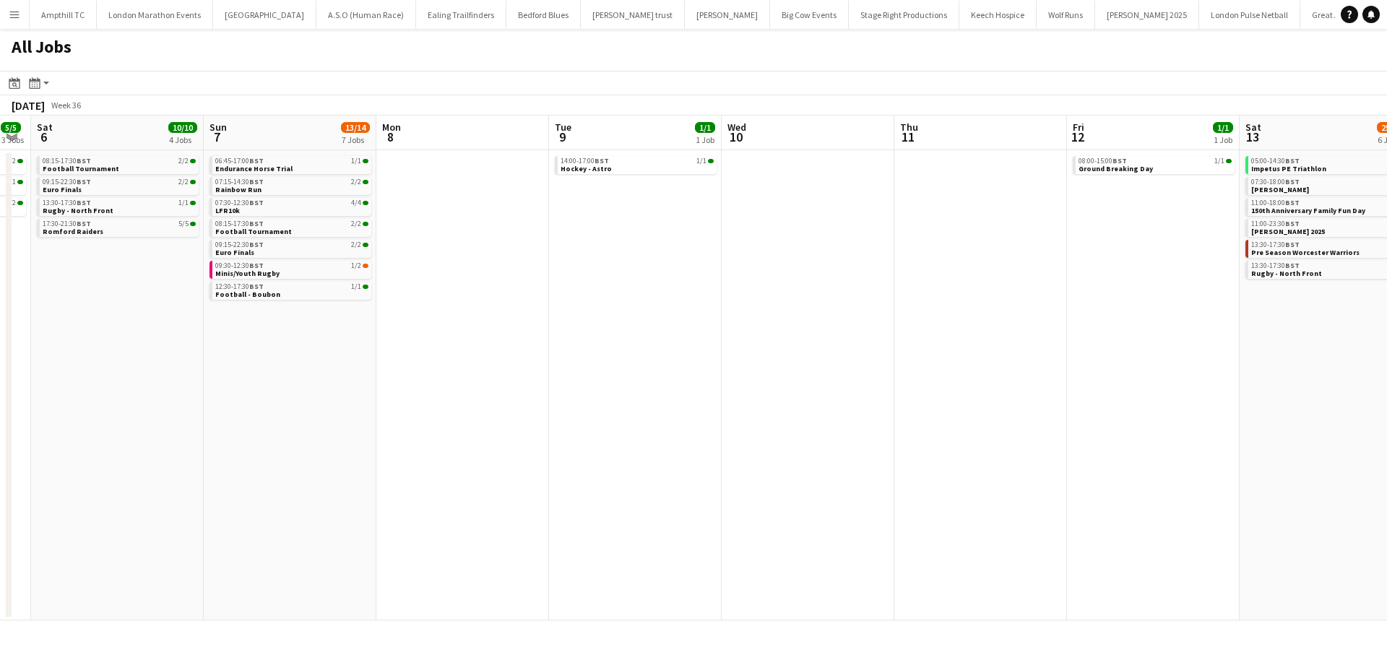
scroll to position [0, 504]
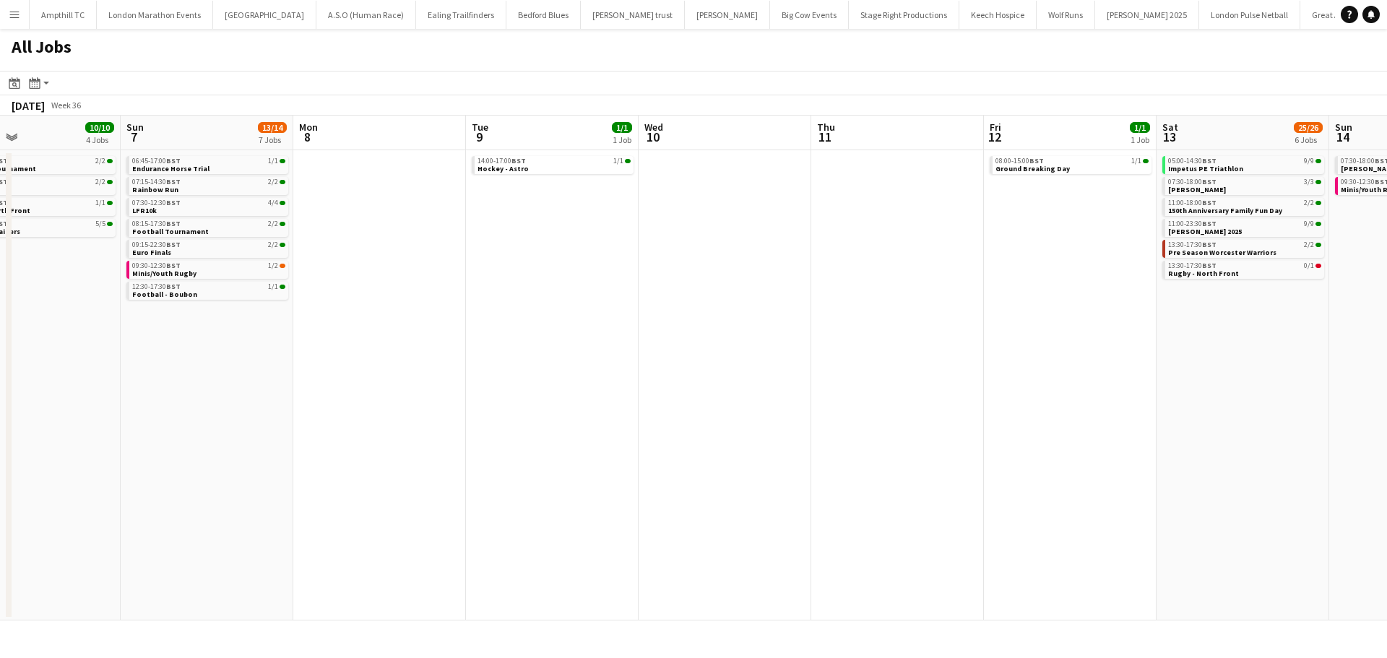
click at [277, 296] on app-all-jobs "All Jobs Date picker AUG 2025 AUG 2025 Monday M Tuesday T Wednesday W Thursday …" at bounding box center [693, 325] width 1387 height 592
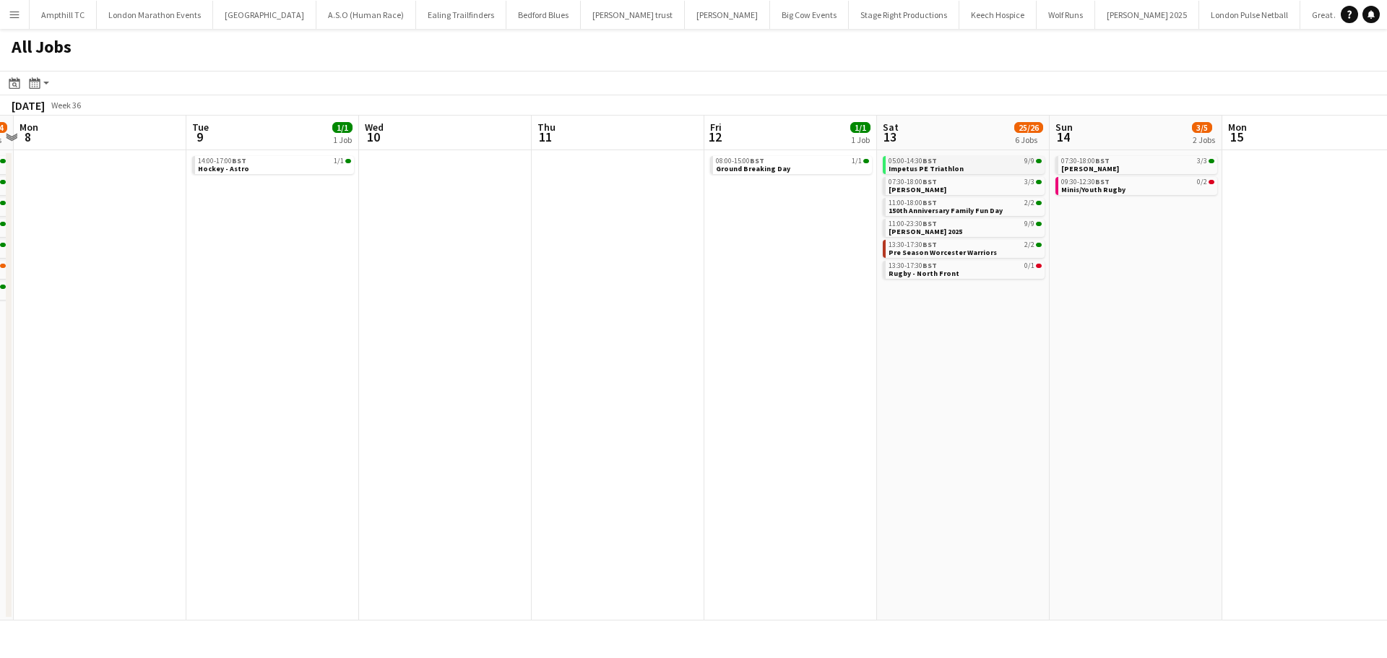
click at [969, 168] on link "05:00-14:30 BST 9/9 Impetus PE Triathlon" at bounding box center [964, 164] width 153 height 17
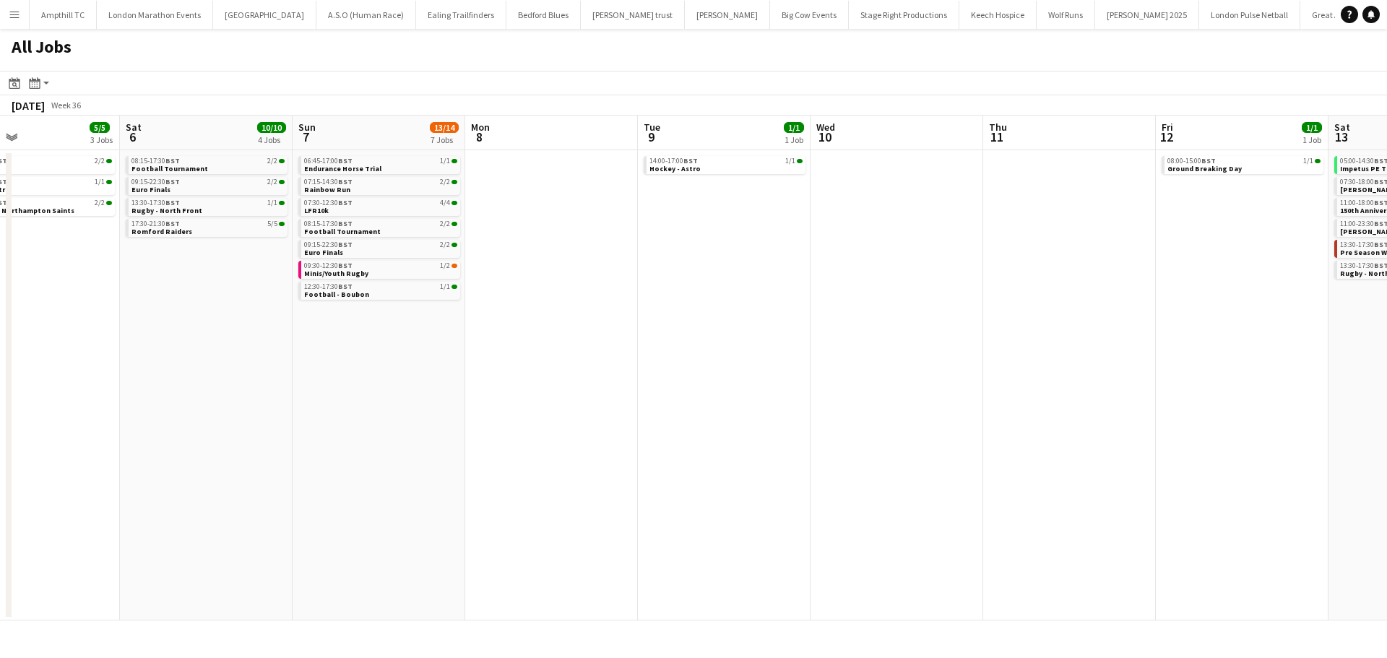
scroll to position [0, 385]
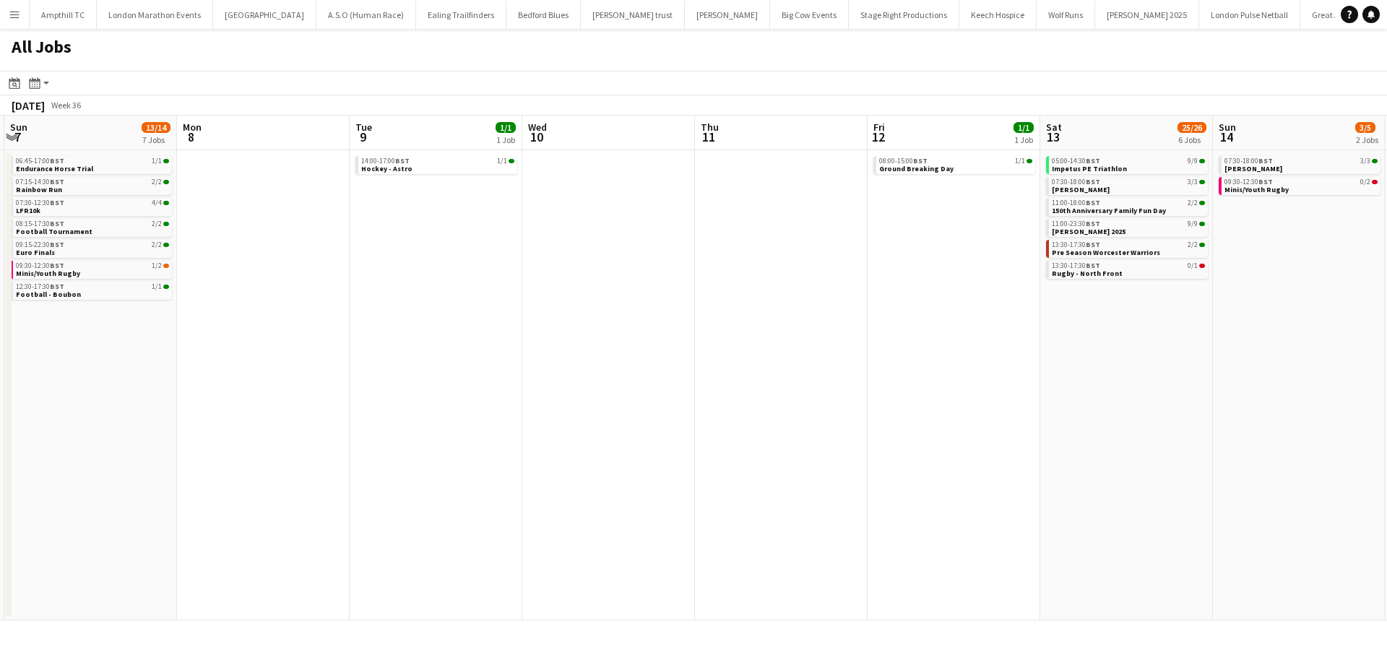
drag, startPoint x: 601, startPoint y: 368, endPoint x: 771, endPoint y: 369, distance: 169.7
click at [766, 373] on app-calendar-viewport "Wed 3 Thu 4 4/4 2 Jobs Fri 5 5/5 3 Jobs Sat 6 10/10 4 Jobs Sun 7 13/14 7 Jobs M…" at bounding box center [693, 368] width 1387 height 505
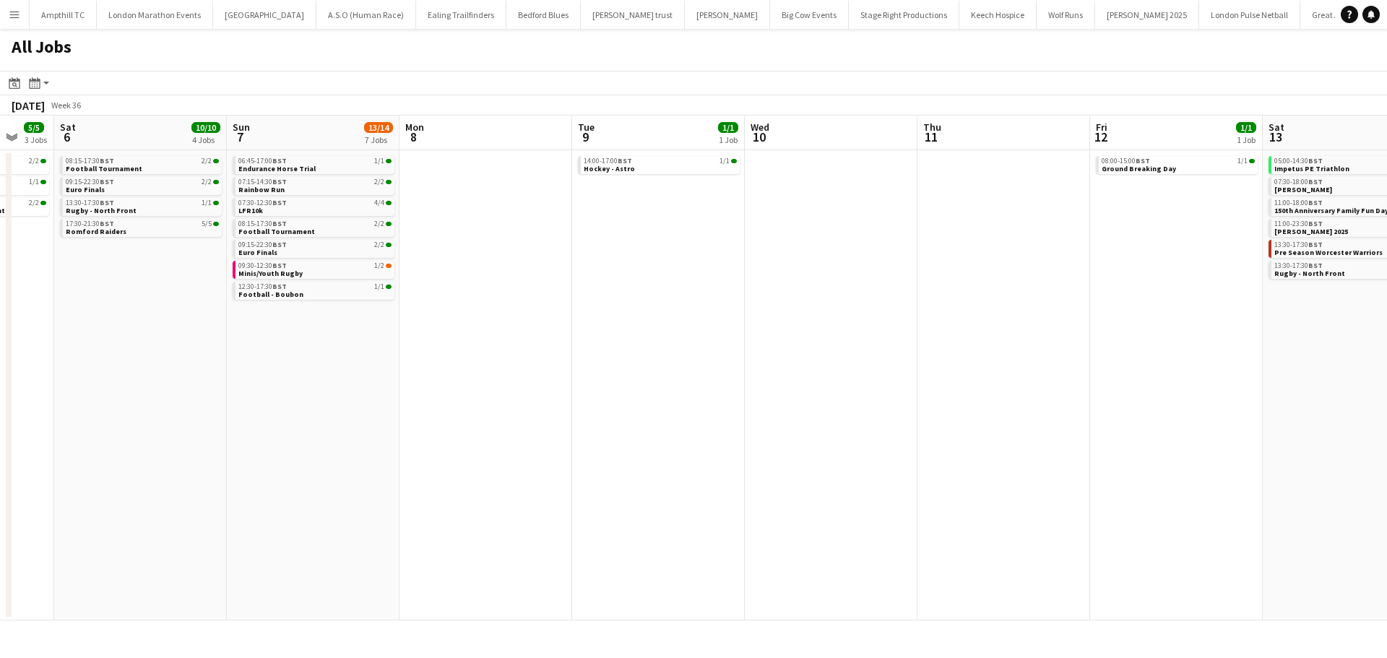
drag, startPoint x: 820, startPoint y: 298, endPoint x: 970, endPoint y: 276, distance: 151.9
click at [1097, 285] on app-calendar-viewport "Wed 3 Thu 4 4/4 2 Jobs Fri 5 5/5 3 Jobs Sat 6 10/10 4 Jobs Sun 7 13/14 7 Jobs M…" at bounding box center [693, 368] width 1387 height 505
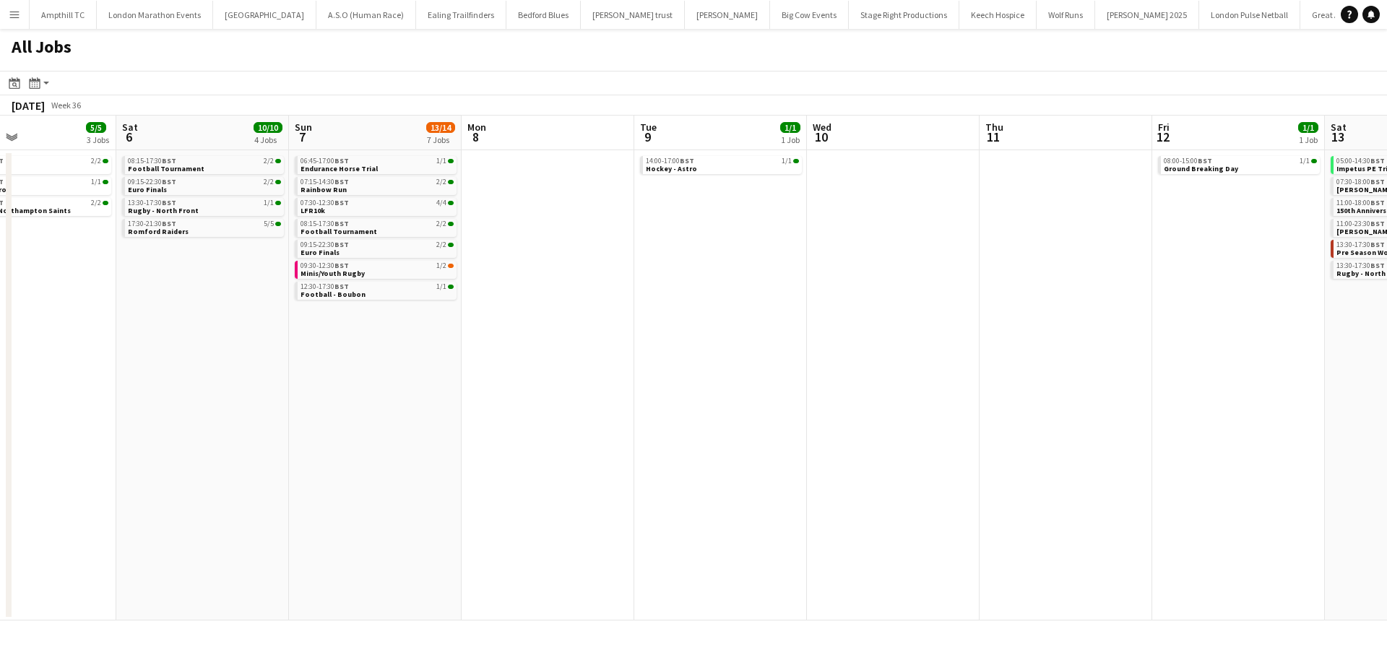
drag, startPoint x: 602, startPoint y: 220, endPoint x: 758, endPoint y: 246, distance: 158.3
click at [757, 246] on app-calendar-viewport "Wed 3 Thu 4 4/4 2 Jobs Fri 5 5/5 3 Jobs Sat 6 10/10 4 Jobs Sun 7 13/14 7 Jobs M…" at bounding box center [693, 368] width 1387 height 505
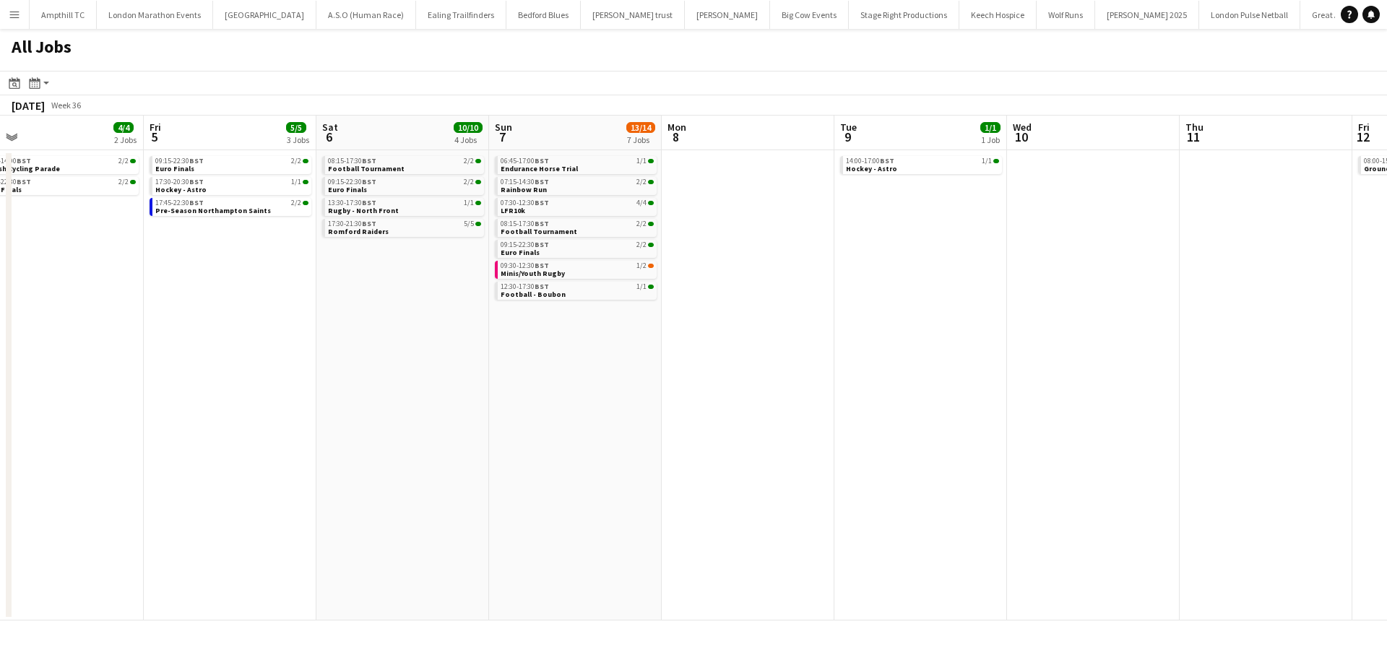
drag, startPoint x: 128, startPoint y: 339, endPoint x: 381, endPoint y: 343, distance: 252.8
click at [393, 342] on app-calendar-viewport "Tue 2 Wed 3 Thu 4 4/4 2 Jobs Fri 5 5/5 3 Jobs Sat 6 10/10 4 Jobs Sun 7 13/14 7 …" at bounding box center [693, 368] width 1387 height 505
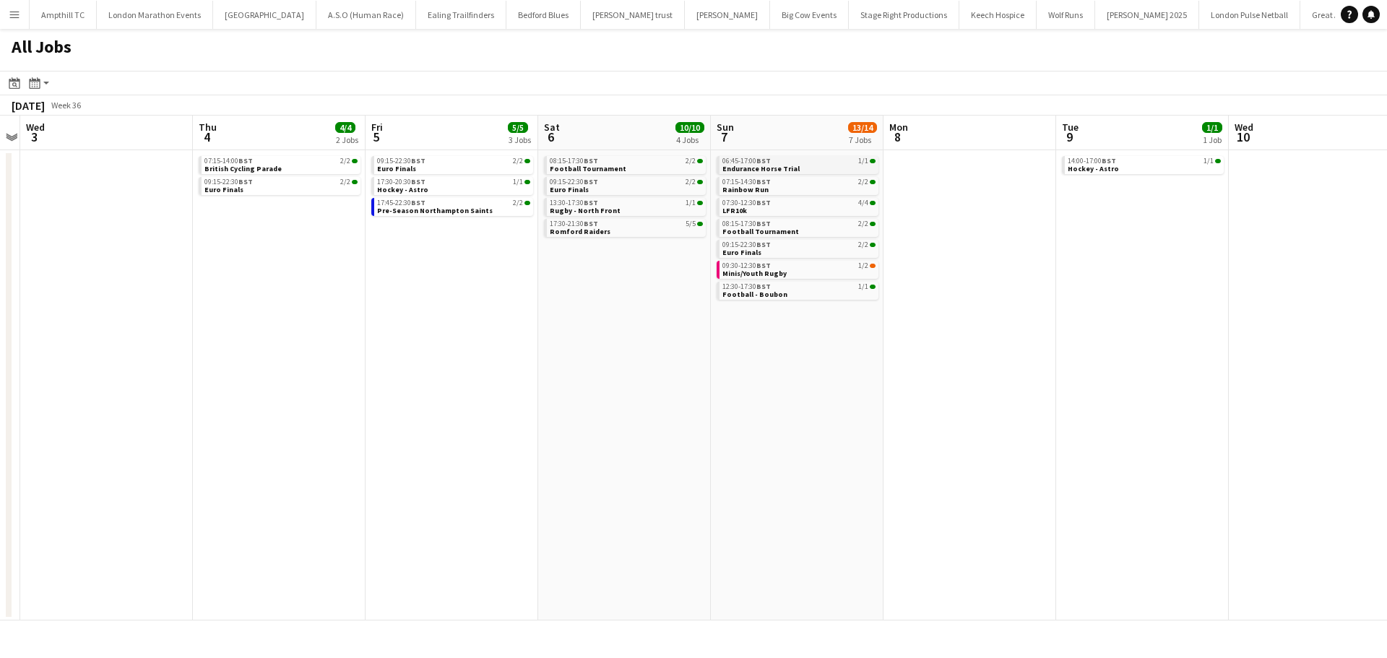
click at [803, 163] on div "06:45-17:00 BST 1/1" at bounding box center [798, 160] width 153 height 7
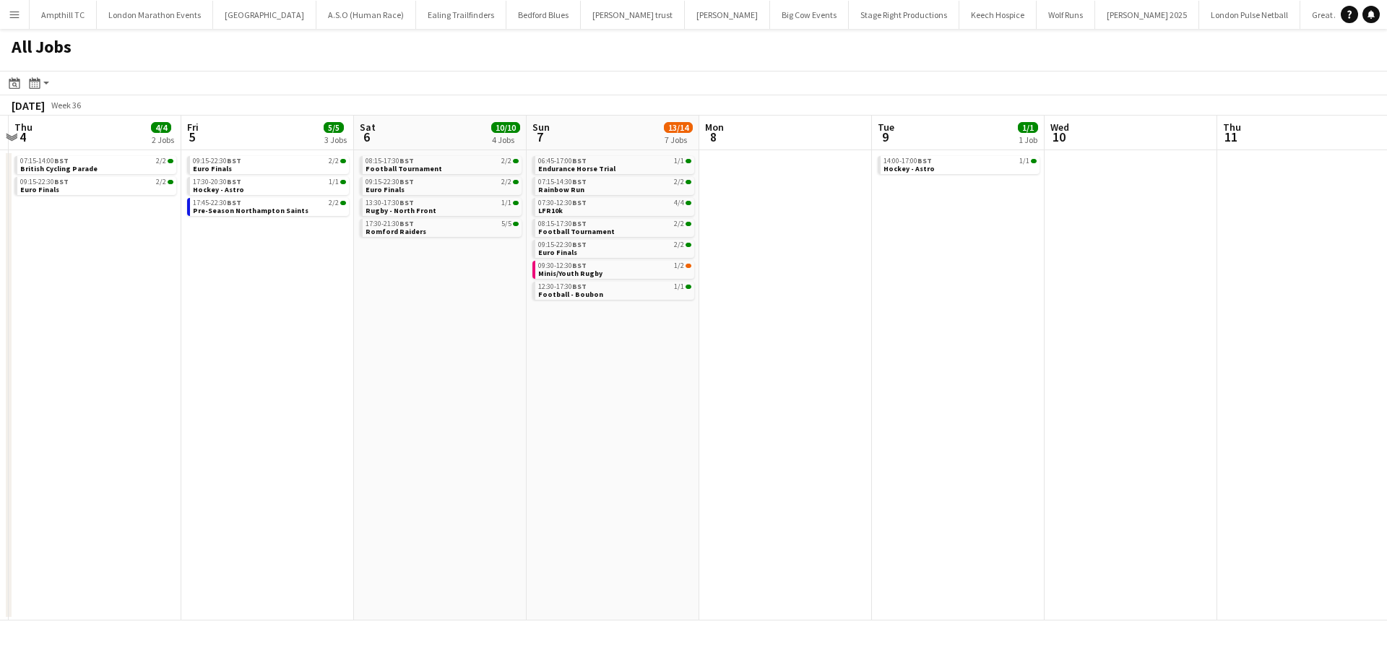
scroll to position [0, 313]
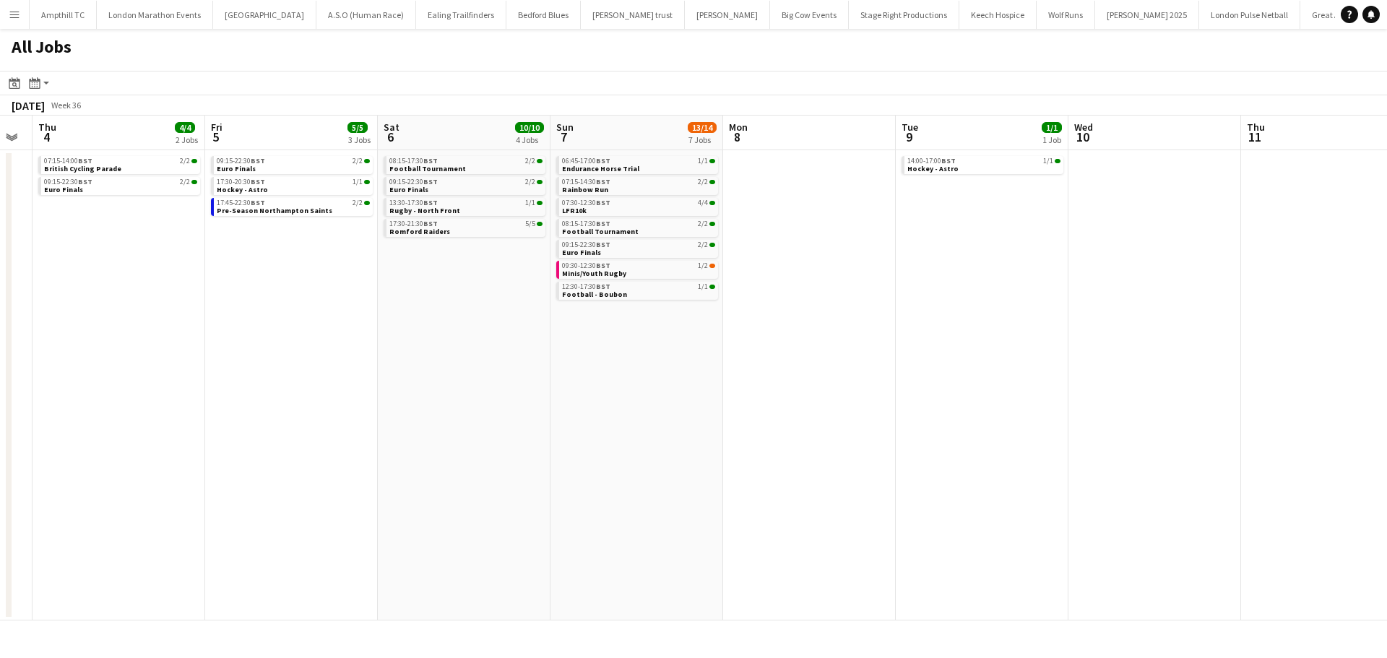
drag, startPoint x: 1054, startPoint y: 229, endPoint x: 893, endPoint y: 240, distance: 162.1
click at [893, 240] on app-calendar-viewport "Tue 2 Wed 3 Thu 4 4/4 2 Jobs Fri 5 5/5 3 Jobs Sat 6 10/10 4 Jobs Sun 7 13/14 7 …" at bounding box center [693, 368] width 1387 height 505
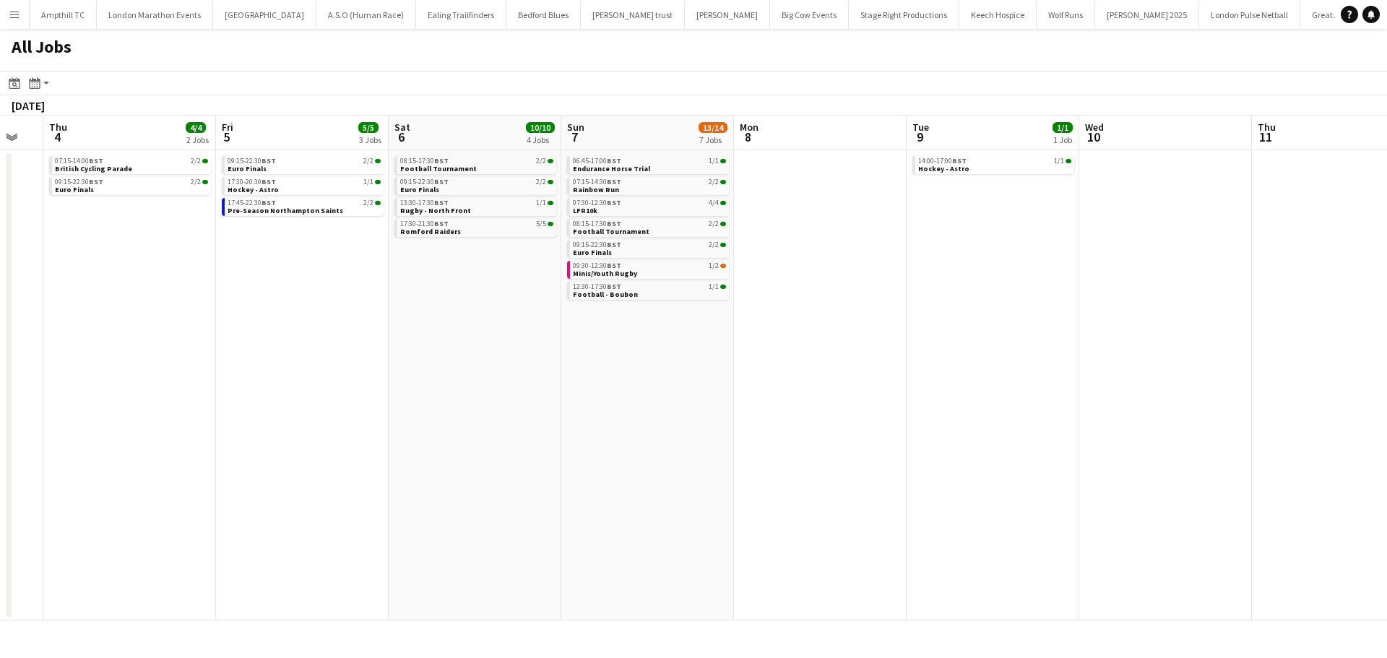
drag, startPoint x: 204, startPoint y: 299, endPoint x: 768, endPoint y: 301, distance: 563.4
click at [762, 301] on app-calendar-viewport "Tue 2 Wed 3 Thu 4 4/4 2 Jobs Fri 5 5/5 3 Jobs Sat 6 10/10 4 Jobs Sun 7 13/14 7 …" at bounding box center [693, 368] width 1387 height 505
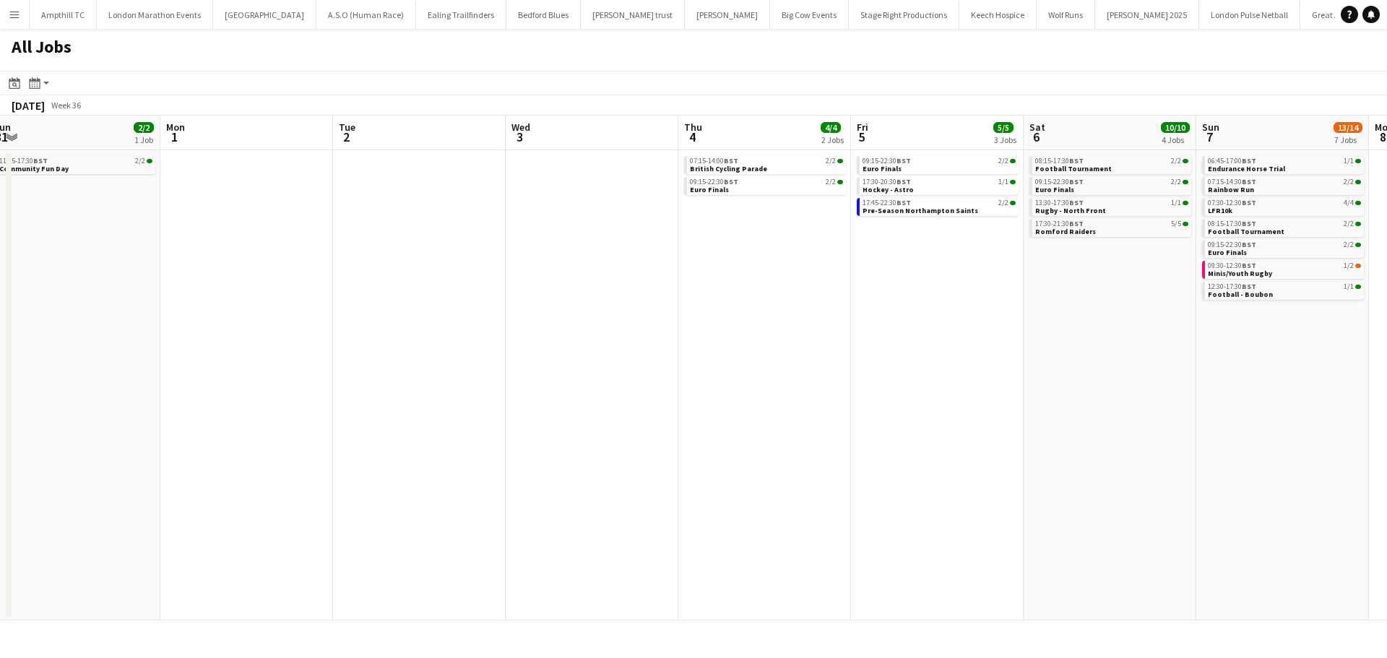
drag, startPoint x: 256, startPoint y: 306, endPoint x: 352, endPoint y: 308, distance: 96.8
click at [630, 306] on app-calendar-viewport "Fri 29 Sat 30 14/14 3 Jobs Sun 31 2/2 1 Job Mon 1 Tue 2 Wed 3 Thu 4 4/4 2 Jobs …" at bounding box center [693, 368] width 1387 height 505
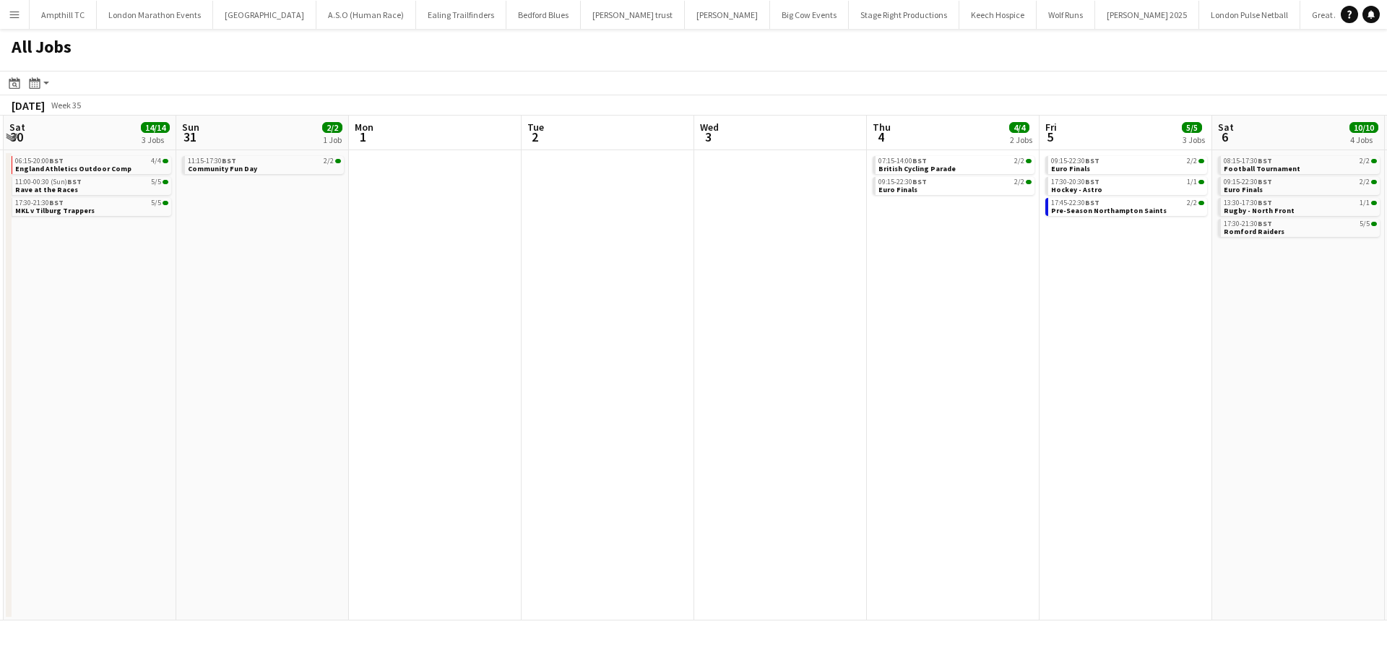
drag, startPoint x: 588, startPoint y: 310, endPoint x: 618, endPoint y: 308, distance: 29.7
click at [630, 310] on app-calendar-viewport "Wed 27 Thu 28 Fri 29 Sat 30 14/14 3 Jobs Sun 31 2/2 1 Job Mon 1 Tue 2 Wed 3 Thu…" at bounding box center [693, 368] width 1387 height 505
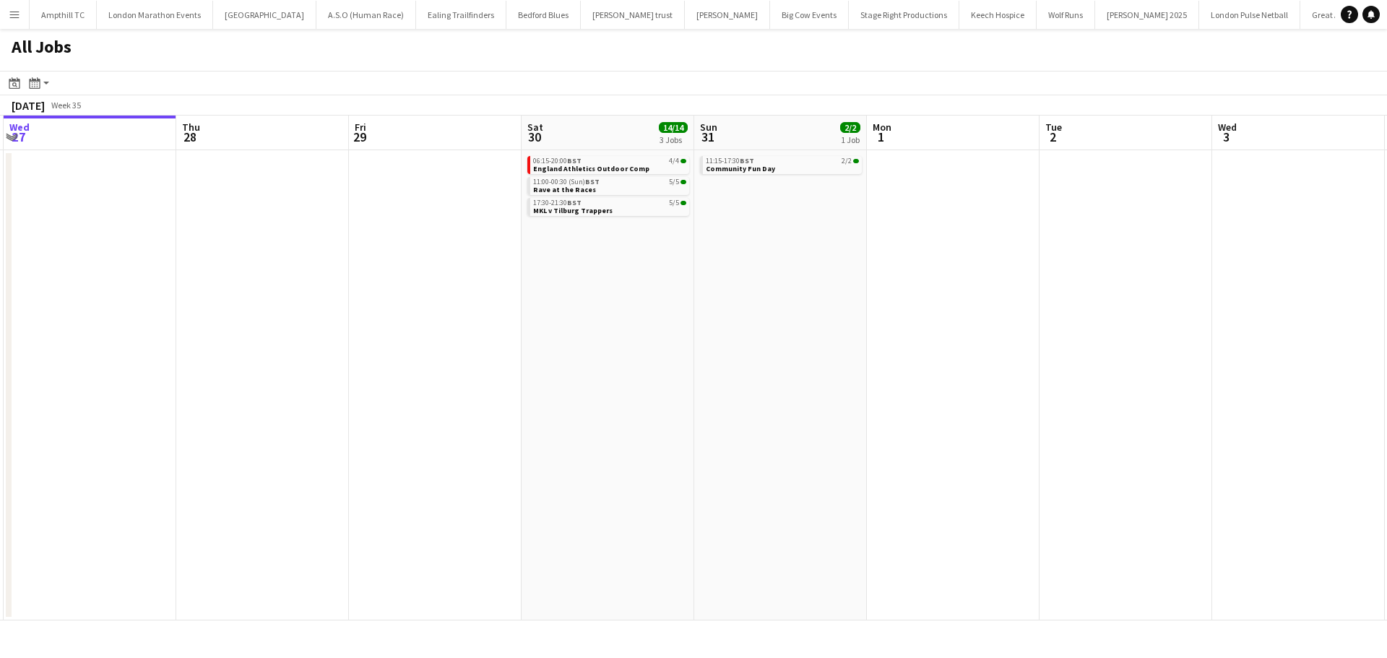
scroll to position [0, 472]
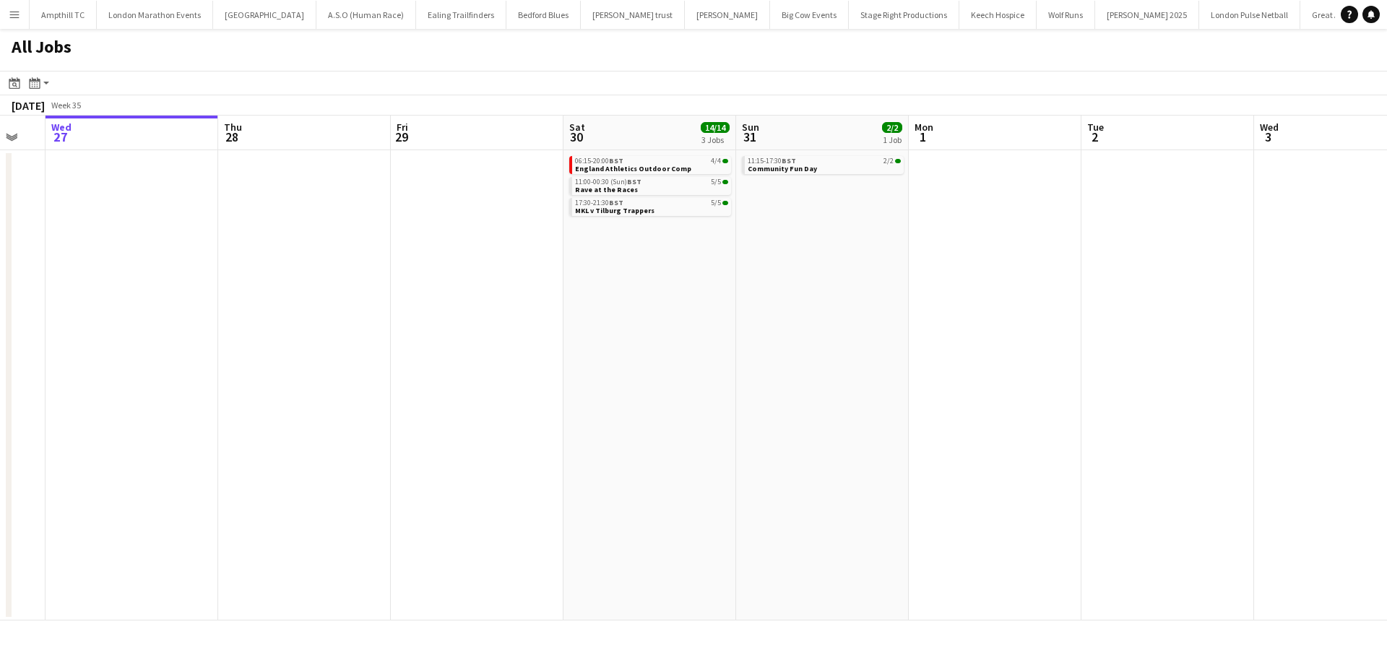
click at [490, 297] on app-date-cell at bounding box center [477, 385] width 173 height 470
click at [13, 12] on app-icon "Menu" at bounding box center [15, 15] width 12 height 12
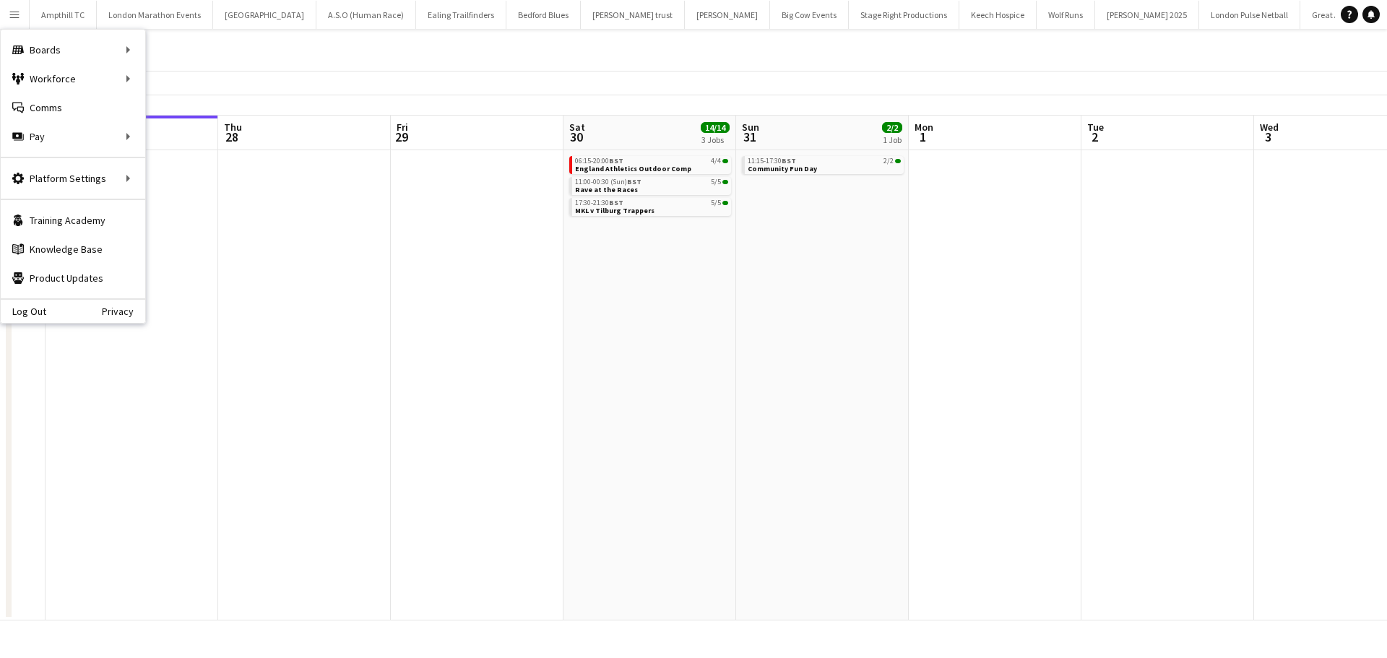
scroll to position [0, 469]
click at [810, 368] on app-date-cell "11:15-17:30 BST 2/2 Community Fun Day" at bounding box center [826, 385] width 173 height 470
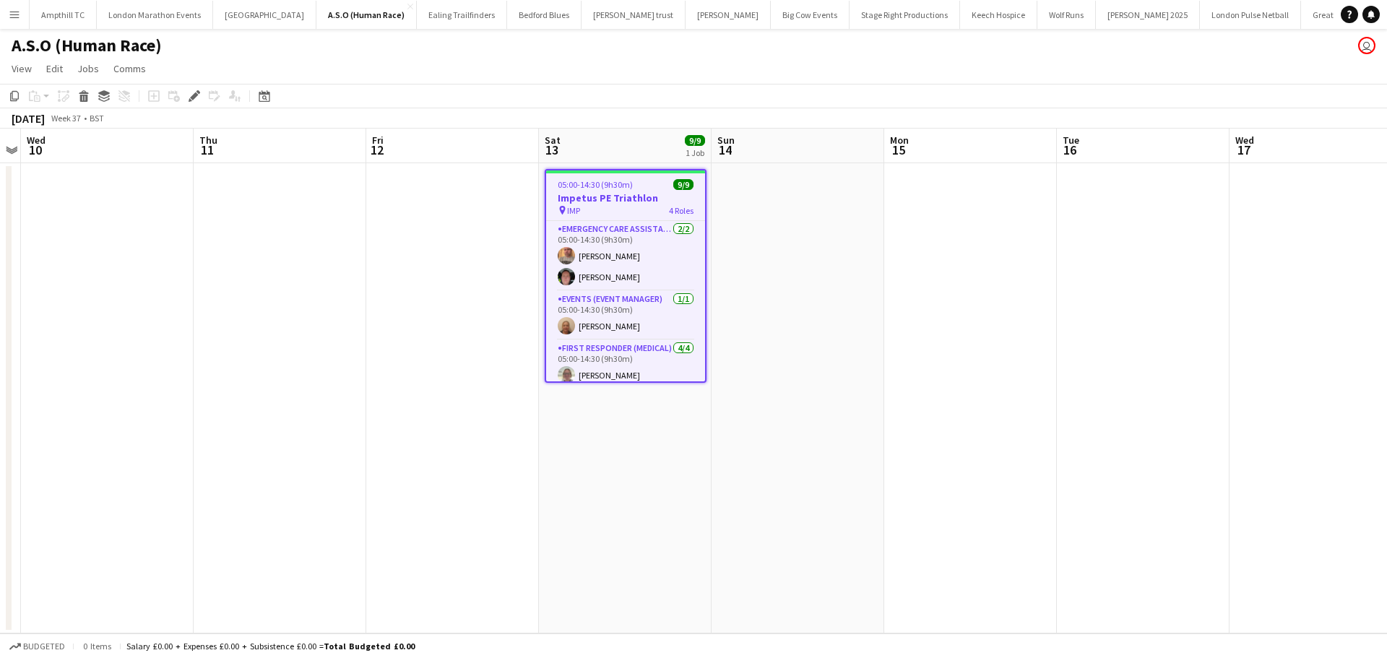
click at [622, 196] on h3 "Impetus PE Triathlon" at bounding box center [625, 197] width 159 height 13
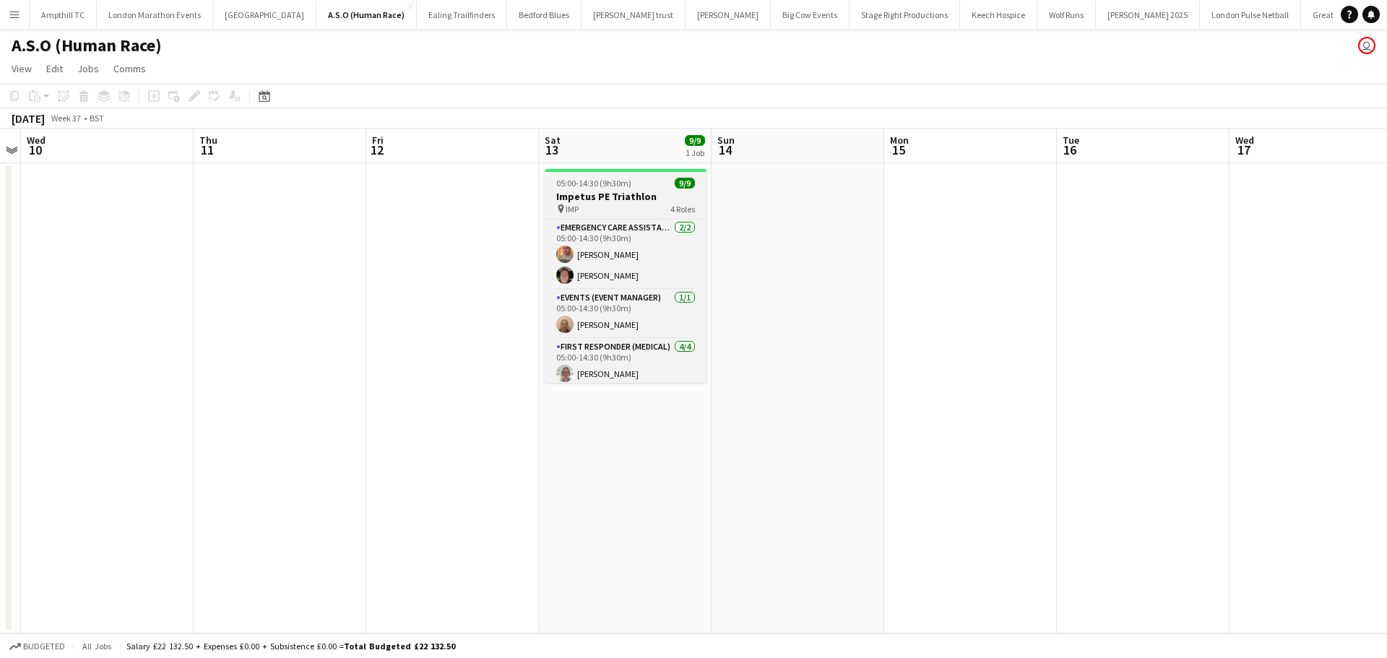
click at [622, 196] on h3 "Impetus PE Triathlon" at bounding box center [626, 196] width 162 height 13
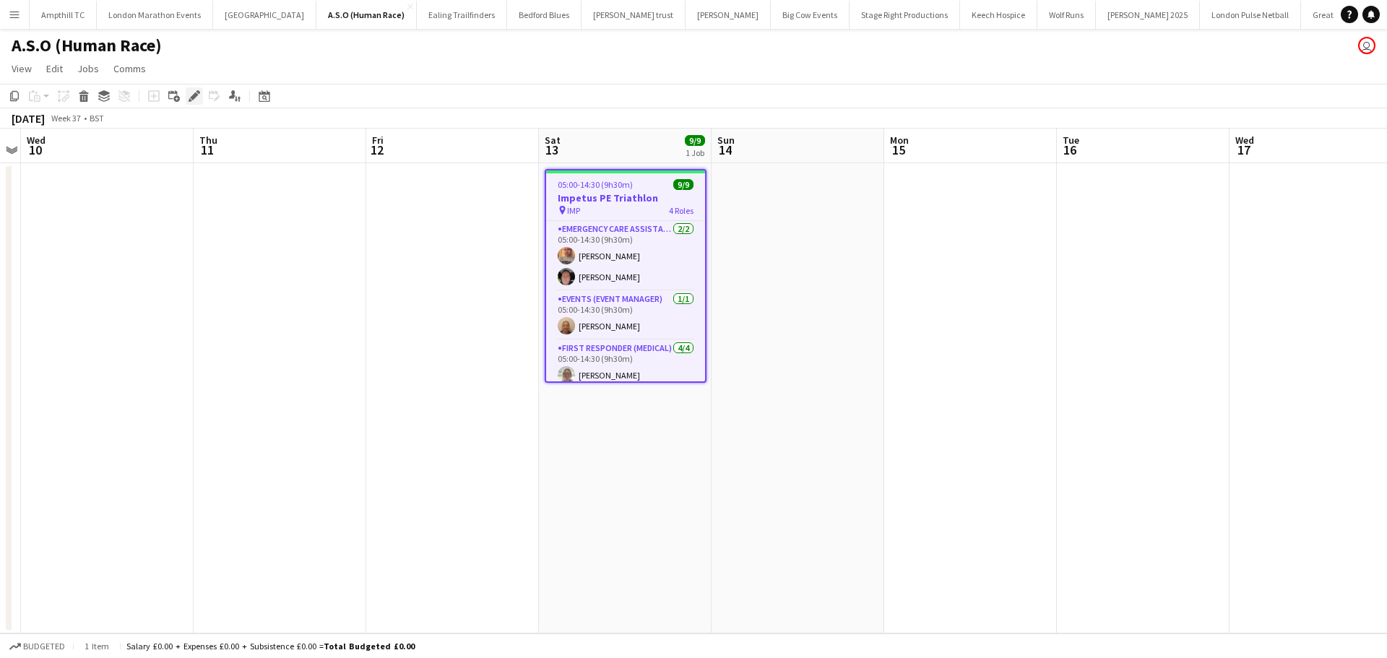
click at [191, 95] on icon "Edit" at bounding box center [195, 96] width 12 height 12
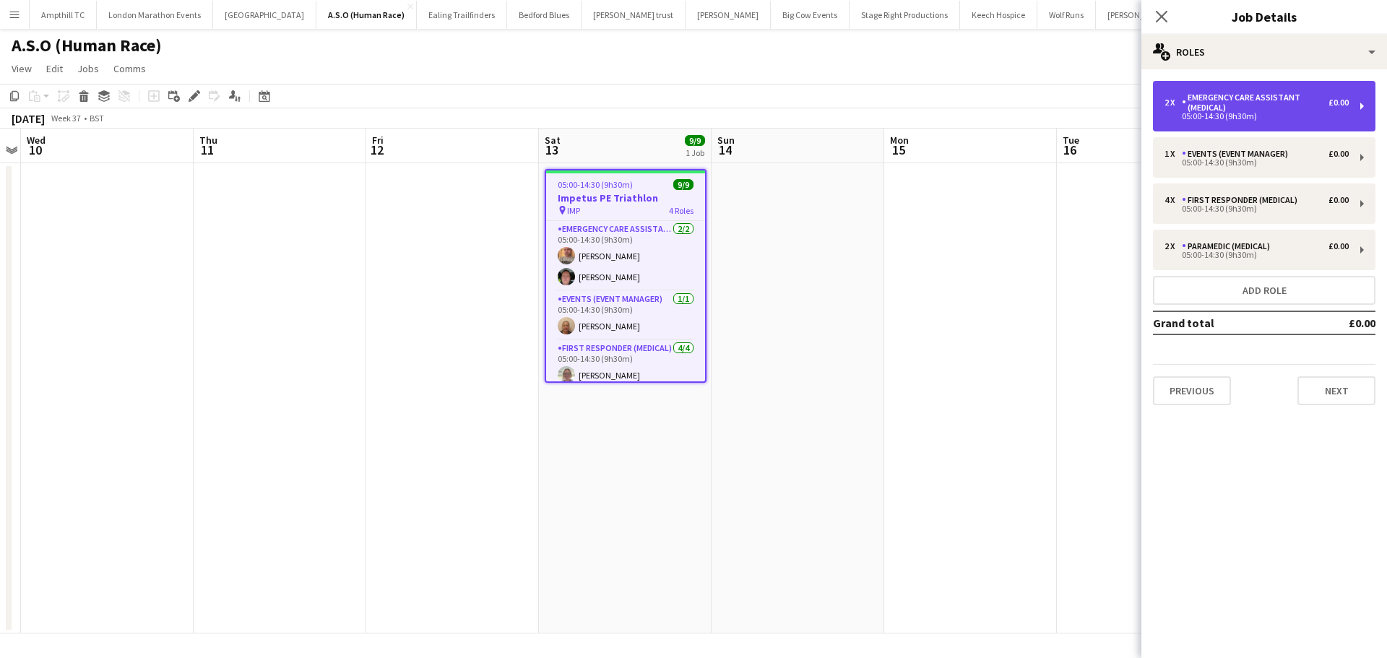
drag, startPoint x: 1234, startPoint y: 88, endPoint x: 1229, endPoint y: 96, distance: 9.8
click at [1236, 89] on div "2 x Emergency Care Assistant (Medical) £0.00 05:00-14:30 (9h30m)" at bounding box center [1264, 106] width 222 height 51
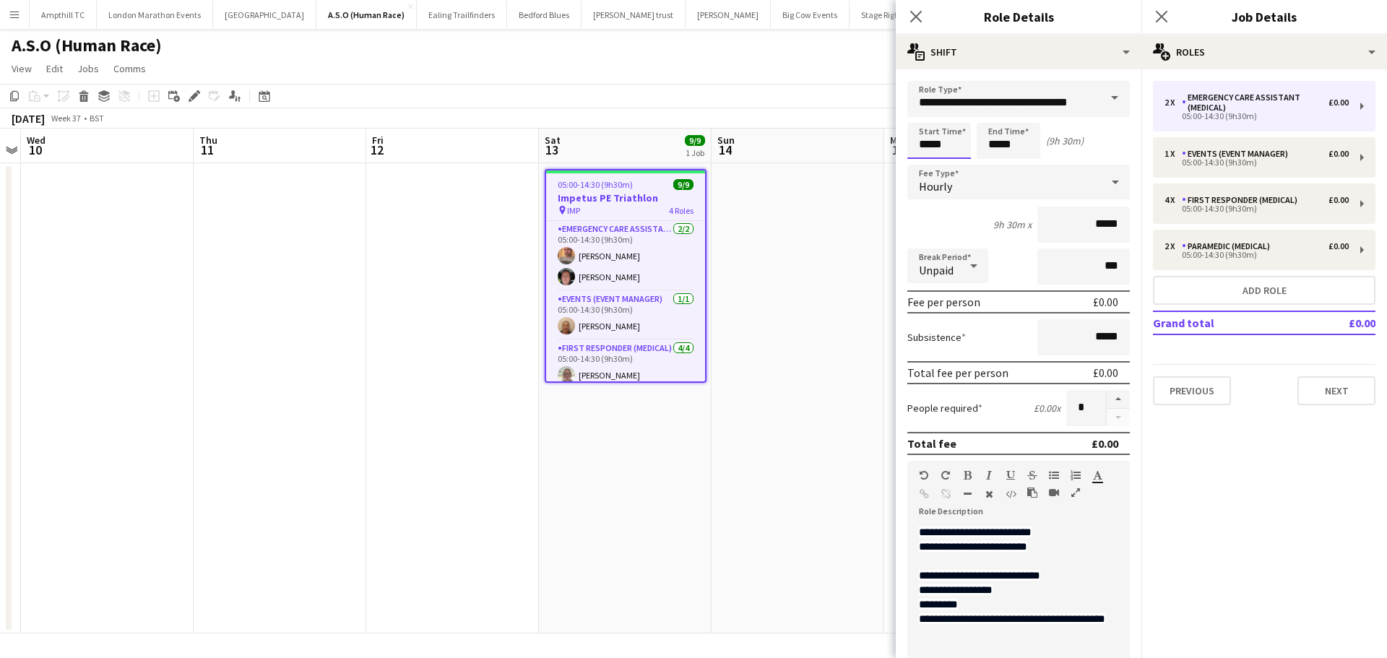
drag, startPoint x: 932, startPoint y: 144, endPoint x: 937, endPoint y: 137, distance: 7.8
click at [934, 144] on input "*****" at bounding box center [939, 141] width 64 height 36
type input "*****"
click at [949, 118] on div at bounding box center [953, 115] width 29 height 14
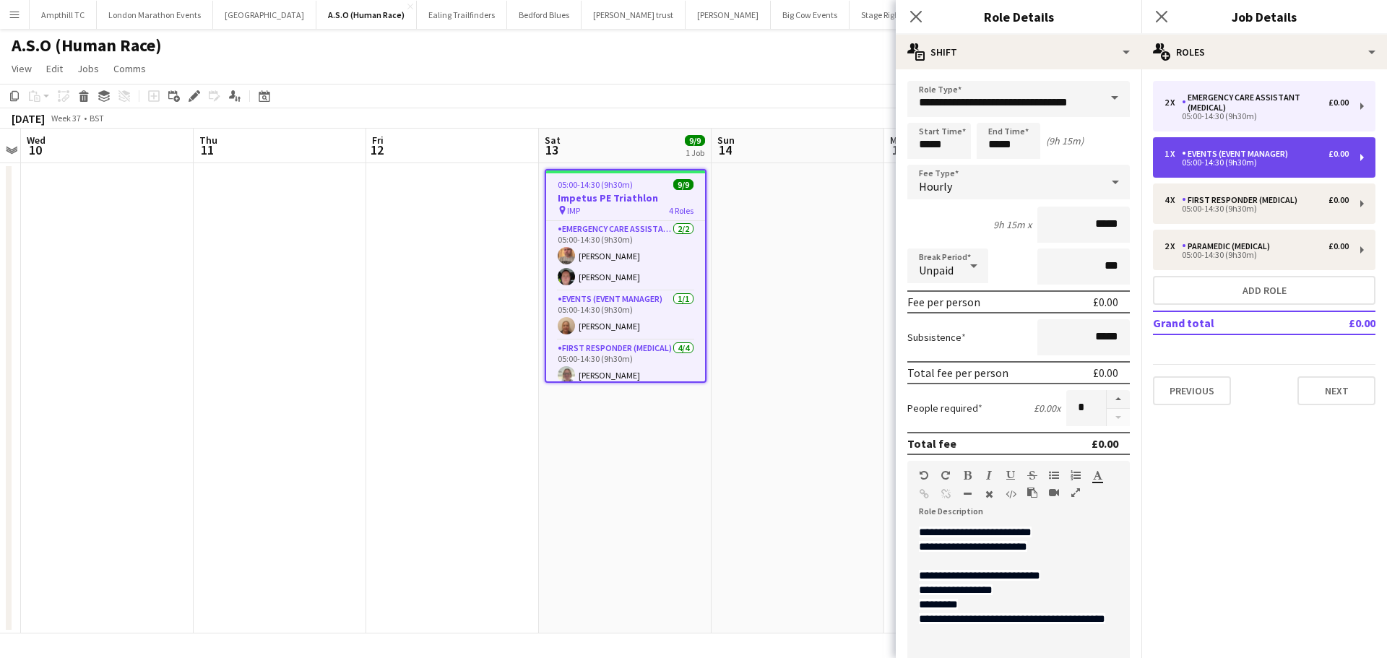
click at [1166, 142] on div "1 x Events (Event Manager) £0.00 05:00-14:30 (9h30m)" at bounding box center [1264, 157] width 222 height 40
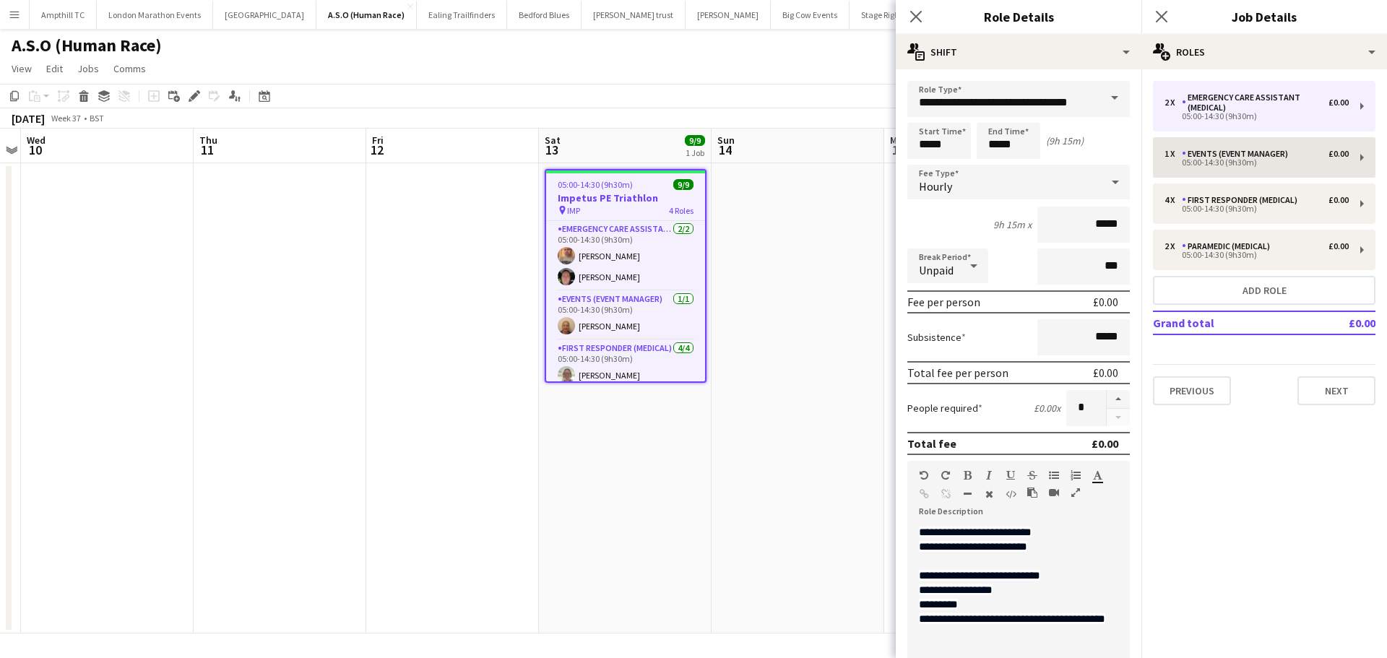
type input "**********"
type input "*****"
type input "*"
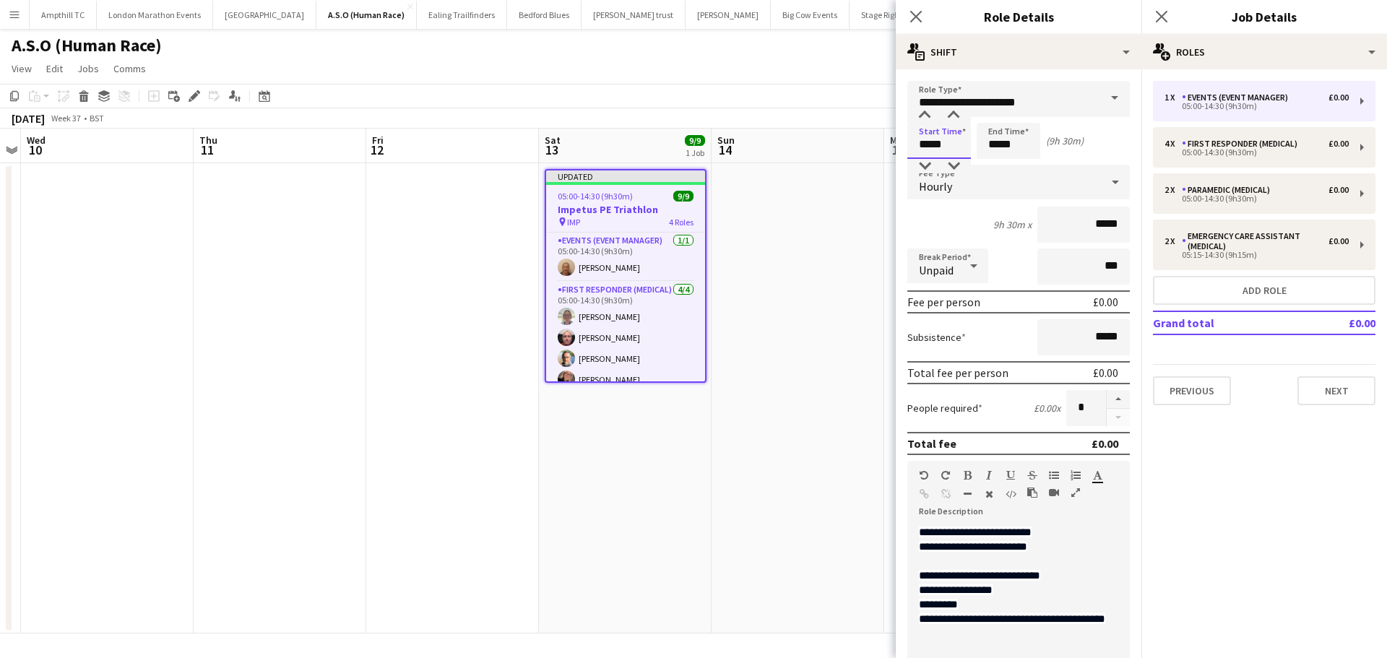
click at [937, 147] on input "*****" at bounding box center [939, 141] width 64 height 36
click at [950, 106] on input "**********" at bounding box center [1018, 99] width 222 height 36
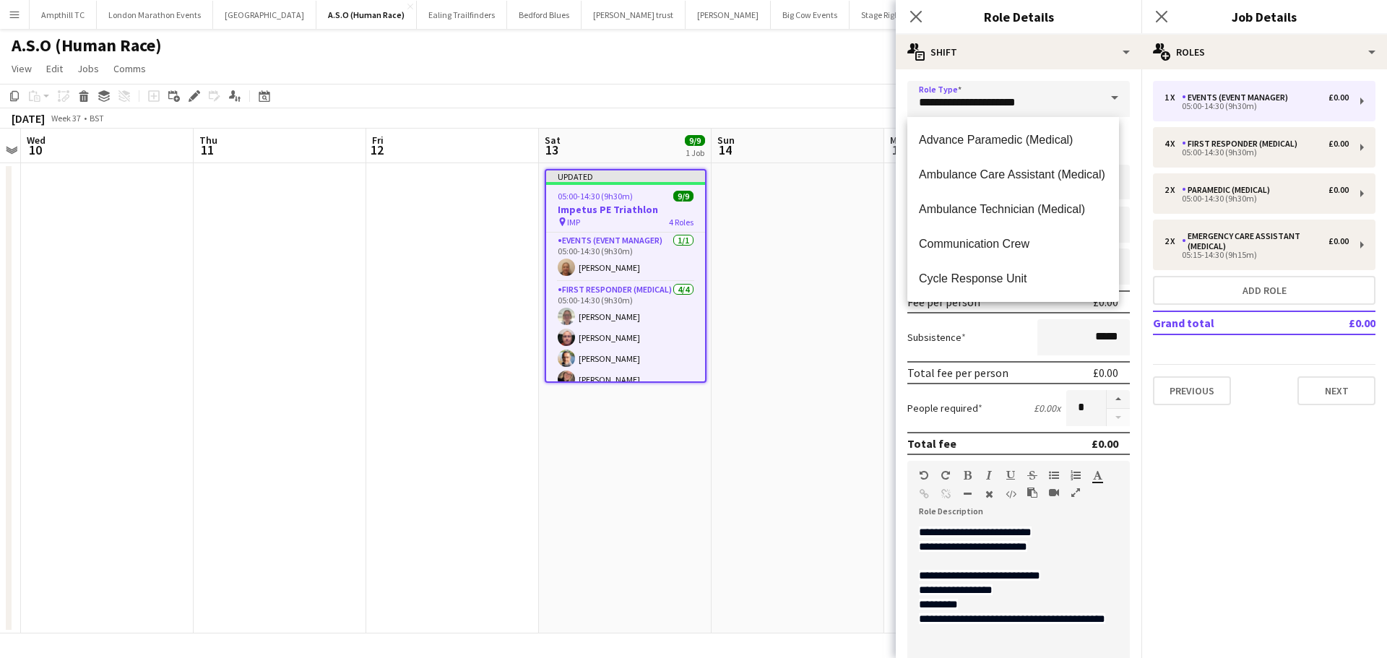
click at [755, 220] on app-date-cell at bounding box center [797, 398] width 173 height 470
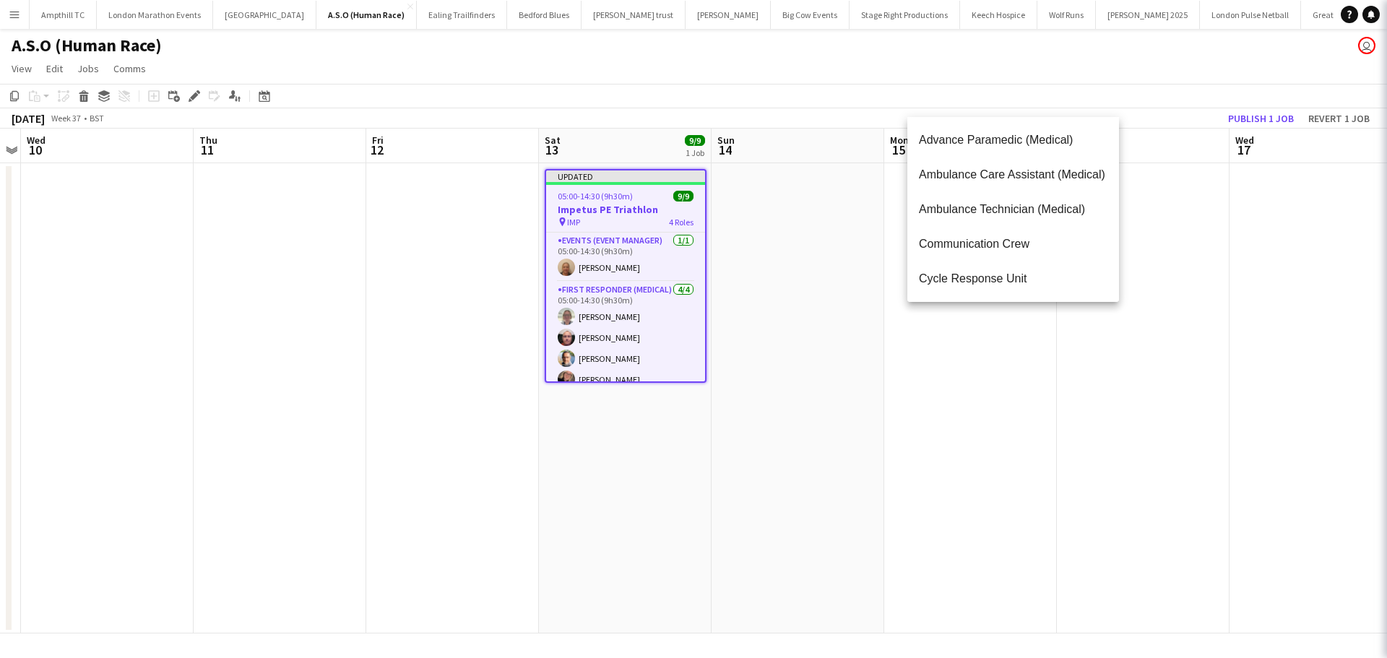
scroll to position [0, 495]
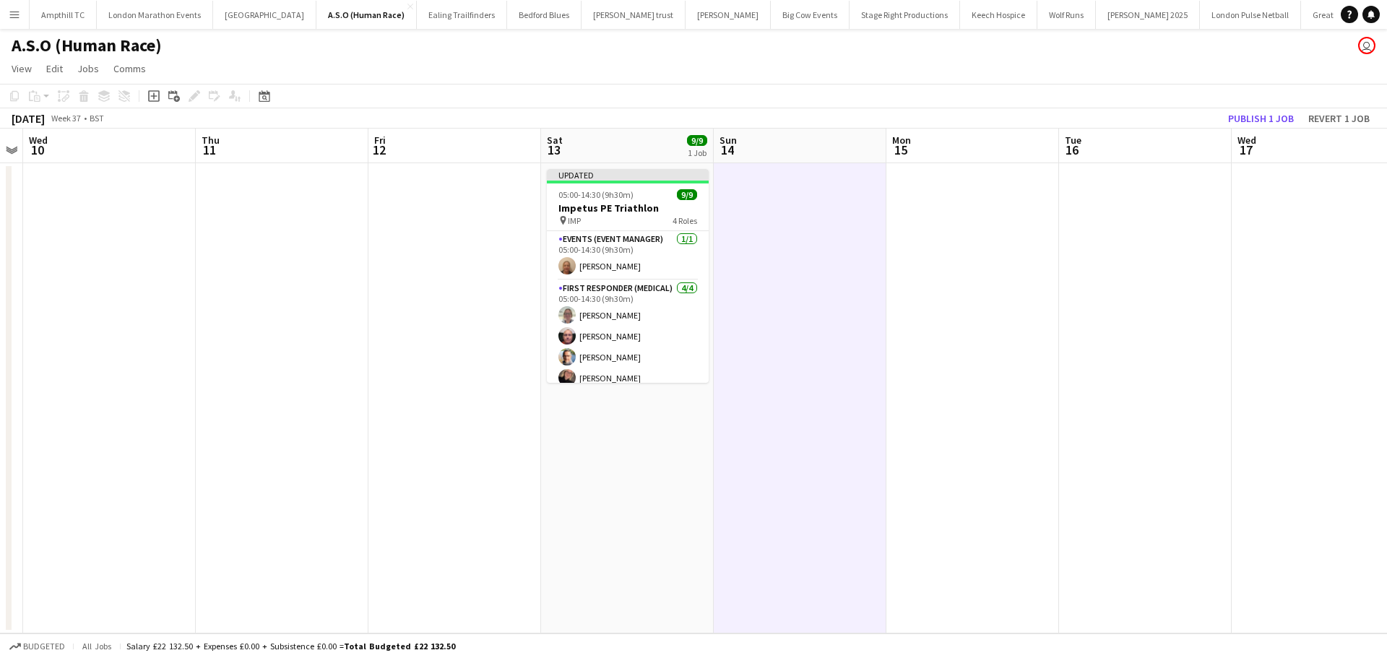
drag, startPoint x: 638, startPoint y: 205, endPoint x: 370, endPoint y: 185, distance: 269.4
click at [636, 204] on h3 "Impetus PE Triathlon" at bounding box center [628, 208] width 162 height 13
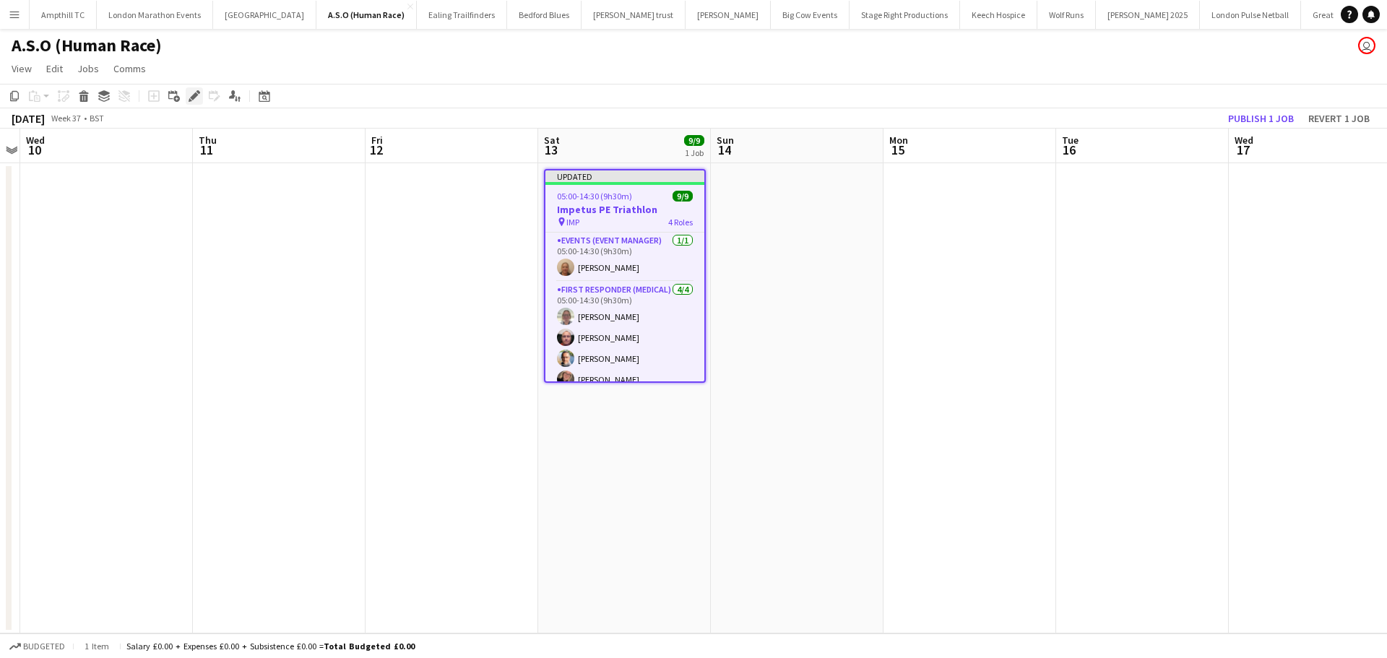
click at [189, 96] on icon "Edit" at bounding box center [195, 96] width 12 height 12
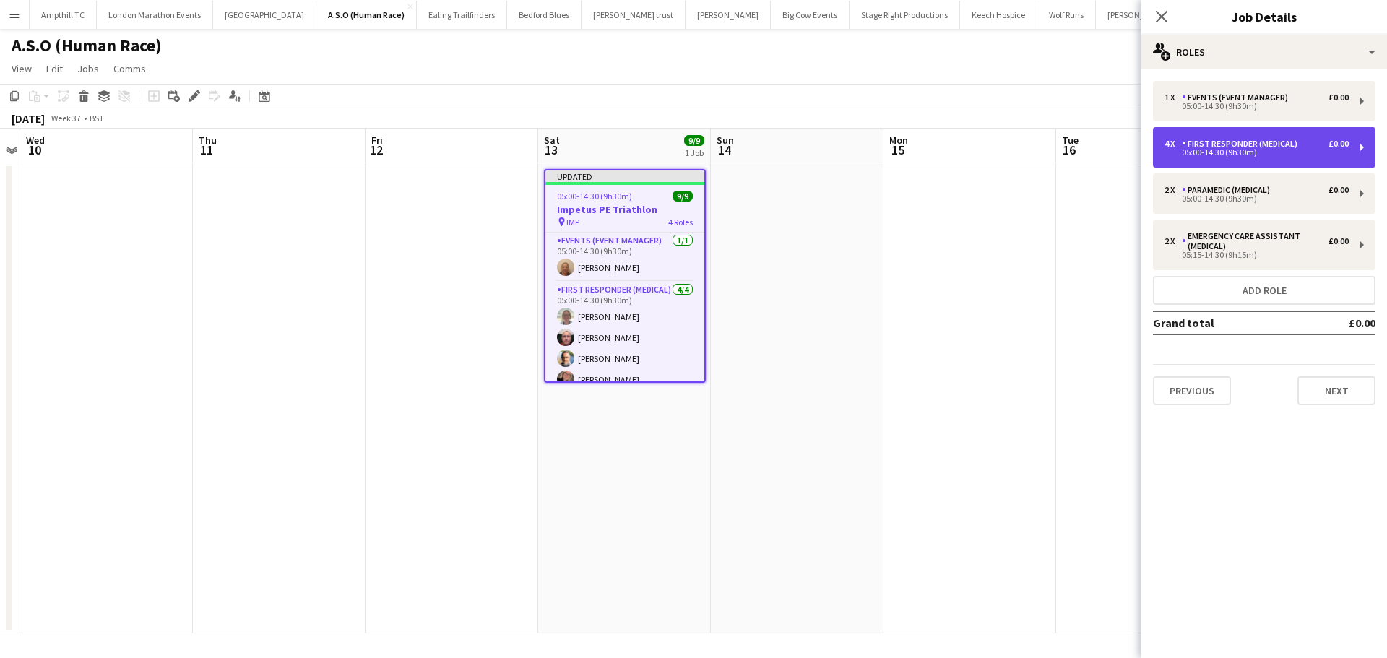
click at [1272, 137] on div "4 x First Responder (Medical) £0.00 05:00-14:30 (9h30m)" at bounding box center [1264, 147] width 222 height 40
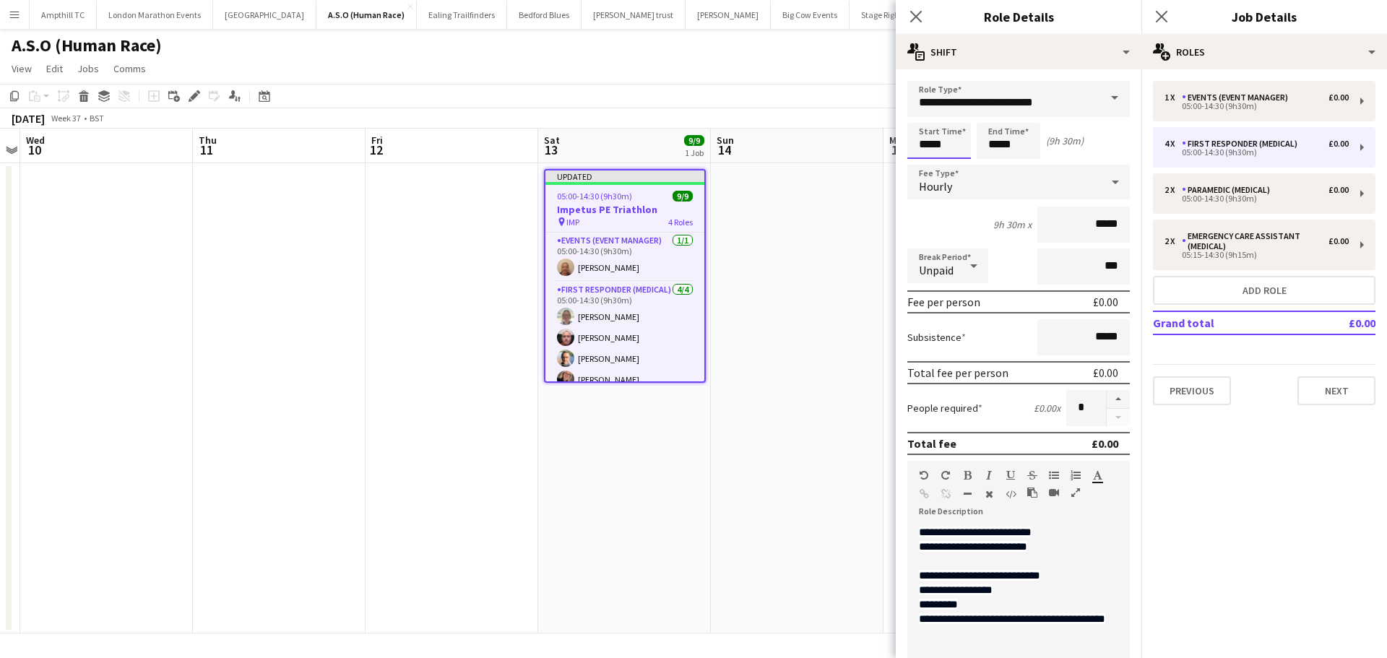
click at [943, 148] on input "*****" at bounding box center [939, 141] width 64 height 36
type input "*****"
click at [949, 116] on div at bounding box center [953, 115] width 29 height 14
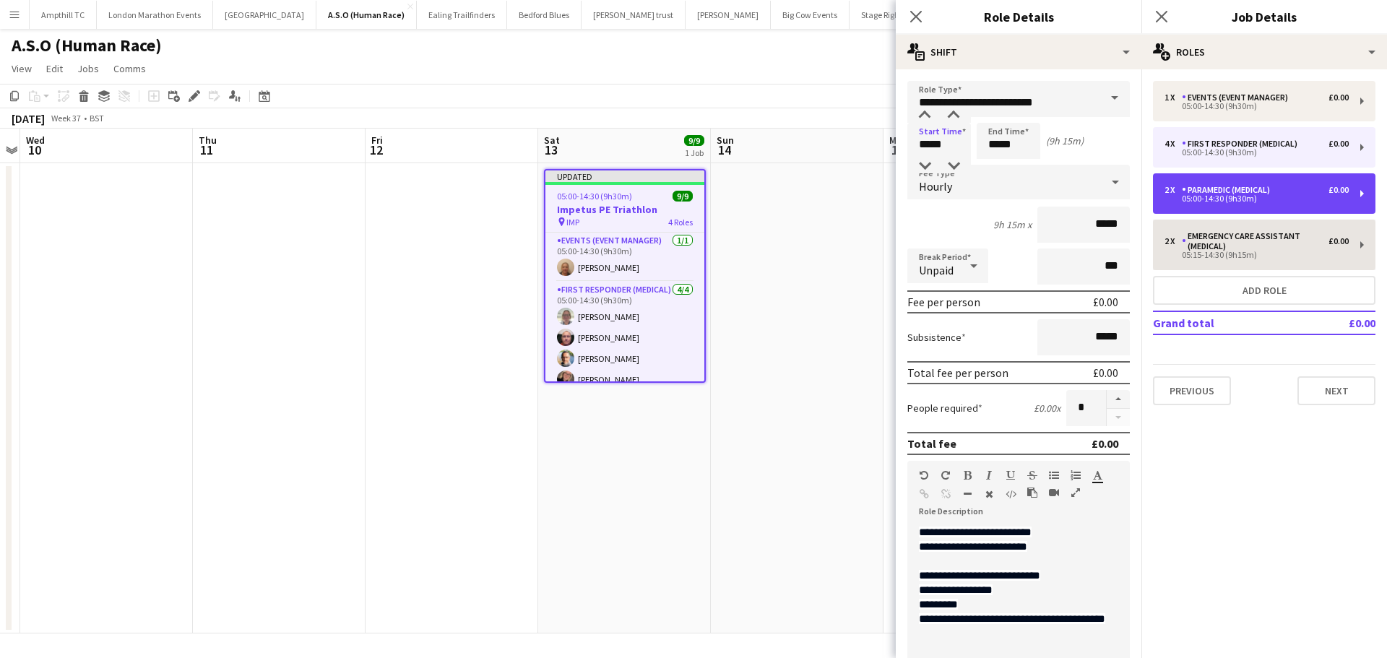
click at [1223, 178] on div "2 x Paramedic (Medical) £0.00 05:00-14:30 (9h30m)" at bounding box center [1264, 193] width 222 height 40
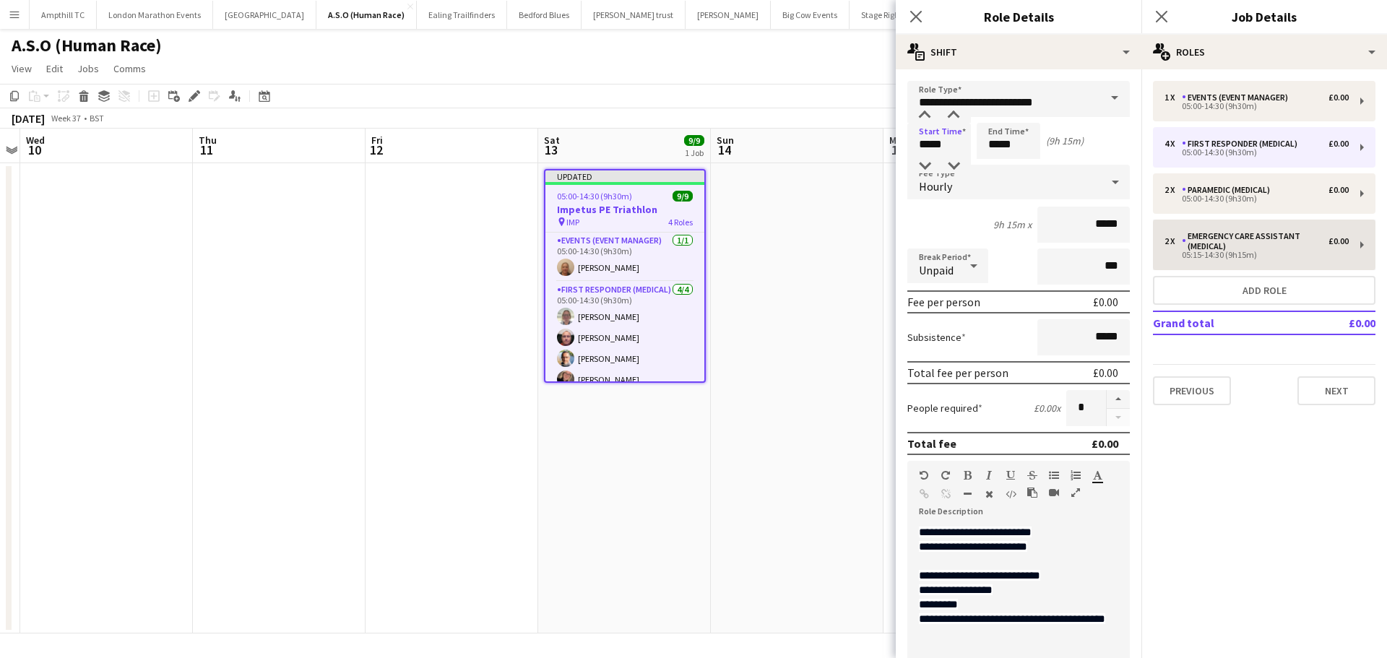
type input "**********"
type input "*****"
type input "*"
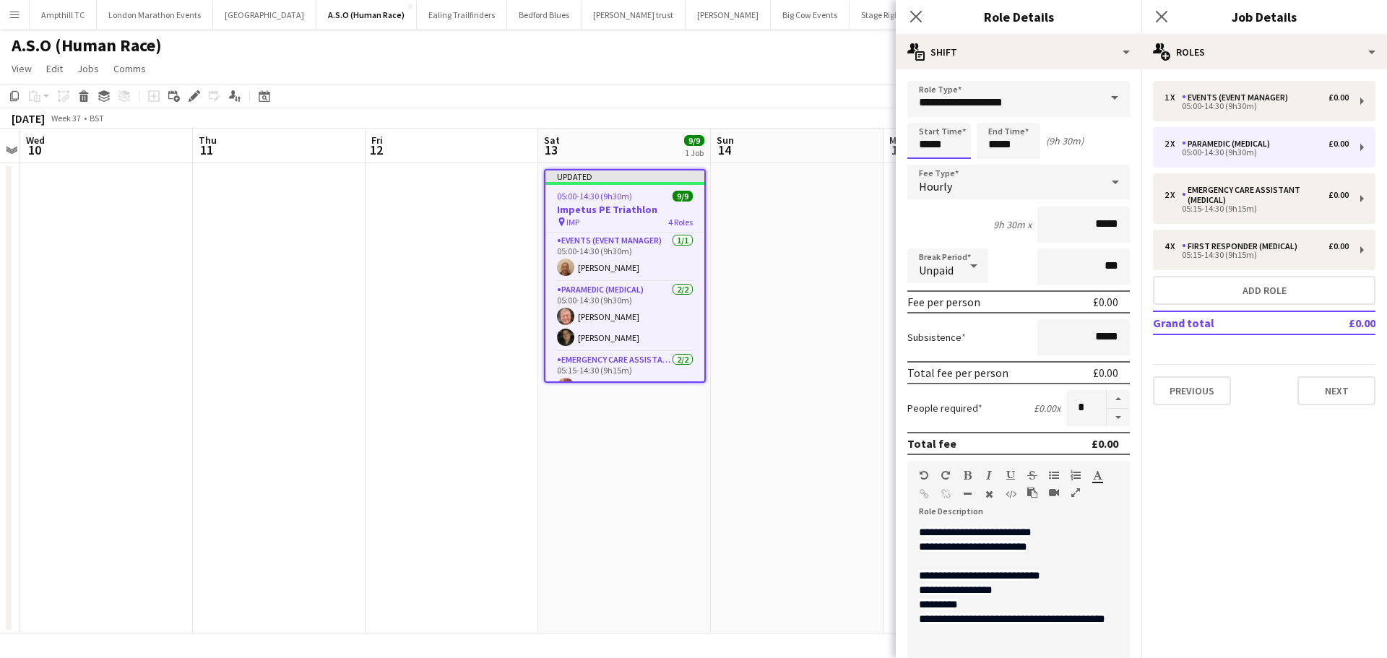
click at [966, 139] on input "*****" at bounding box center [939, 141] width 64 height 36
type input "*****"
click at [960, 115] on div at bounding box center [953, 115] width 29 height 14
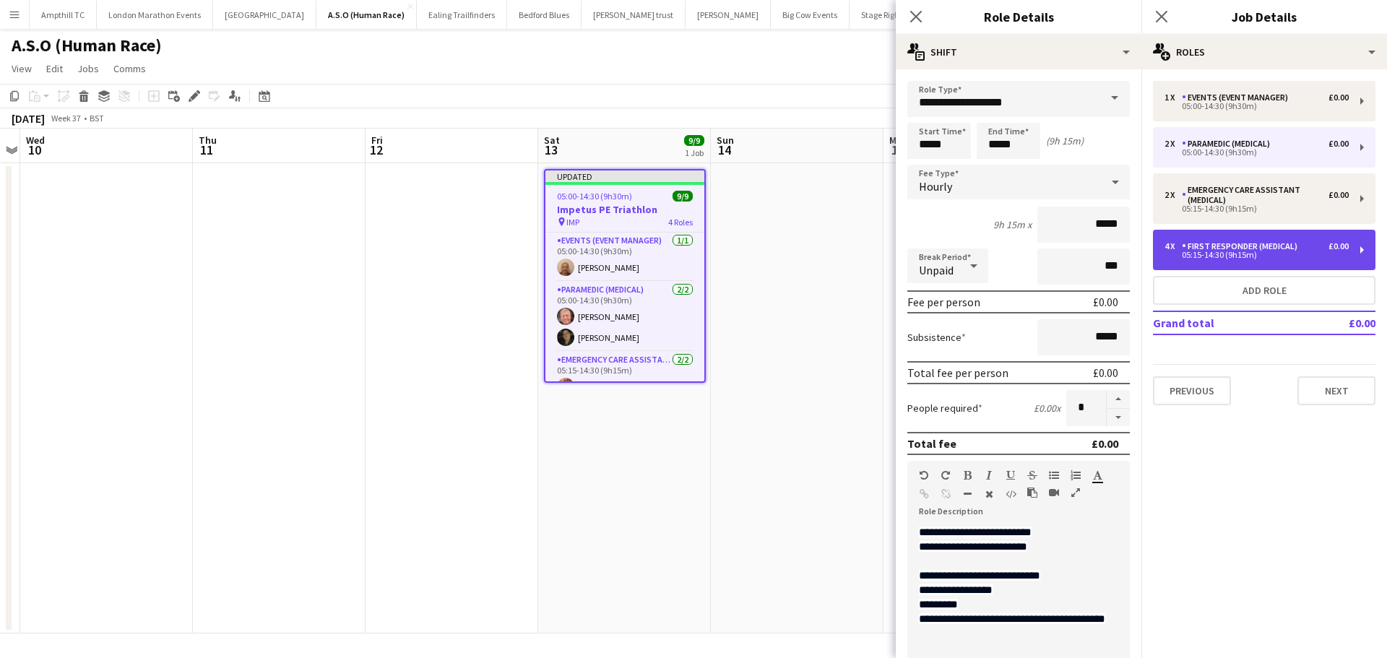
click at [1216, 247] on div "First Responder (Medical)" at bounding box center [1242, 246] width 121 height 10
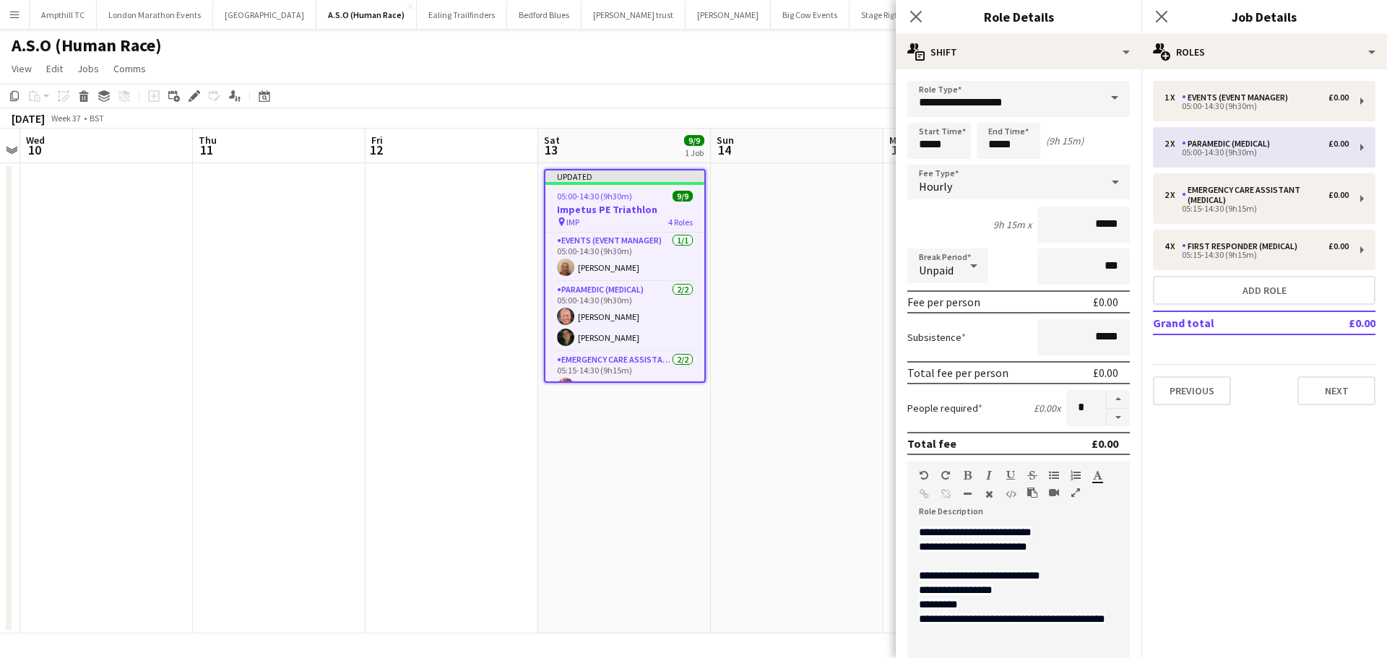
type input "**********"
type input "*"
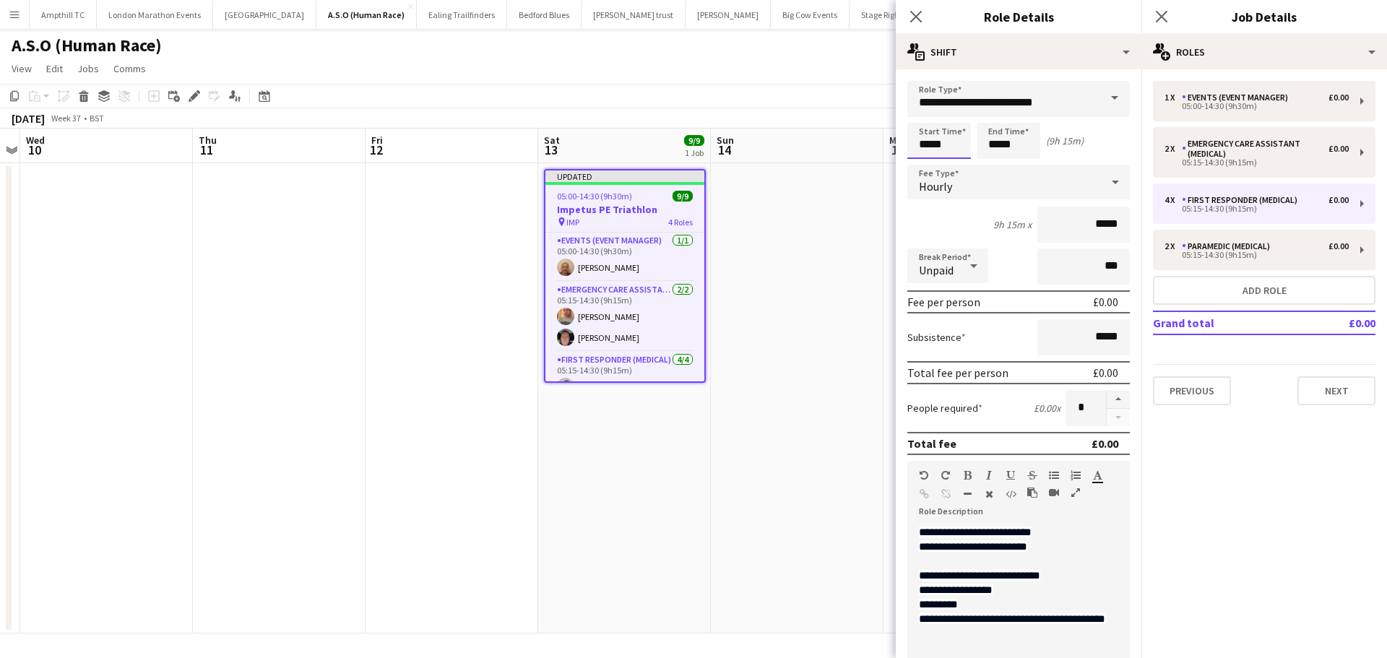
click at [960, 142] on input "*****" at bounding box center [939, 141] width 64 height 36
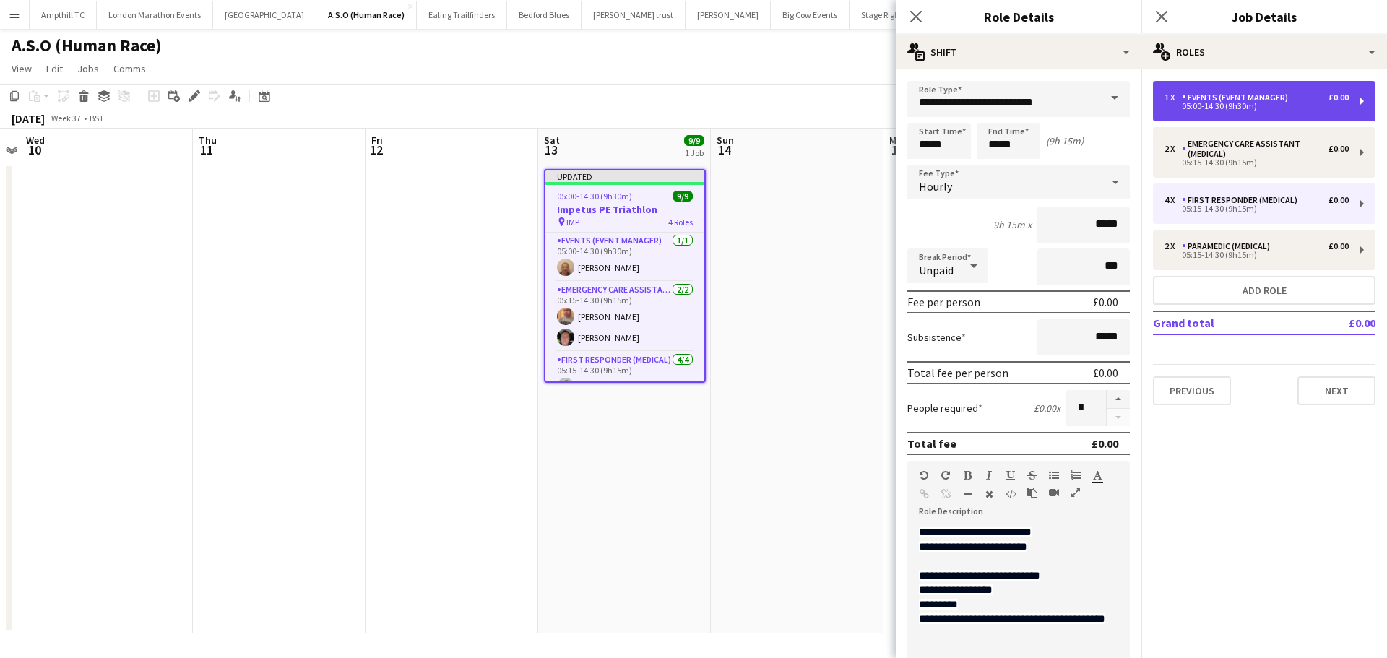
click at [1262, 99] on div "Events (Event Manager)" at bounding box center [1238, 97] width 112 height 10
type input "**********"
type input "*****"
type input "*"
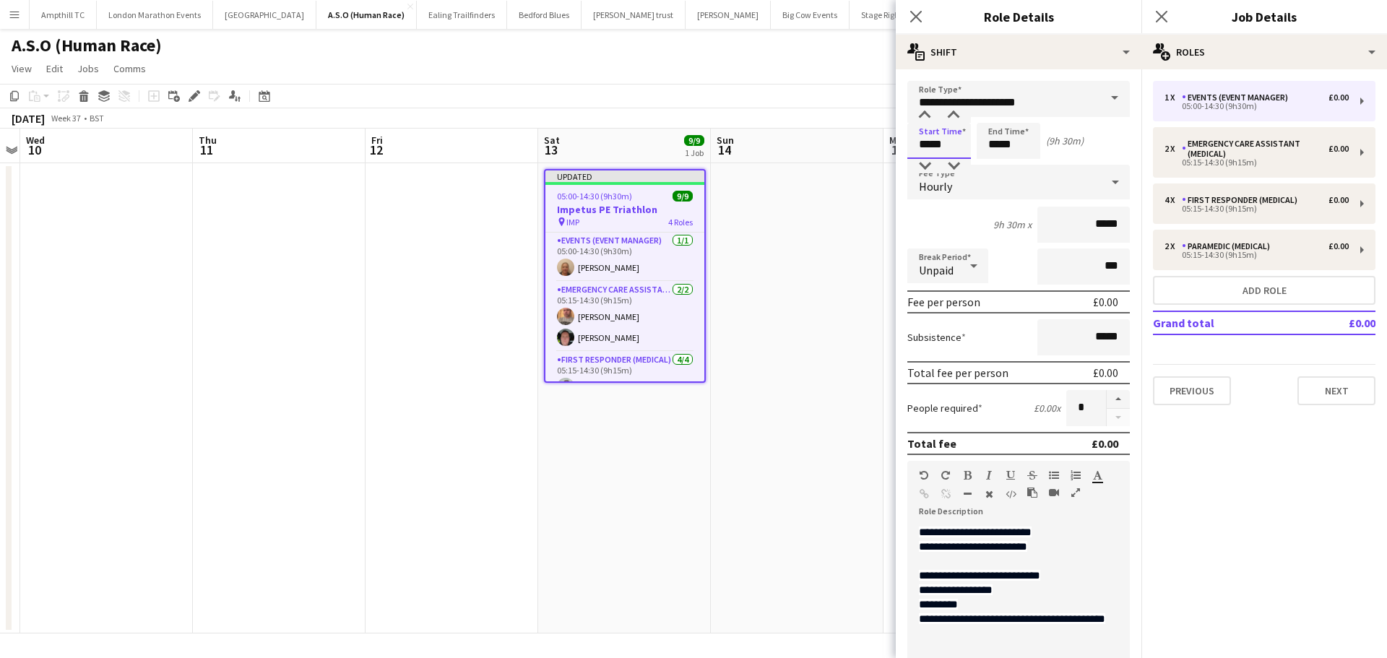
click at [945, 148] on input "*****" at bounding box center [939, 141] width 64 height 36
type input "*****"
click at [953, 115] on div at bounding box center [953, 115] width 29 height 14
click at [1162, 18] on icon "Close pop-in" at bounding box center [1161, 16] width 14 height 14
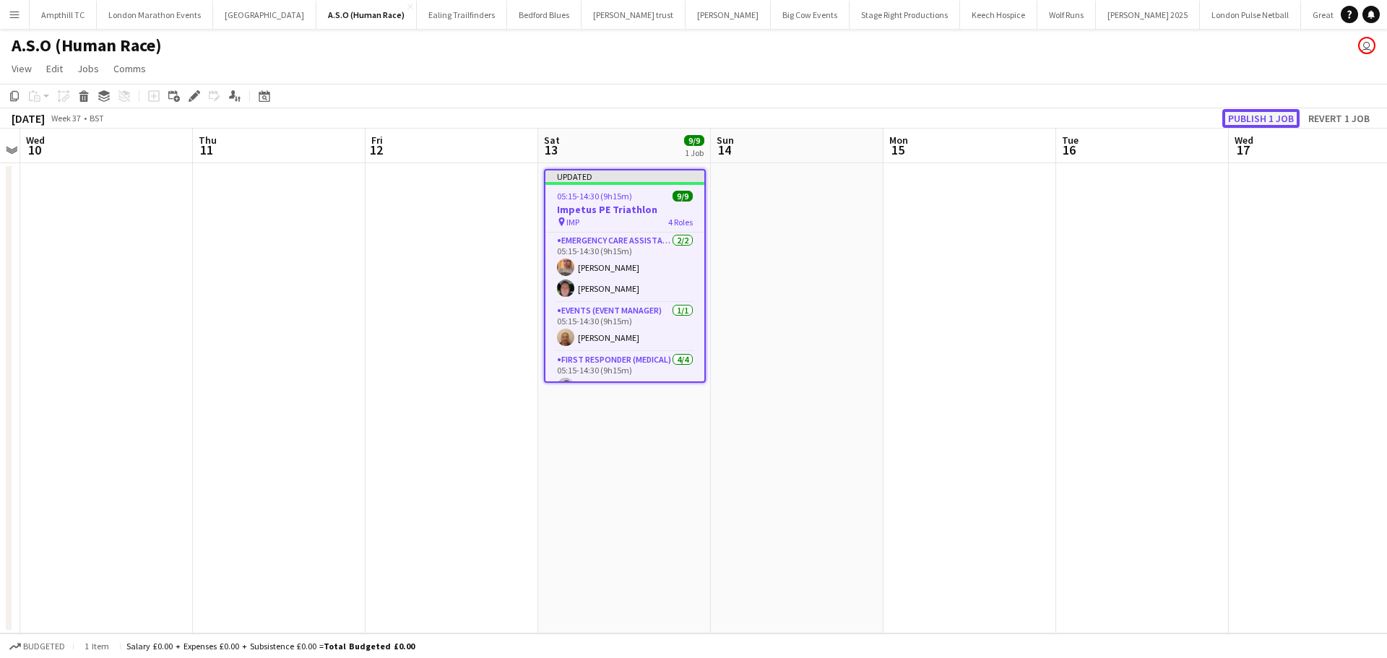
click at [1277, 110] on button "Publish 1 job" at bounding box center [1260, 118] width 77 height 19
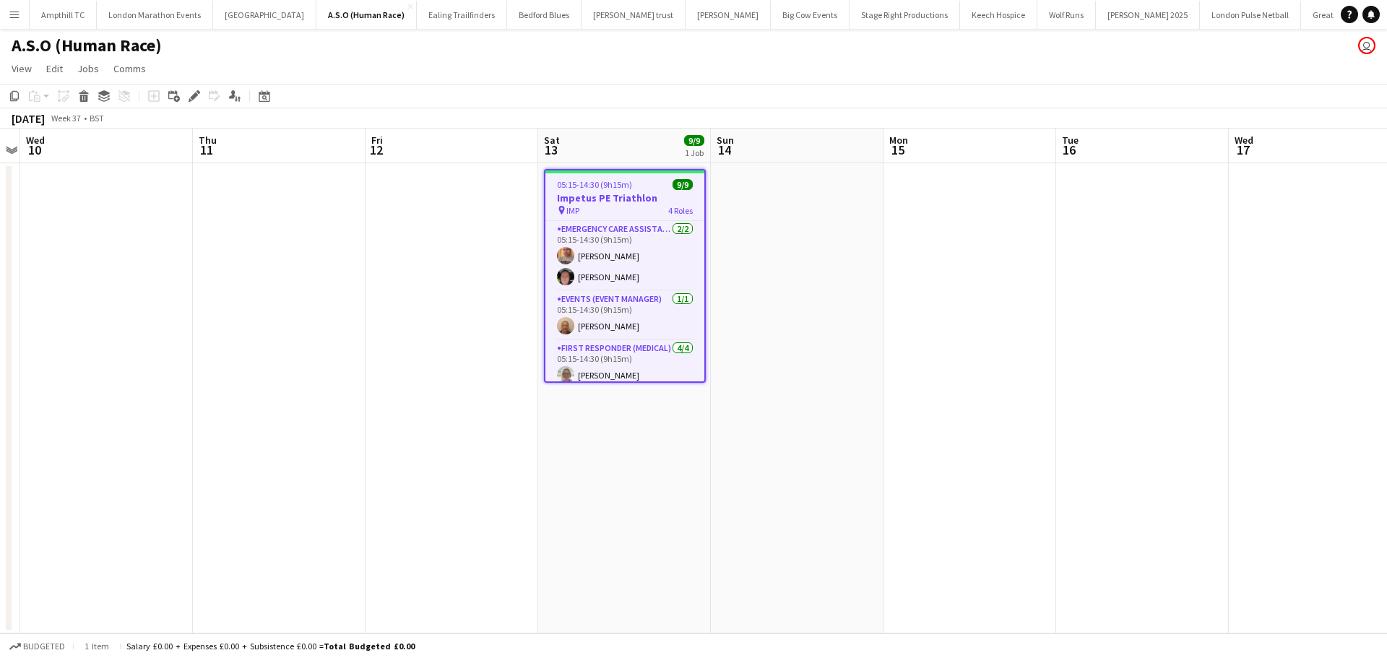
drag, startPoint x: 193, startPoint y: 96, endPoint x: 243, endPoint y: 129, distance: 59.9
click at [192, 96] on icon at bounding box center [194, 96] width 8 height 8
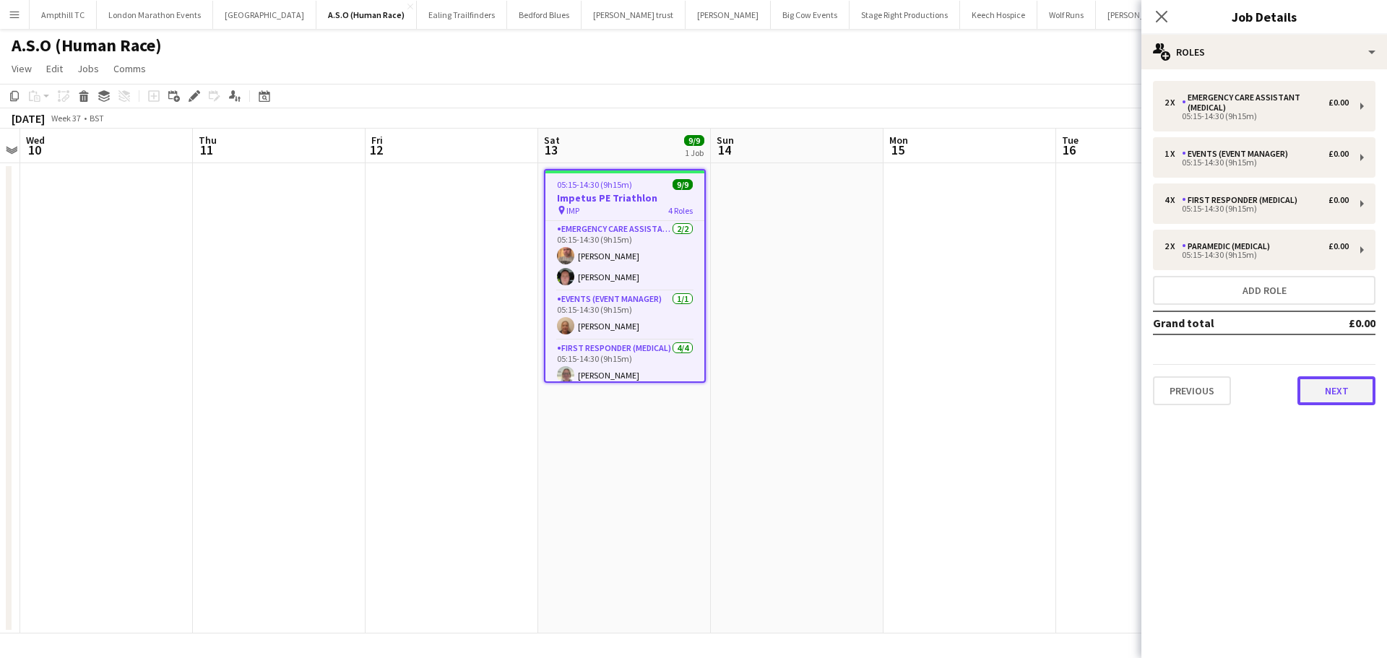
click at [1325, 387] on button "Next" at bounding box center [1336, 390] width 78 height 29
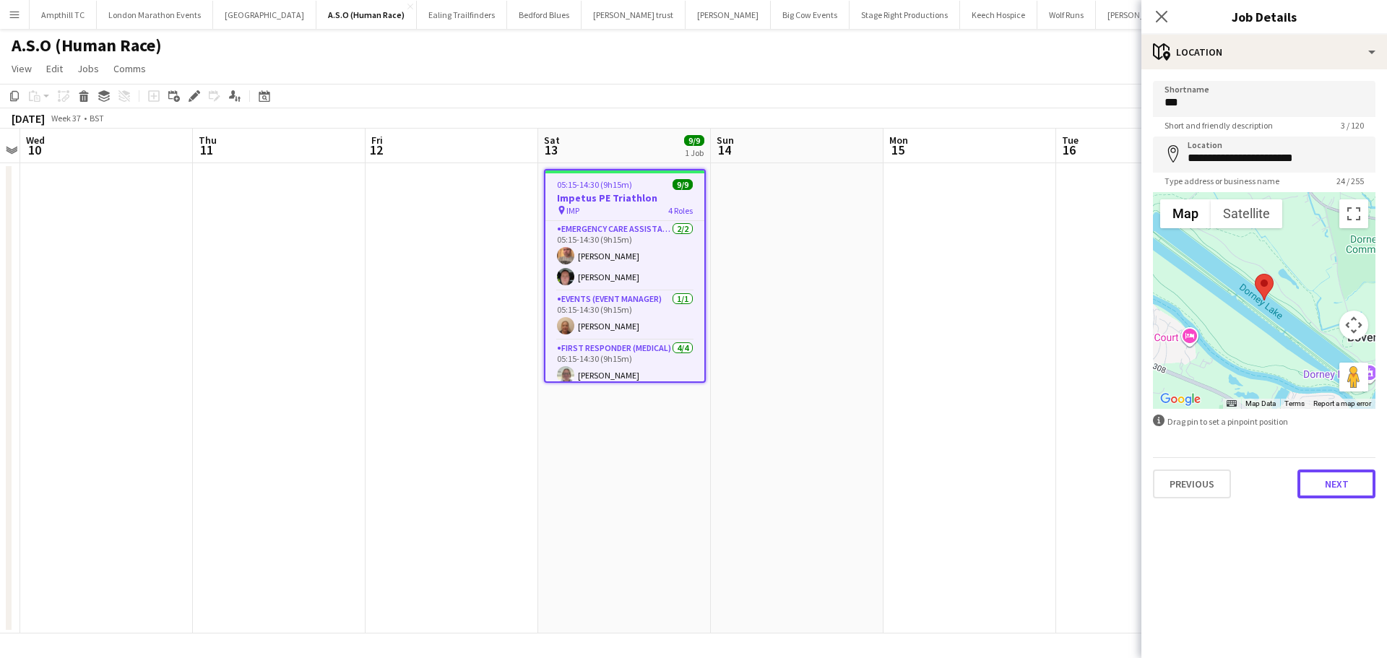
click at [1336, 478] on button "Next" at bounding box center [1336, 483] width 78 height 29
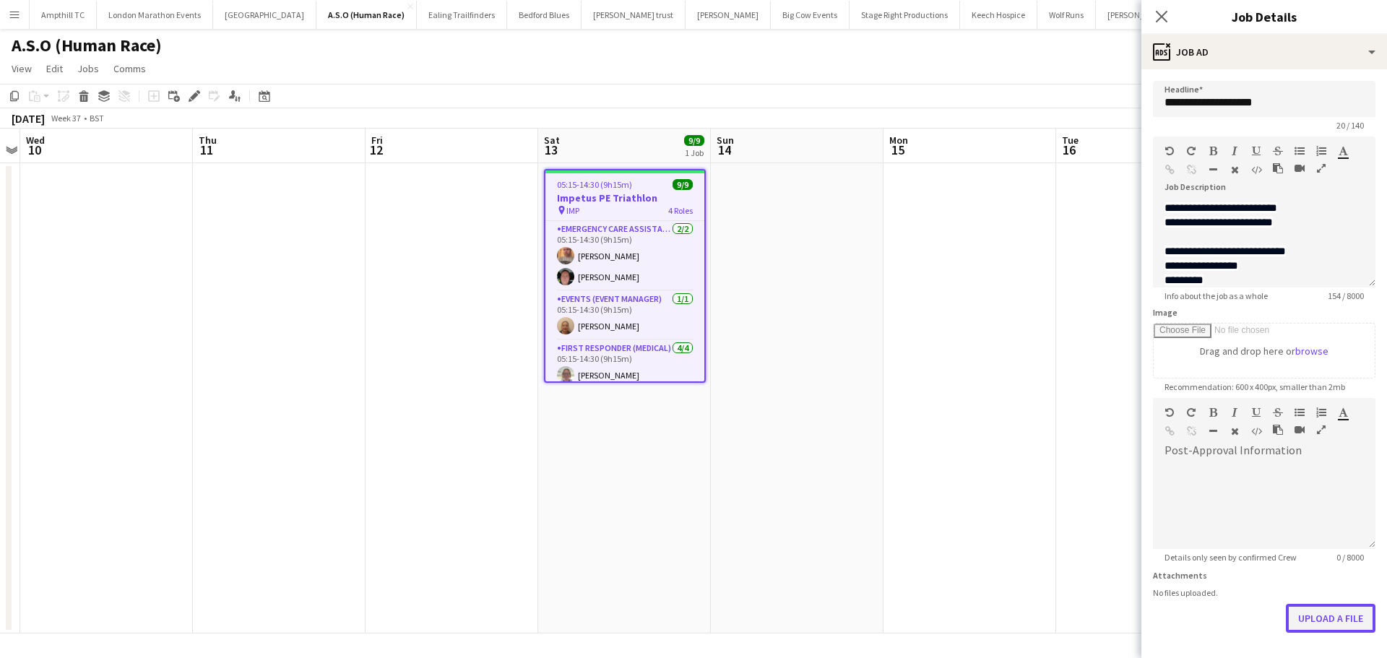
click at [1321, 616] on button "Upload a file" at bounding box center [1331, 618] width 90 height 29
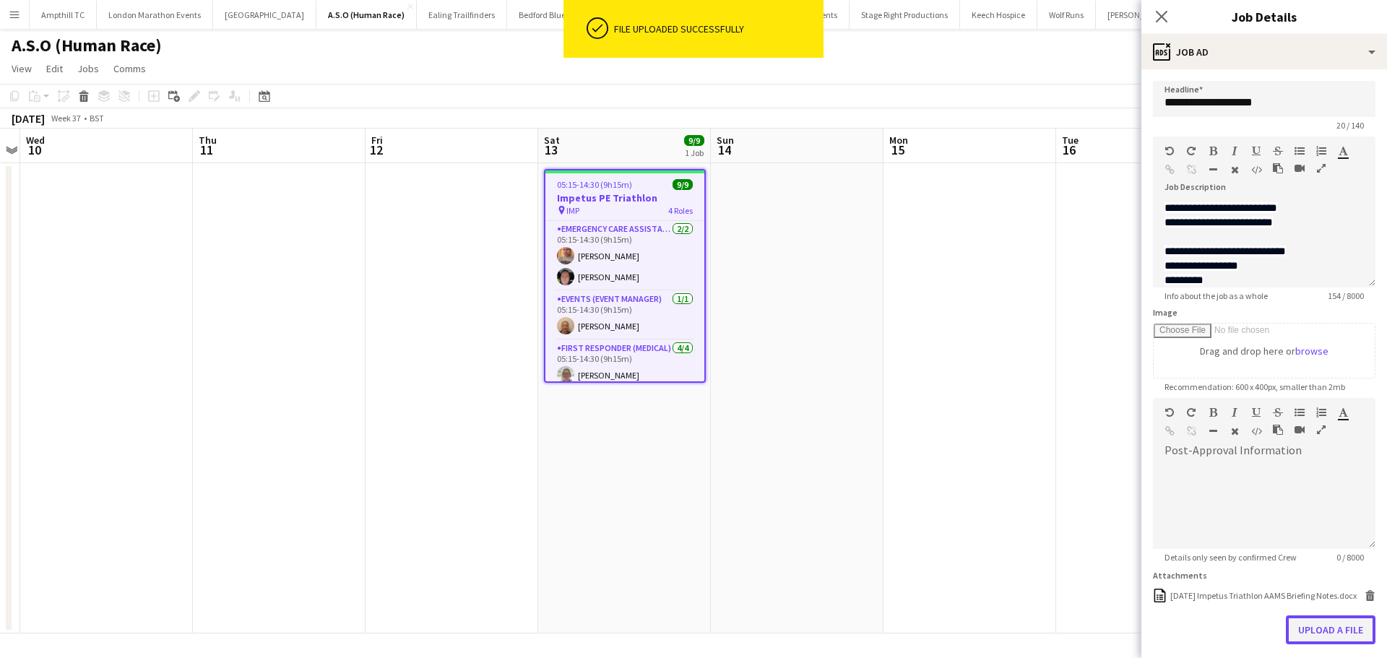
click at [1309, 631] on button "Upload a file" at bounding box center [1331, 629] width 90 height 29
click at [1157, 17] on icon "Close pop-in" at bounding box center [1161, 16] width 14 height 14
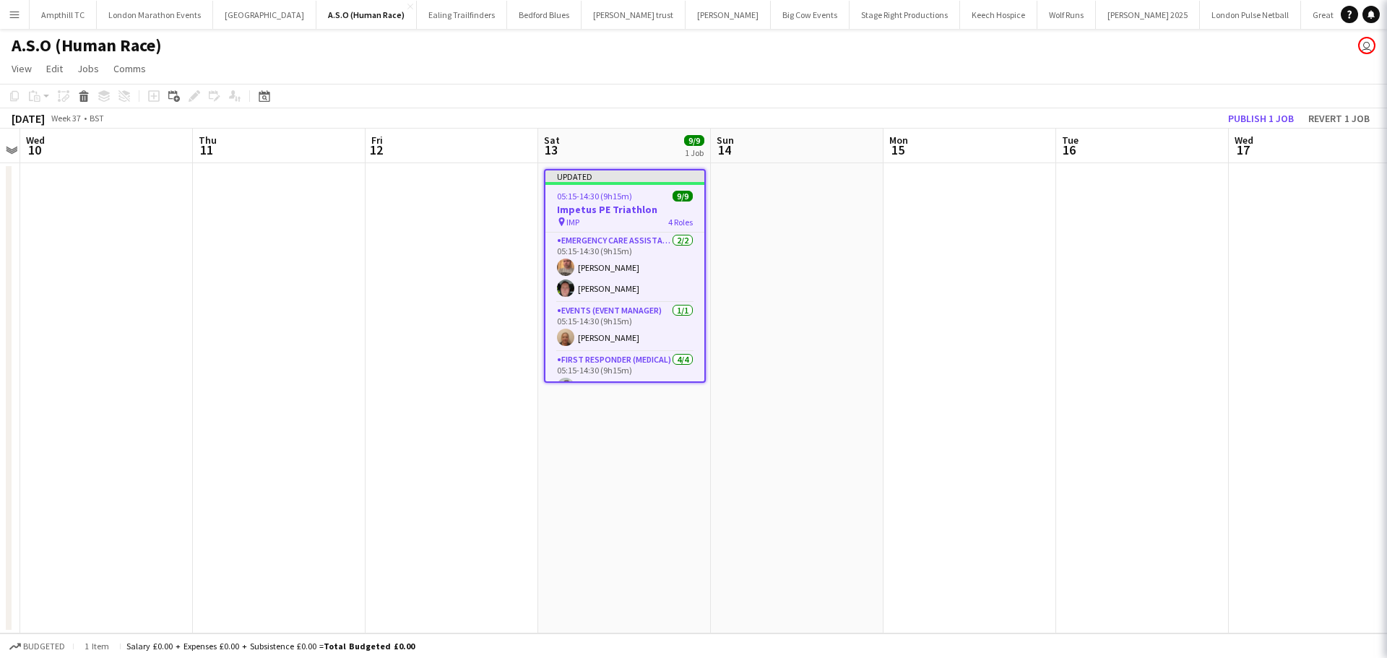
click at [1076, 273] on app-date-cell at bounding box center [1142, 398] width 173 height 470
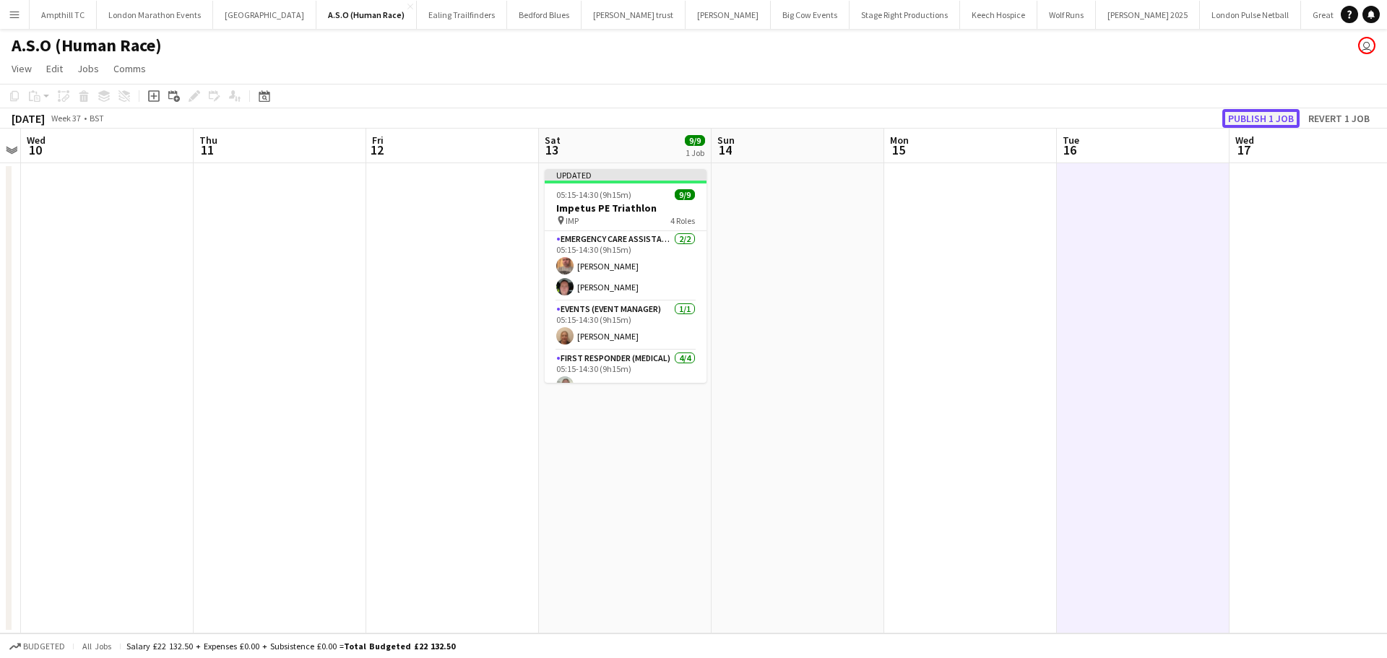
click at [1242, 116] on button "Publish 1 job" at bounding box center [1260, 118] width 77 height 19
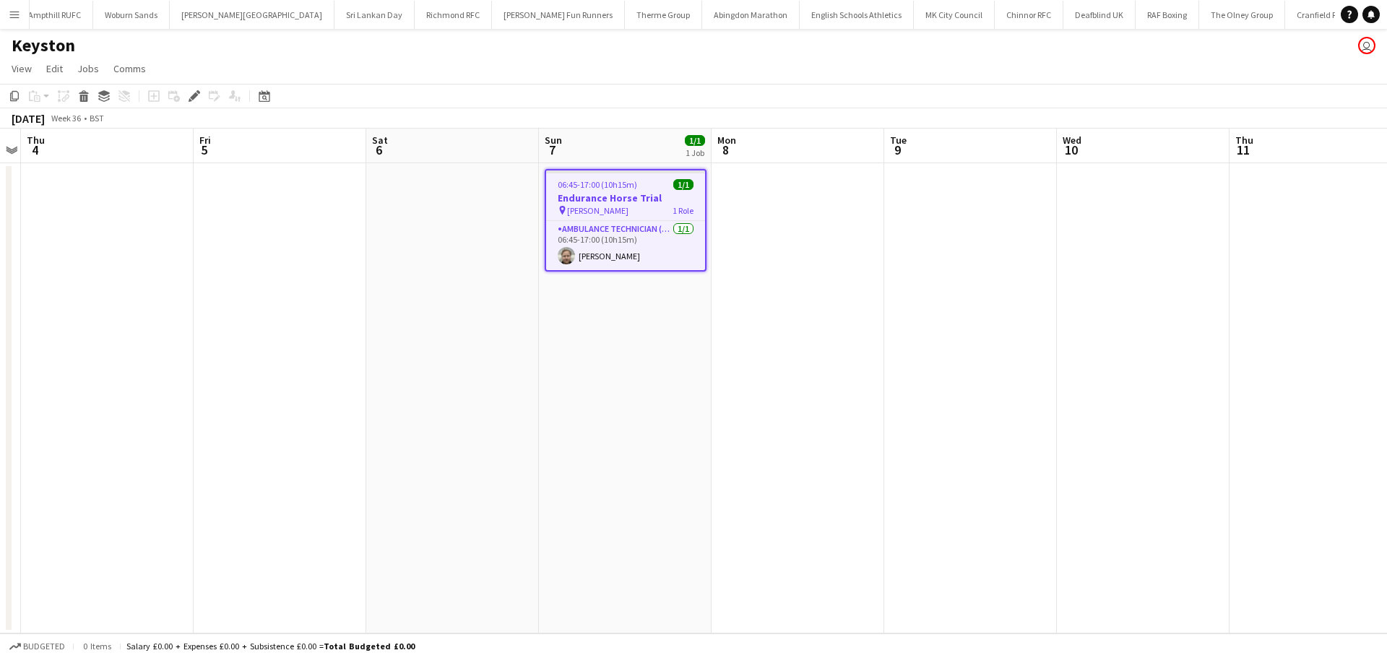
scroll to position [0, 1784]
click at [193, 92] on icon "Edit" at bounding box center [195, 96] width 12 height 12
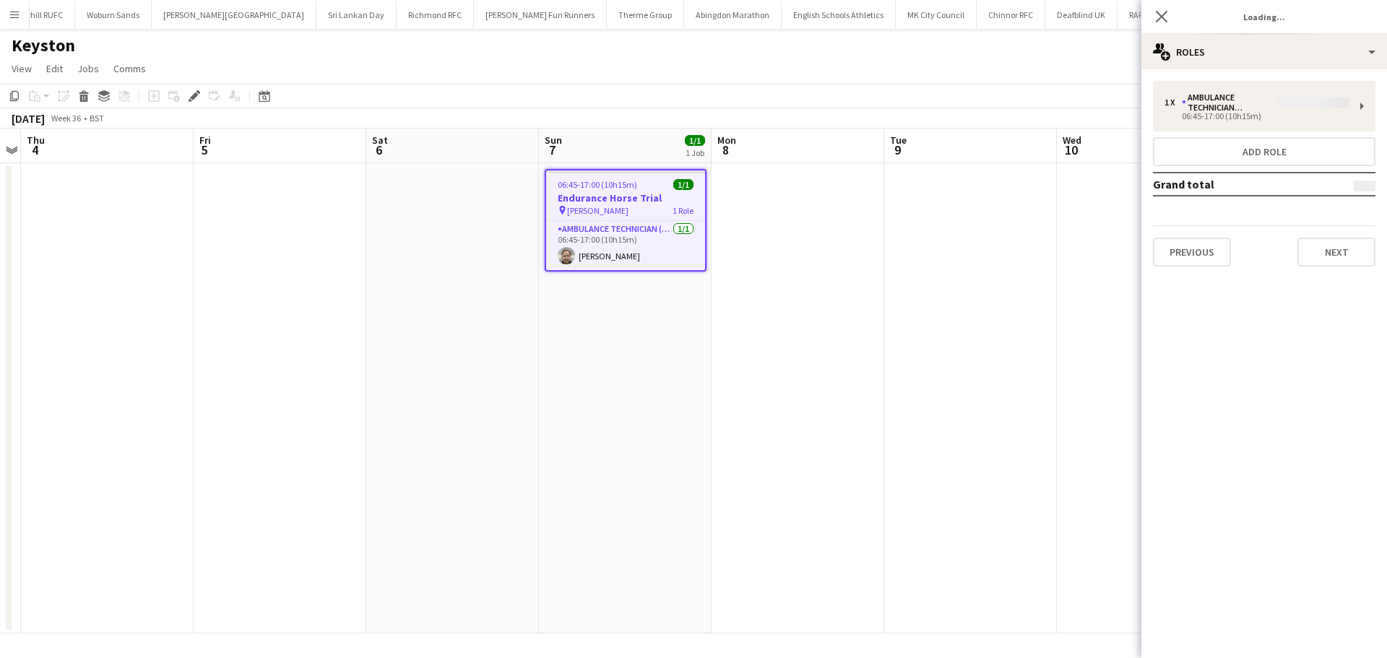
type input "**********"
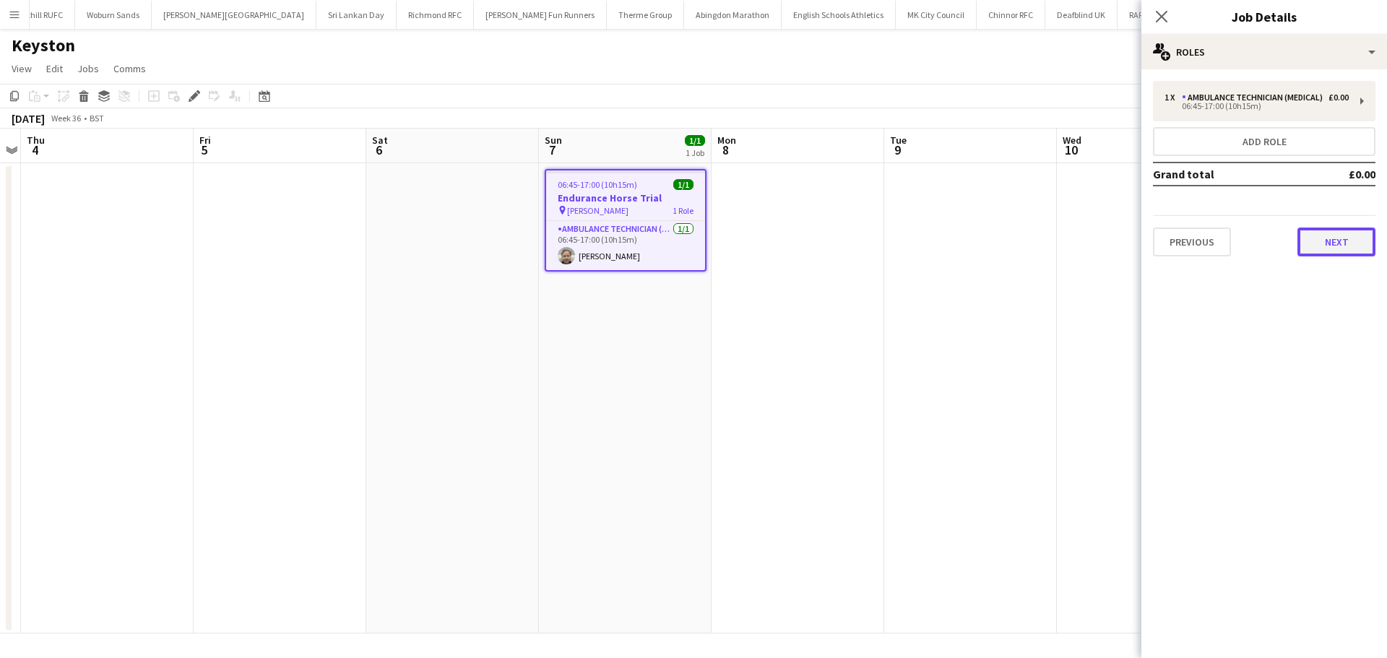
click at [1327, 251] on button "Next" at bounding box center [1336, 242] width 78 height 29
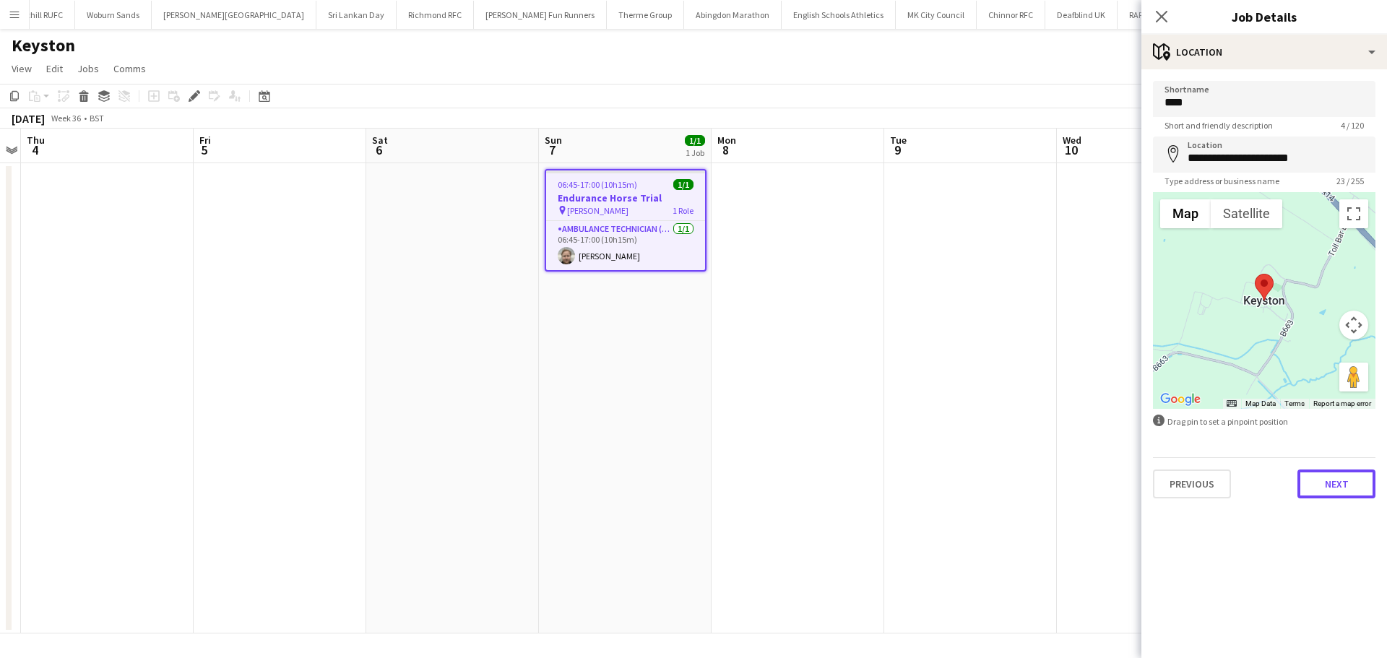
click at [1330, 493] on button "Next" at bounding box center [1336, 483] width 78 height 29
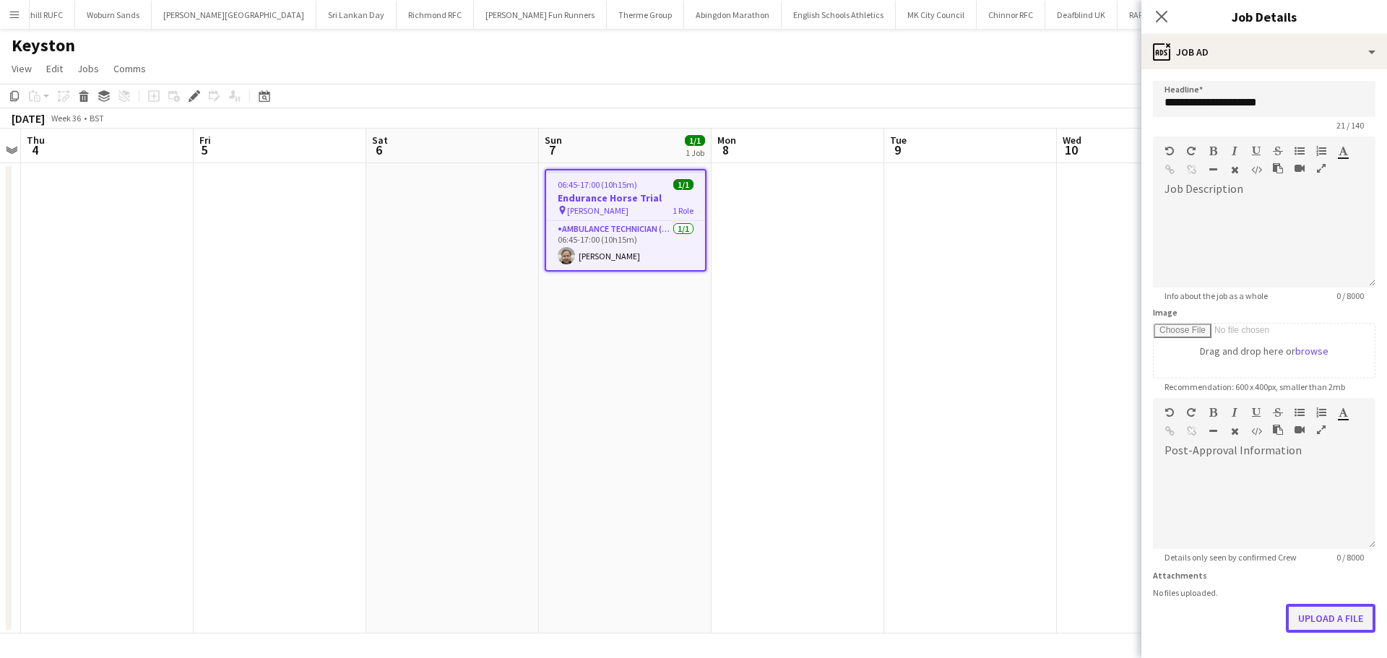
click at [1301, 623] on button "Upload a file" at bounding box center [1331, 618] width 90 height 29
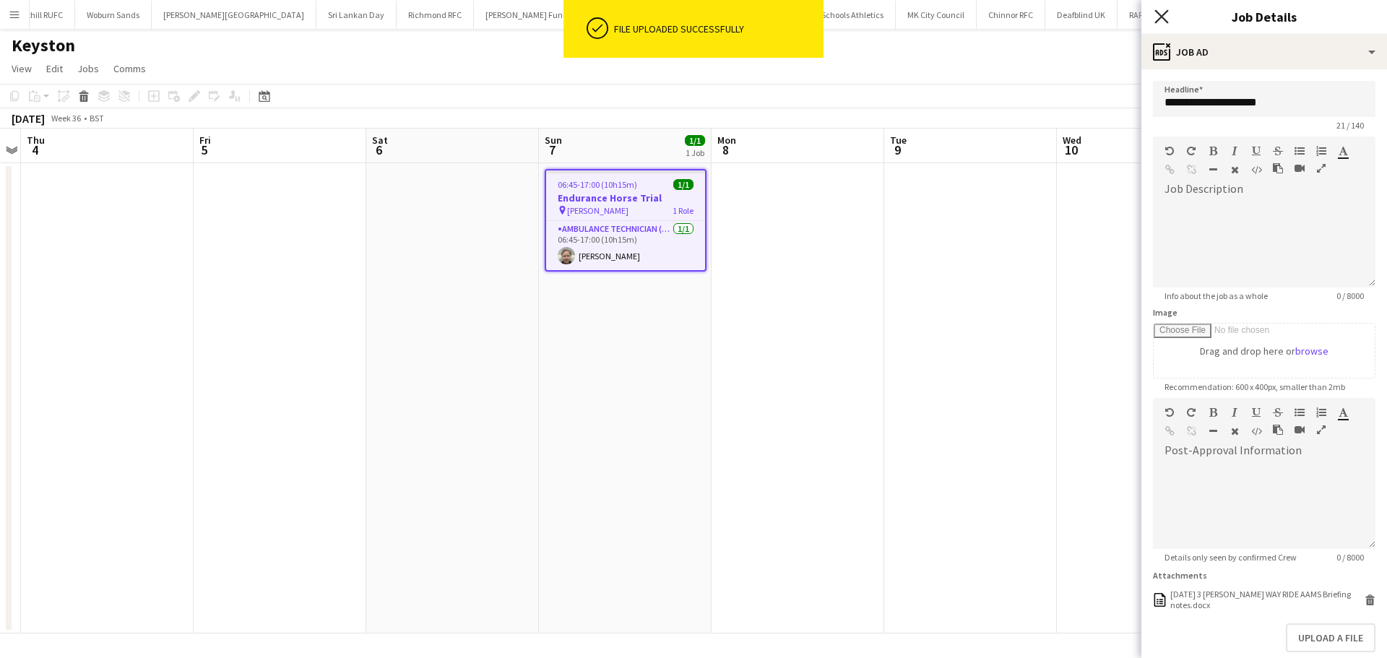
click at [1159, 20] on icon at bounding box center [1161, 16] width 14 height 14
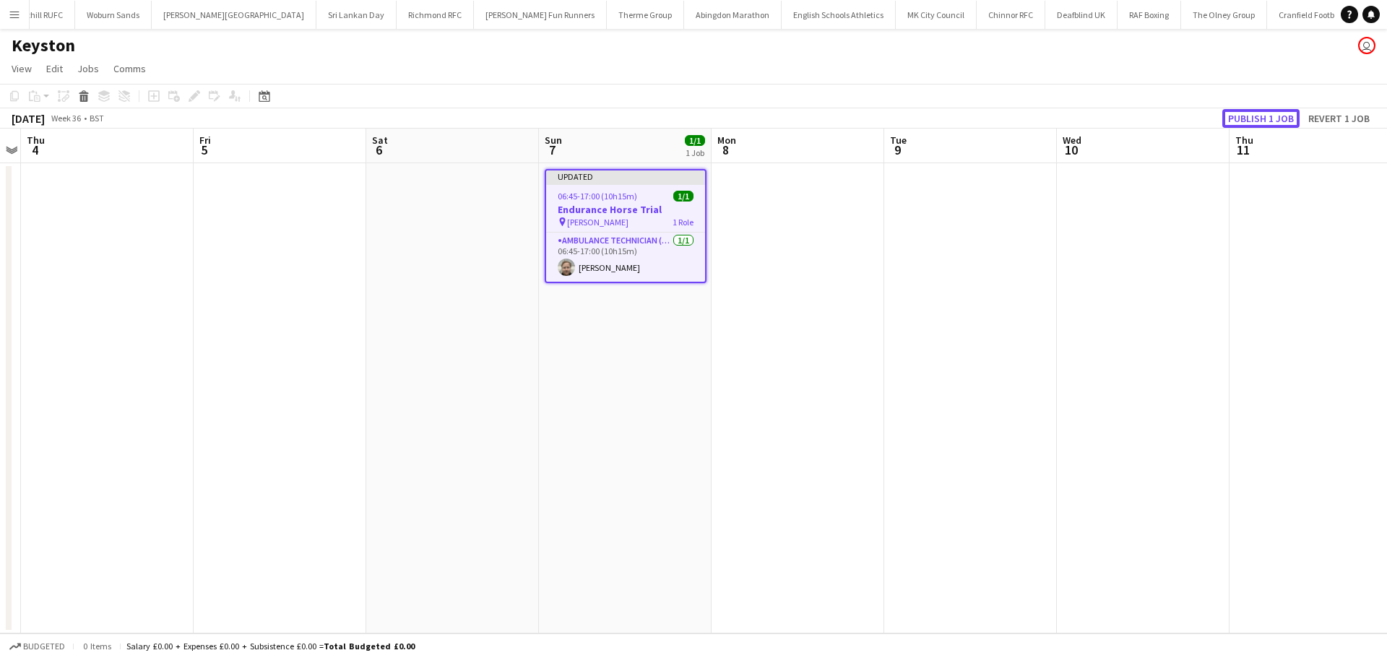
drag, startPoint x: 1264, startPoint y: 116, endPoint x: 1252, endPoint y: 116, distance: 12.3
click at [1264, 116] on button "Publish 1 job" at bounding box center [1260, 118] width 77 height 19
